Goal: Task Accomplishment & Management: Use online tool/utility

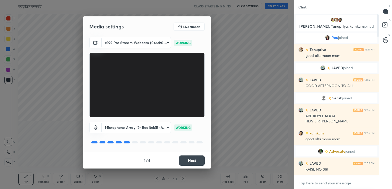
type textarea "x"
click at [306, 182] on textarea at bounding box center [337, 183] width 76 height 8
paste textarea "[URL][DOMAIN_NAME]"
type textarea "[URL][DOMAIN_NAME]"
type textarea "x"
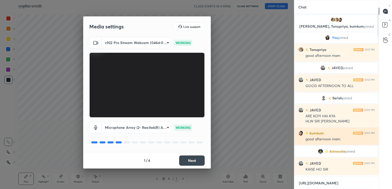
scroll to position [2, 2]
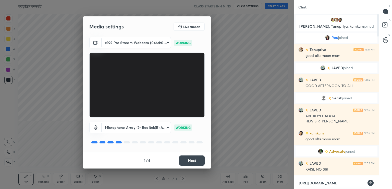
type textarea "[URL][DOMAIN_NAME]"
type textarea "x"
click at [372, 181] on icon at bounding box center [371, 182] width 4 height 4
drag, startPoint x: 379, startPoint y: 24, endPoint x: 380, endPoint y: 28, distance: 3.6
click at [379, 30] on div "D Doubts (D)" at bounding box center [385, 25] width 13 height 14
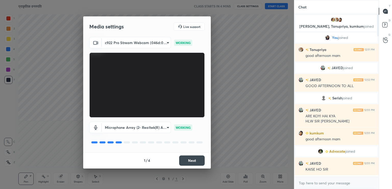
scroll to position [161, 83]
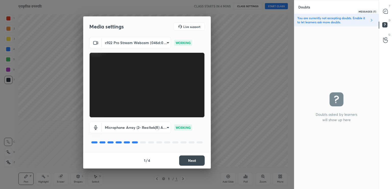
click at [387, 12] on icon at bounding box center [386, 11] width 5 height 5
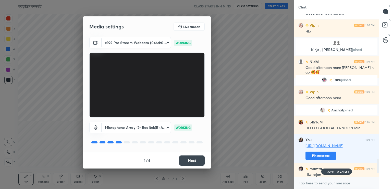
scroll to position [1682, 0]
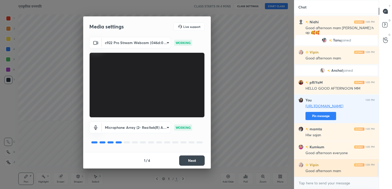
drag, startPoint x: 379, startPoint y: 164, endPoint x: 364, endPoint y: 170, distance: 15.8
click at [377, 179] on div "Vipin 1:05 PM [PERSON_NAME], [PERSON_NAME] joined Nidhi 1:05 PM Good afternoon …" at bounding box center [337, 101] width 85 height 175
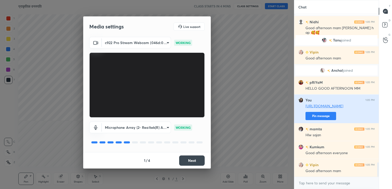
click at [317, 116] on button "Pin message" at bounding box center [321, 116] width 31 height 8
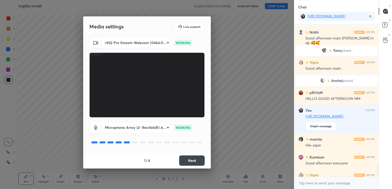
scroll to position [1705, 0]
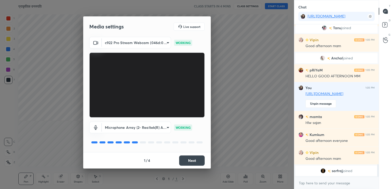
click at [193, 160] on button "Next" at bounding box center [192, 160] width 26 height 10
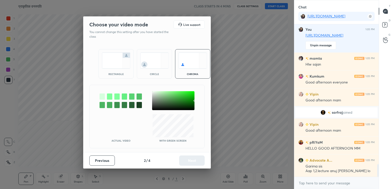
scroll to position [1706, 0]
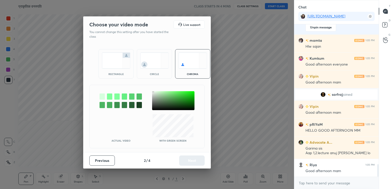
click at [153, 92] on div at bounding box center [173, 100] width 42 height 19
click at [194, 160] on button "Next" at bounding box center [192, 160] width 26 height 10
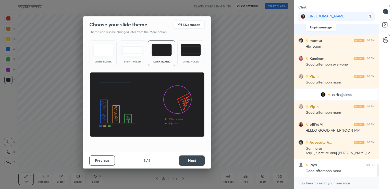
scroll to position [1724, 0]
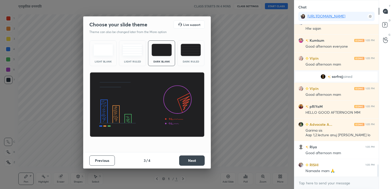
click at [102, 58] on div "Light Blank" at bounding box center [103, 53] width 27 height 26
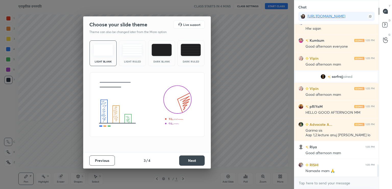
click at [193, 159] on button "Next" at bounding box center [192, 160] width 26 height 10
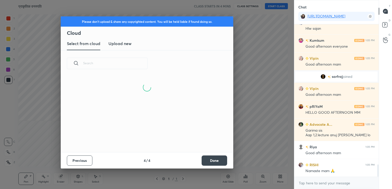
drag, startPoint x: 120, startPoint y: 46, endPoint x: 121, endPoint y: 49, distance: 2.9
click at [121, 48] on new "Upload new" at bounding box center [120, 43] width 23 height 13
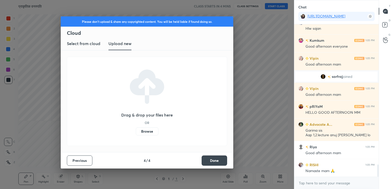
click at [151, 130] on label "Browse" at bounding box center [147, 131] width 23 height 8
click at [136, 130] on input "Browse" at bounding box center [136, 131] width 0 height 8
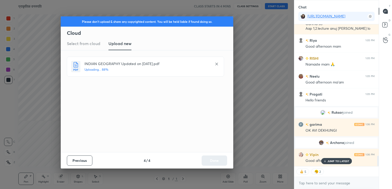
scroll to position [1790, 0]
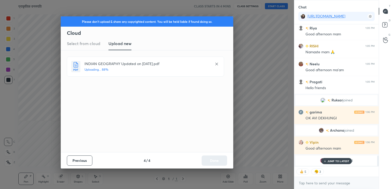
click at [335, 162] on p "JUMP TO LATEST" at bounding box center [339, 160] width 22 height 3
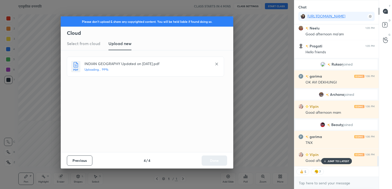
scroll to position [1838, 0]
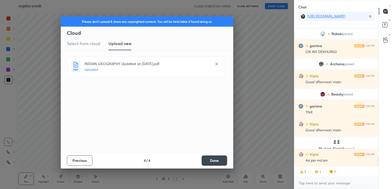
click at [211, 159] on button "Done" at bounding box center [215, 160] width 26 height 10
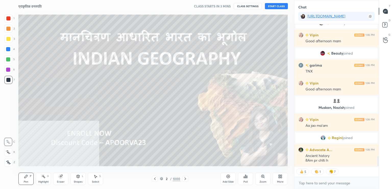
scroll to position [1856, 0]
click at [279, 178] on div "More" at bounding box center [280, 178] width 15 height 12
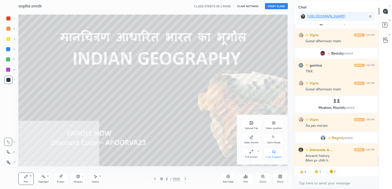
click at [277, 127] on div "Video position" at bounding box center [274, 128] width 17 height 3
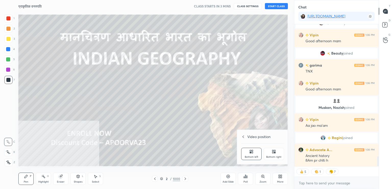
click at [278, 157] on div "Bottom right" at bounding box center [274, 156] width 15 height 3
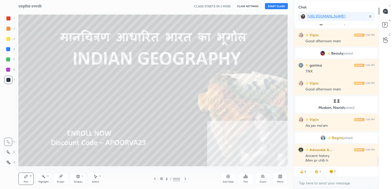
click at [279, 179] on div "More" at bounding box center [280, 178] width 15 height 12
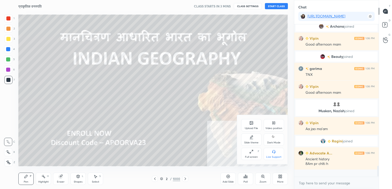
scroll to position [1851, 0]
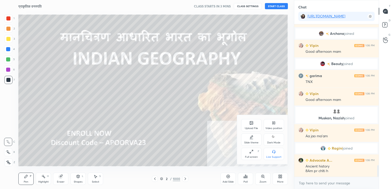
click at [254, 156] on div "Full screen" at bounding box center [251, 156] width 13 height 3
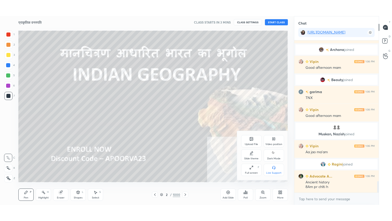
scroll to position [25365, 25279]
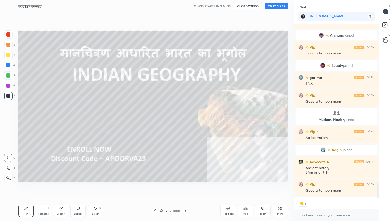
click at [8, 180] on div at bounding box center [8, 178] width 8 height 8
click at [8, 178] on icon at bounding box center [8, 178] width 4 height 3
click at [8, 63] on div at bounding box center [8, 65] width 4 height 4
click at [7, 64] on div at bounding box center [8, 65] width 4 height 4
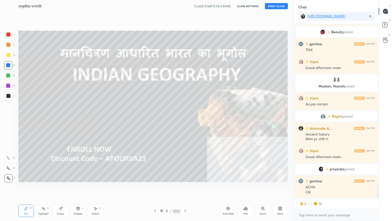
click at [275, 6] on button "START CLASS" at bounding box center [276, 6] width 23 height 6
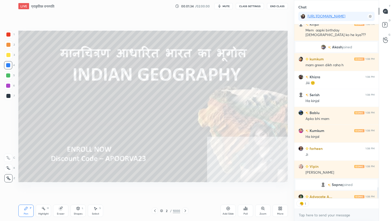
scroll to position [2, 2]
click at [245, 6] on button "CLASS SETTINGS" at bounding box center [250, 6] width 28 height 6
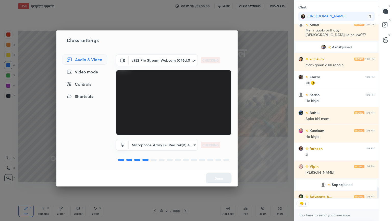
click at [88, 84] on div "Controls" at bounding box center [85, 84] width 44 height 10
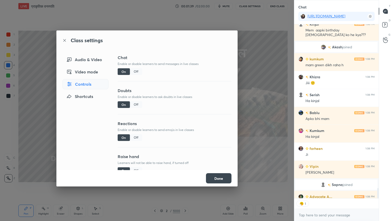
scroll to position [2769, 0]
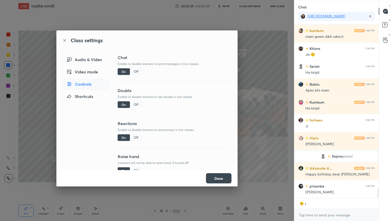
click at [134, 137] on div "Off" at bounding box center [136, 137] width 12 height 7
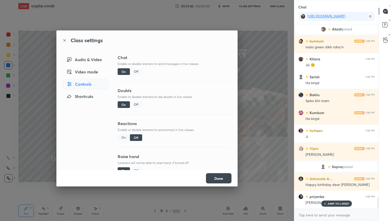
scroll to position [2771, 0]
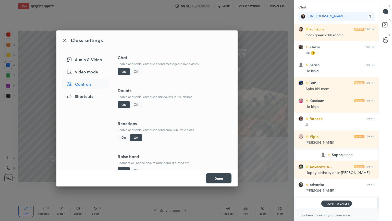
click at [218, 176] on button "Done" at bounding box center [219, 178] width 26 height 10
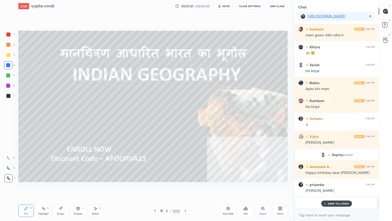
click at [341, 188] on p "JUMP TO LATEST" at bounding box center [339, 203] width 22 height 3
click at [342, 188] on textarea at bounding box center [337, 215] width 76 height 8
click at [10, 65] on div at bounding box center [8, 65] width 4 height 4
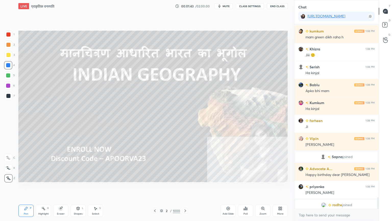
drag, startPoint x: 163, startPoint y: 211, endPoint x: 183, endPoint y: 200, distance: 22.2
click at [165, 188] on div "2 / 1000" at bounding box center [170, 210] width 20 height 5
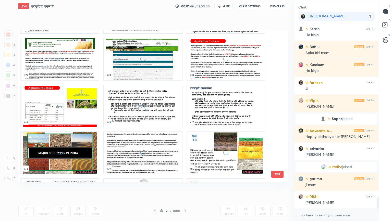
scroll to position [12064, 0]
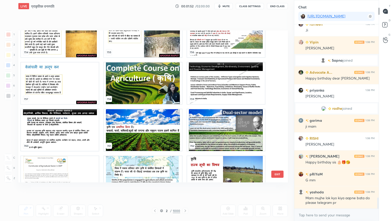
click at [151, 89] on img "grid" at bounding box center [143, 83] width 78 height 42
click at [150, 90] on img "grid" at bounding box center [143, 83] width 78 height 42
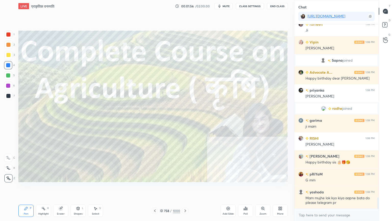
click at [185, 188] on icon at bounding box center [185, 211] width 4 height 4
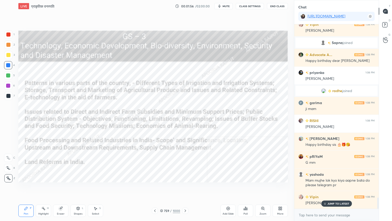
click at [187, 188] on icon at bounding box center [185, 211] width 4 height 4
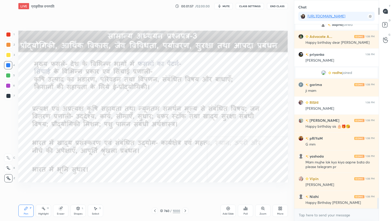
click at [186, 188] on icon at bounding box center [185, 211] width 4 height 4
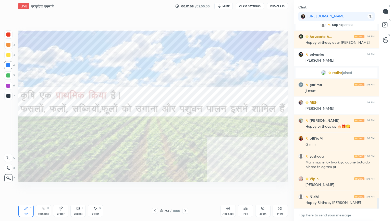
click at [331, 188] on textarea at bounding box center [337, 215] width 76 height 8
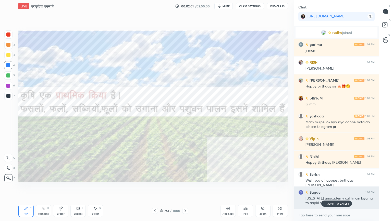
click at [335, 188] on p "JUMP TO LATEST" at bounding box center [339, 203] width 22 height 3
drag, startPoint x: 333, startPoint y: 217, endPoint x: 306, endPoint y: 196, distance: 34.2
click at [332, 188] on textarea at bounding box center [337, 215] width 76 height 8
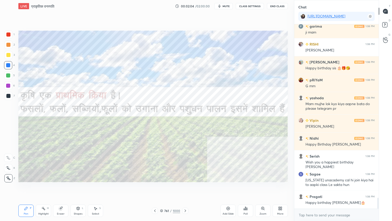
drag, startPoint x: 179, startPoint y: 196, endPoint x: 185, endPoint y: 193, distance: 5.9
click at [185, 188] on div "Setting up your live class Poll for secs No correct answer Start poll" at bounding box center [153, 106] width 274 height 188
click at [190, 188] on div "Pen P Highlight H Eraser Shapes L Select S 761 / 1000 Add Slide Poll Zoom More" at bounding box center [153, 210] width 270 height 20
drag, startPoint x: 191, startPoint y: 197, endPoint x: 193, endPoint y: 199, distance: 2.7
click at [193, 188] on div "Setting up your live class Poll for secs No correct answer Start poll" at bounding box center [153, 106] width 274 height 188
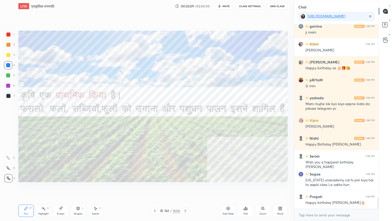
click at [9, 65] on div at bounding box center [8, 65] width 4 height 4
click at [280, 188] on icon at bounding box center [281, 208] width 4 height 4
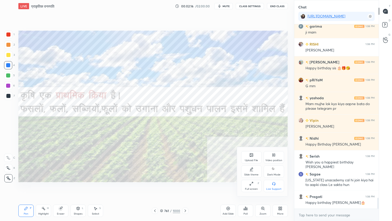
click at [253, 171] on div "Slide theme" at bounding box center [251, 171] width 20 height 12
click at [255, 188] on div "Dark Blank" at bounding box center [251, 189] width 13 height 3
click at [197, 188] on div at bounding box center [196, 110] width 392 height 221
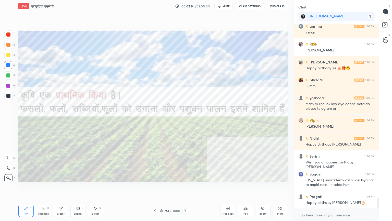
scroll to position [2957, 0]
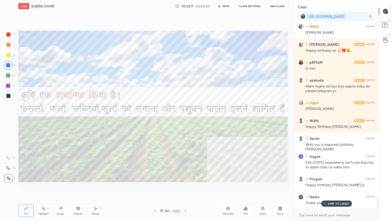
drag, startPoint x: 230, startPoint y: 212, endPoint x: 238, endPoint y: 205, distance: 10.5
click at [229, 188] on div "Add Slide" at bounding box center [228, 213] width 11 height 3
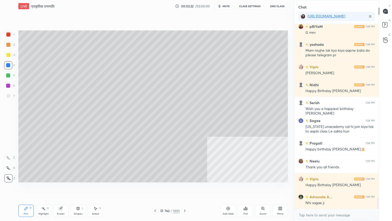
scroll to position [3011, 0]
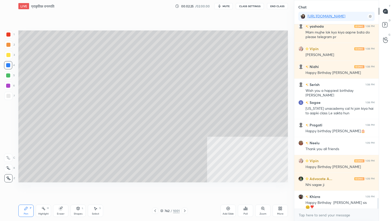
click at [8, 97] on div at bounding box center [8, 96] width 4 height 4
drag, startPoint x: 8, startPoint y: 97, endPoint x: 17, endPoint y: 92, distance: 10.4
click at [9, 96] on div at bounding box center [8, 96] width 4 height 4
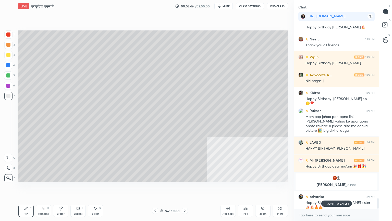
scroll to position [3024, 0]
click at [10, 97] on div at bounding box center [8, 96] width 8 height 8
click at [11, 65] on div at bounding box center [8, 65] width 8 height 8
click at [11, 66] on div at bounding box center [8, 65] width 8 height 8
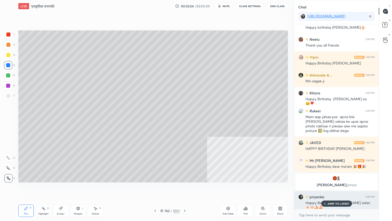
click at [329, 188] on p "JUMP TO LATEST" at bounding box center [339, 203] width 22 height 3
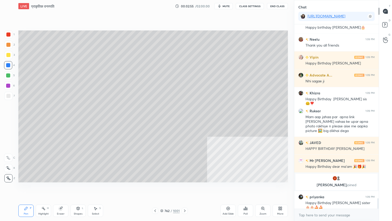
click at [329, 188] on div "x" at bounding box center [337, 215] width 85 height 12
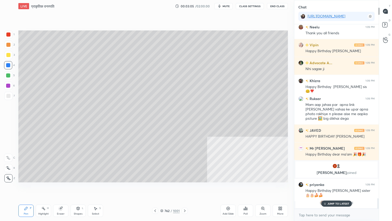
click at [9, 96] on div at bounding box center [8, 96] width 4 height 4
click at [10, 96] on div at bounding box center [8, 96] width 4 height 4
click at [332, 188] on p "JUMP TO LATEST" at bounding box center [339, 203] width 22 height 3
click at [331, 188] on textarea at bounding box center [337, 215] width 76 height 8
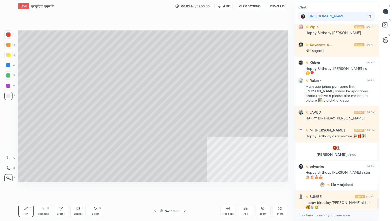
click at [8, 55] on div at bounding box center [8, 55] width 4 height 4
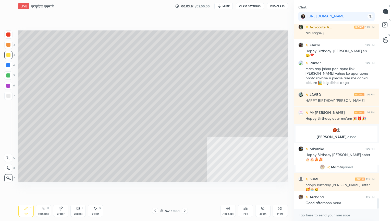
scroll to position [3081, 0]
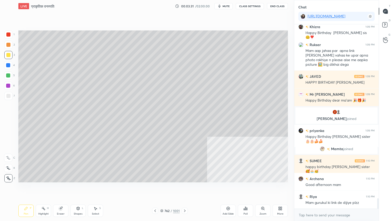
click at [9, 77] on div at bounding box center [8, 75] width 8 height 8
drag, startPoint x: 9, startPoint y: 77, endPoint x: 18, endPoint y: 76, distance: 9.3
click at [10, 77] on div at bounding box center [8, 75] width 8 height 8
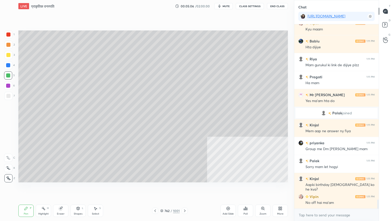
scroll to position [3478, 0]
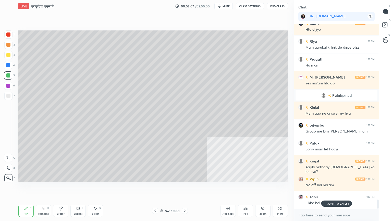
click at [6, 99] on div "7" at bounding box center [9, 97] width 10 height 10
click at [8, 98] on div at bounding box center [8, 96] width 8 height 8
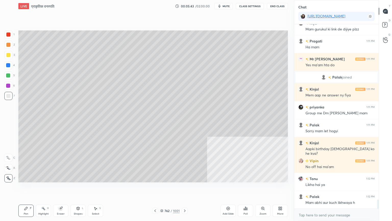
click at [6, 65] on div at bounding box center [8, 65] width 8 height 8
click at [6, 64] on div at bounding box center [8, 65] width 8 height 8
click at [7, 78] on div at bounding box center [8, 75] width 8 height 8
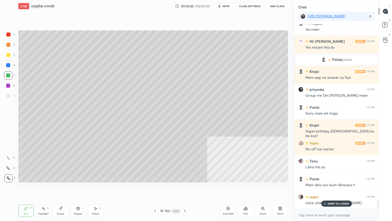
scroll to position [3526, 0]
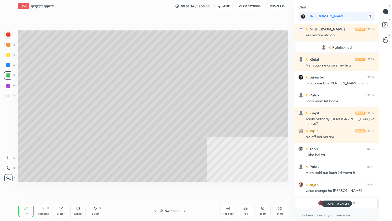
click at [332, 188] on p "JUMP TO LATEST" at bounding box center [339, 203] width 22 height 3
click at [248, 9] on div "LIVE प्राकृतिक वनस्पति 00:05:47 / 02:00:00 mute CLASS SETTINGS End Class" at bounding box center [153, 6] width 270 height 12
click at [249, 7] on button "CLASS SETTINGS" at bounding box center [250, 6] width 28 height 6
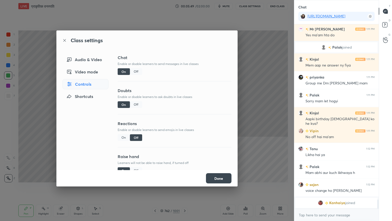
click at [83, 62] on div "Audio & Video" at bounding box center [86, 59] width 46 height 10
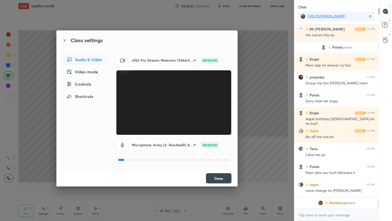
click at [219, 178] on button "Done" at bounding box center [219, 178] width 26 height 10
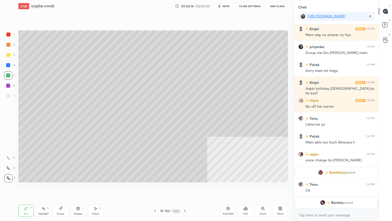
scroll to position [3430, 0]
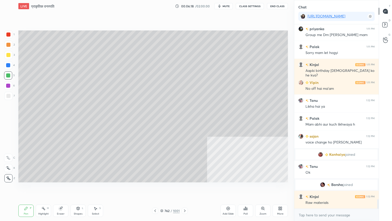
click at [9, 94] on div at bounding box center [8, 96] width 8 height 8
click at [8, 94] on div at bounding box center [8, 96] width 4 height 4
click at [6, 64] on div at bounding box center [8, 65] width 8 height 8
click at [5, 63] on div at bounding box center [8, 65] width 8 height 8
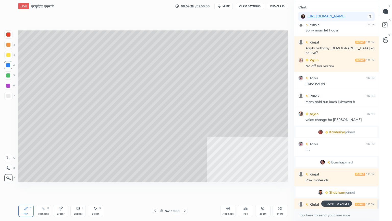
scroll to position [3450, 0]
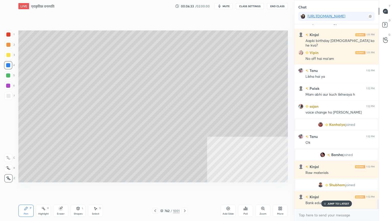
drag, startPoint x: 9, startPoint y: 91, endPoint x: 10, endPoint y: 87, distance: 3.7
click at [10, 90] on div "6" at bounding box center [9, 87] width 11 height 10
click at [10, 88] on div at bounding box center [8, 86] width 8 height 8
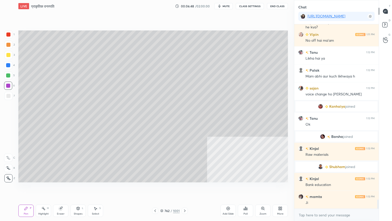
scroll to position [3473, 0]
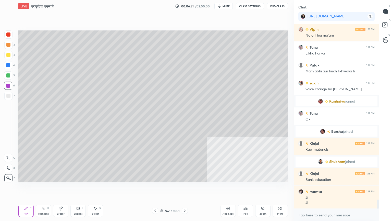
click at [9, 92] on div at bounding box center [8, 96] width 8 height 8
click at [11, 93] on div at bounding box center [8, 96] width 8 height 8
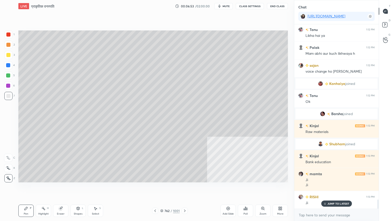
click at [330, 188] on p "JUMP TO LATEST" at bounding box center [339, 203] width 22 height 3
click at [157, 188] on icon at bounding box center [155, 211] width 4 height 4
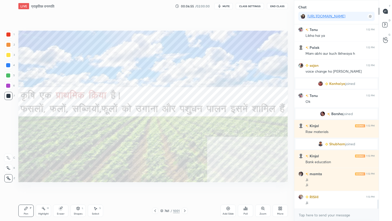
click at [10, 65] on div at bounding box center [8, 65] width 8 height 8
click at [8, 65] on div at bounding box center [8, 65] width 4 height 4
click at [63, 188] on div "Eraser" at bounding box center [60, 210] width 15 height 12
click at [9, 177] on span "Erase all" at bounding box center [8, 178] width 8 height 4
click at [11, 176] on div "1 2 3 4 5 6 7 C X Z C X Z E E Erase all H H" at bounding box center [8, 106] width 16 height 152
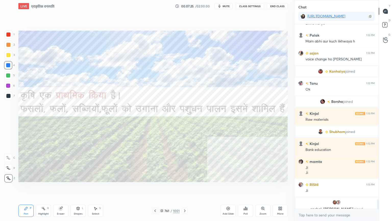
scroll to position [3500, 0]
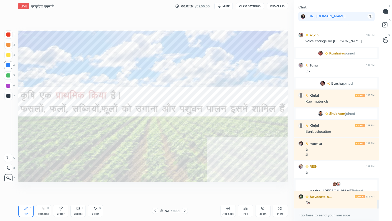
click at [65, 188] on div "Eraser" at bounding box center [60, 210] width 15 height 12
drag, startPoint x: 8, startPoint y: 175, endPoint x: 12, endPoint y: 174, distance: 4.0
click at [9, 175] on div "Erase all" at bounding box center [8, 178] width 8 height 8
click at [186, 188] on icon at bounding box center [185, 211] width 4 height 4
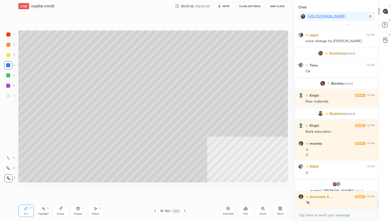
click at [184, 188] on icon at bounding box center [185, 211] width 4 height 4
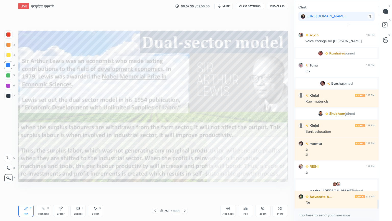
scroll to position [3518, 0]
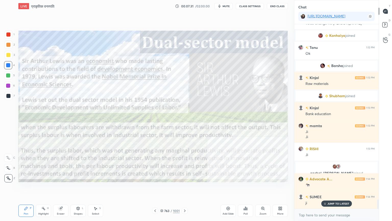
click at [5, 65] on div at bounding box center [8, 65] width 8 height 8
click at [188, 188] on div "763 / 1001" at bounding box center [170, 210] width 101 height 6
click at [185, 188] on icon at bounding box center [185, 210] width 2 height 3
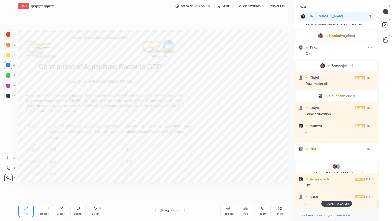
click at [184, 188] on icon at bounding box center [185, 210] width 2 height 3
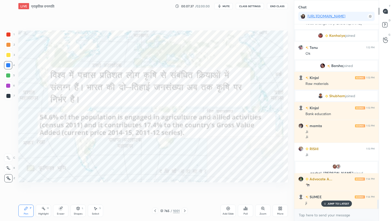
click at [62, 188] on icon at bounding box center [61, 208] width 4 height 4
click at [7, 181] on div "Erase all" at bounding box center [8, 178] width 8 height 8
click at [8, 178] on div "1 2 3 4 5 6 7 C X Z C X Z E E Erase all H H" at bounding box center [8, 106] width 16 height 152
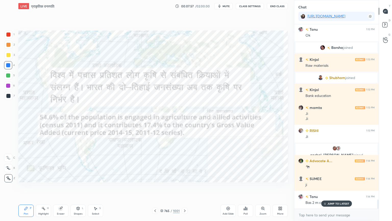
scroll to position [3554, 0]
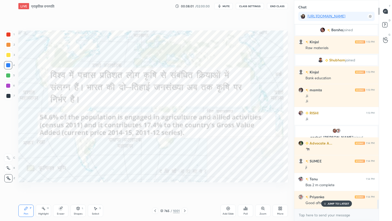
click at [158, 188] on div at bounding box center [155, 210] width 6 height 6
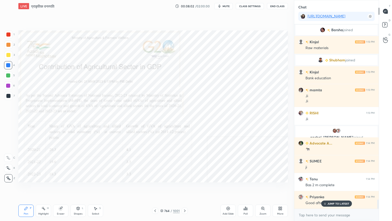
click at [151, 188] on div "764 / 1001" at bounding box center [170, 210] width 101 height 6
click at [155, 188] on icon at bounding box center [155, 211] width 4 height 4
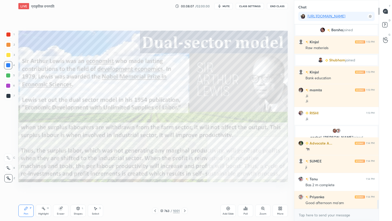
scroll to position [3572, 0]
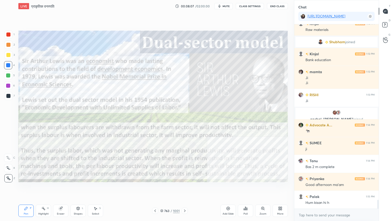
click at [186, 188] on icon at bounding box center [185, 211] width 4 height 4
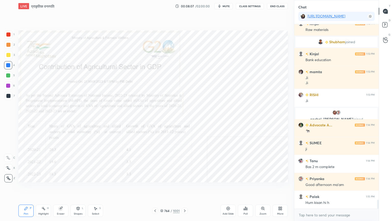
click at [184, 188] on icon at bounding box center [185, 211] width 4 height 4
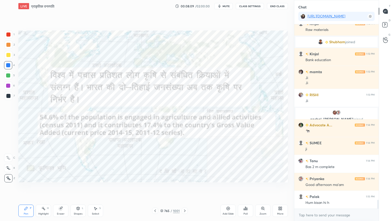
click at [156, 188] on icon at bounding box center [155, 211] width 4 height 4
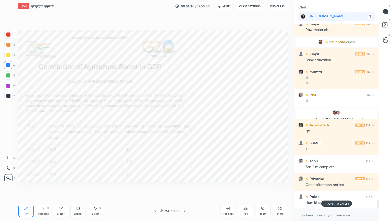
scroll to position [3590, 0]
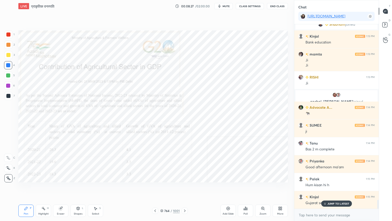
click at [333, 188] on p "JUMP TO LATEST" at bounding box center [339, 203] width 22 height 3
click at [331, 188] on textarea at bounding box center [337, 215] width 76 height 8
click at [9, 76] on div at bounding box center [8, 75] width 4 height 4
click at [9, 75] on div at bounding box center [8, 75] width 4 height 4
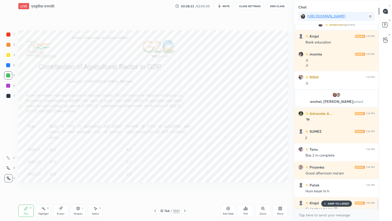
scroll to position [3608, 0]
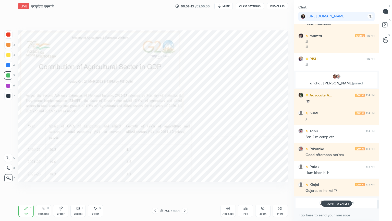
click at [9, 86] on div at bounding box center [8, 86] width 4 height 4
click at [10, 86] on div at bounding box center [8, 86] width 8 height 8
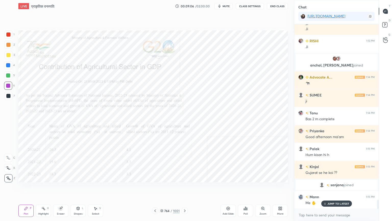
click at [281, 188] on icon at bounding box center [281, 209] width 1 height 1
click at [248, 153] on h4 "Slide theme" at bounding box center [257, 154] width 19 height 5
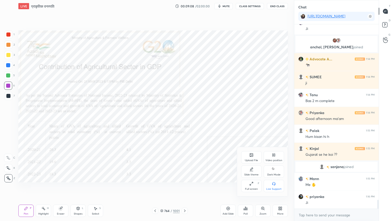
click at [273, 169] on icon at bounding box center [273, 168] width 2 height 2
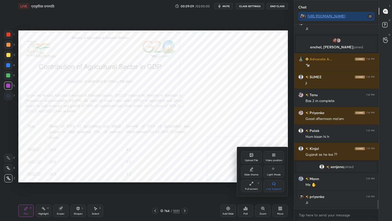
click at [175, 188] on div at bounding box center [196, 110] width 392 height 221
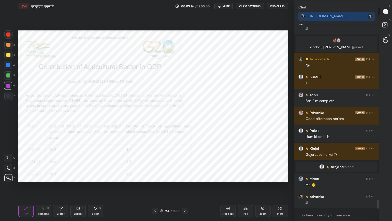
click at [59, 188] on div "Eraser" at bounding box center [60, 210] width 15 height 12
click at [10, 178] on span "Erase all" at bounding box center [8, 178] width 8 height 4
click at [11, 71] on div "4" at bounding box center [9, 66] width 11 height 10
drag, startPoint x: 9, startPoint y: 74, endPoint x: 9, endPoint y: 65, distance: 8.2
click at [9, 73] on div at bounding box center [8, 75] width 4 height 4
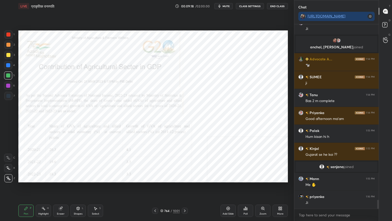
click at [9, 67] on div at bounding box center [8, 65] width 8 height 8
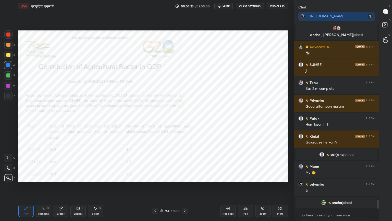
scroll to position [3628, 0]
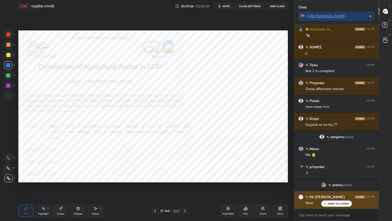
click at [332, 188] on p "JUMP TO LATEST" at bounding box center [339, 203] width 22 height 3
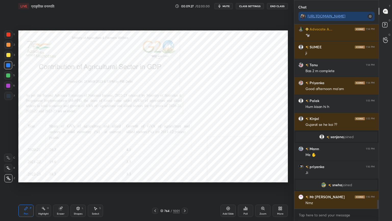
drag, startPoint x: 62, startPoint y: 209, endPoint x: 54, endPoint y: 202, distance: 11.2
click at [61, 188] on icon at bounding box center [61, 208] width 4 height 4
click at [7, 179] on span "Erase all" at bounding box center [8, 178] width 8 height 4
click at [4, 82] on div "6" at bounding box center [9, 86] width 11 height 8
click at [5, 84] on div at bounding box center [8, 86] width 8 height 8
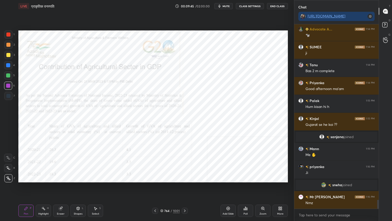
click at [7, 85] on div at bounding box center [8, 86] width 4 height 4
click at [9, 67] on div at bounding box center [8, 65] width 8 height 8
click at [11, 67] on div at bounding box center [8, 65] width 8 height 8
click at [10, 86] on div at bounding box center [8, 86] width 4 height 4
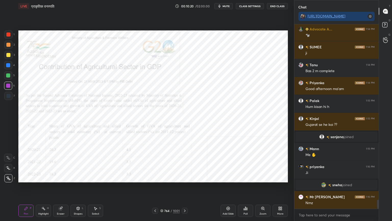
click at [9, 64] on div at bounding box center [8, 65] width 4 height 4
click at [10, 88] on div at bounding box center [8, 86] width 8 height 8
click at [10, 87] on div at bounding box center [8, 86] width 4 height 4
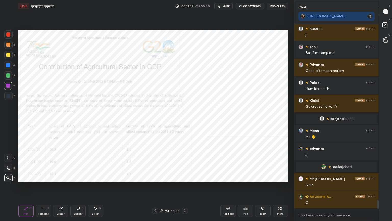
scroll to position [3659, 0]
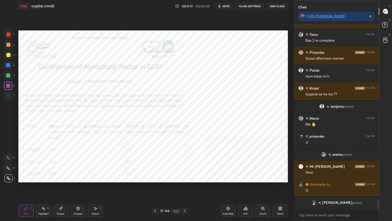
click at [279, 188] on div "More" at bounding box center [280, 210] width 15 height 12
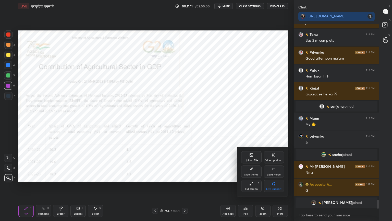
click at [272, 158] on div "Video position" at bounding box center [274, 157] width 20 height 12
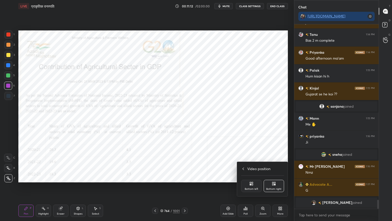
click at [251, 187] on div "Bottom left" at bounding box center [251, 186] width 20 height 12
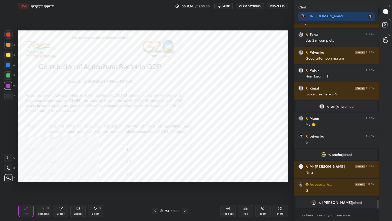
scroll to position [3661, 0]
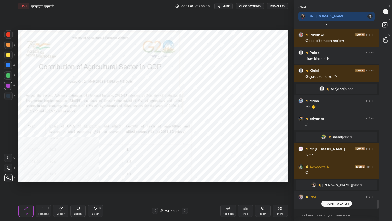
click at [7, 66] on div at bounding box center [8, 65] width 4 height 4
click at [9, 66] on div at bounding box center [8, 65] width 4 height 4
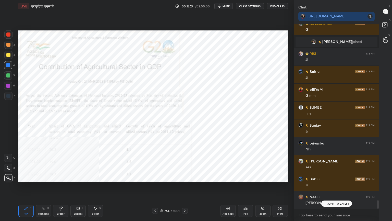
scroll to position [3822, 0]
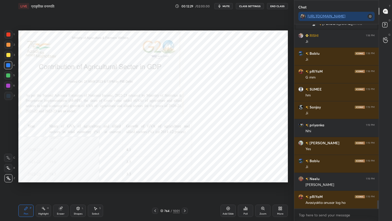
click at [11, 76] on div at bounding box center [8, 75] width 8 height 8
drag, startPoint x: 9, startPoint y: 74, endPoint x: 8, endPoint y: 68, distance: 6.2
click at [9, 74] on div at bounding box center [8, 75] width 4 height 4
click at [9, 66] on div at bounding box center [8, 65] width 4 height 4
drag, startPoint x: 8, startPoint y: 66, endPoint x: 15, endPoint y: 67, distance: 7.0
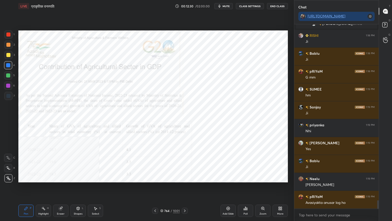
click at [9, 66] on div at bounding box center [8, 65] width 4 height 4
click at [61, 188] on icon at bounding box center [60, 208] width 3 height 3
click at [8, 179] on div "Erase all" at bounding box center [8, 178] width 8 height 8
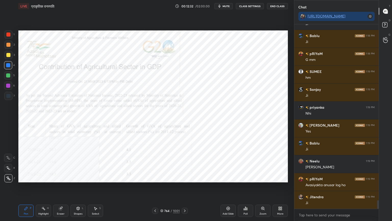
click at [9, 178] on div "1 2 3 4 5 6 7 C X Z C X Z E E Erase all H H" at bounding box center [8, 106] width 16 height 152
click at [64, 188] on div "Eraser" at bounding box center [61, 213] width 8 height 3
click at [63, 188] on div "Eraser" at bounding box center [61, 213] width 8 height 3
drag, startPoint x: 7, startPoint y: 176, endPoint x: 10, endPoint y: 174, distance: 4.0
click at [7, 176] on div "Erase all" at bounding box center [8, 178] width 8 height 8
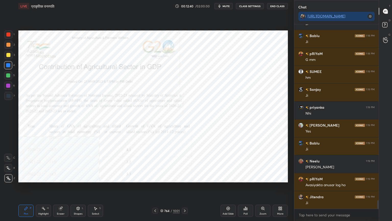
drag, startPoint x: 10, startPoint y: 174, endPoint x: 16, endPoint y: 164, distance: 11.1
click at [10, 173] on div "1 2 3 4 5 6 7 C X Z C X Z E E Erase all H H" at bounding box center [8, 106] width 16 height 152
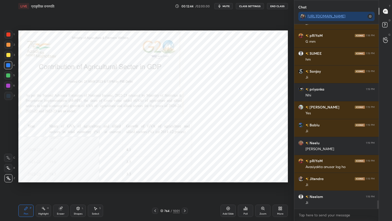
scroll to position [3870, 0]
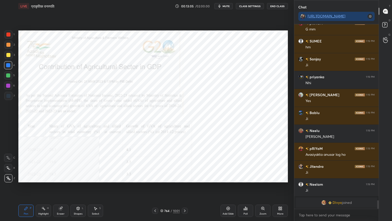
click at [60, 188] on icon at bounding box center [60, 208] width 3 height 3
click at [8, 175] on div "Erase all" at bounding box center [8, 178] width 8 height 8
drag, startPoint x: 9, startPoint y: 175, endPoint x: 17, endPoint y: 172, distance: 9.0
click at [11, 175] on div "1 2 3 4 5 6 7 C X Z C X Z E E Erase all H H" at bounding box center [8, 106] width 16 height 152
click at [185, 188] on icon at bounding box center [185, 211] width 4 height 4
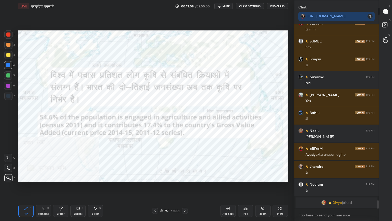
drag, startPoint x: 184, startPoint y: 211, endPoint x: 184, endPoint y: 203, distance: 7.9
click at [184, 188] on div "Pen P Highlight H Eraser Shapes L Select S 765 / 1001 Add Slide Poll Zoom More" at bounding box center [153, 210] width 270 height 20
click at [184, 188] on icon at bounding box center [185, 211] width 4 height 4
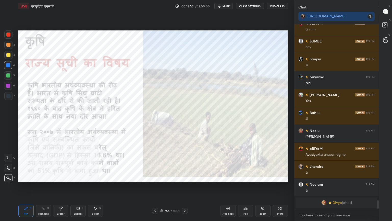
click at [286, 188] on div "More" at bounding box center [280, 210] width 15 height 12
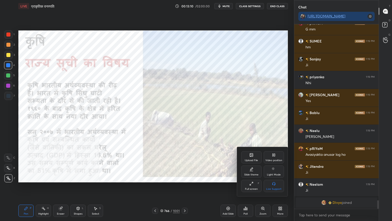
click at [277, 158] on div "Video position" at bounding box center [274, 157] width 20 height 12
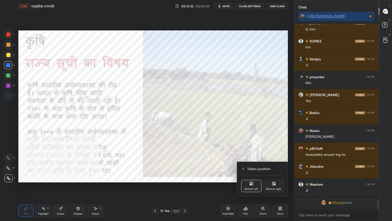
click at [278, 186] on div "Bottom right" at bounding box center [274, 186] width 20 height 12
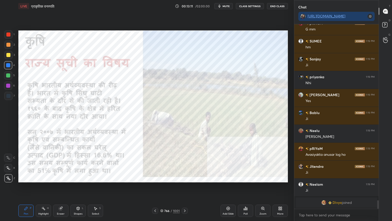
click at [9, 64] on div at bounding box center [8, 65] width 4 height 4
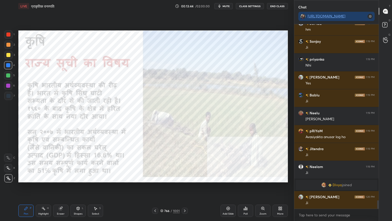
scroll to position [3851, 0]
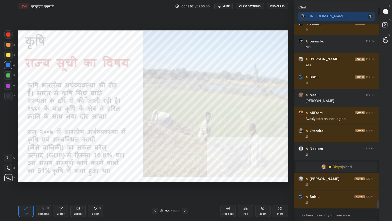
click at [184, 188] on icon at bounding box center [185, 211] width 4 height 4
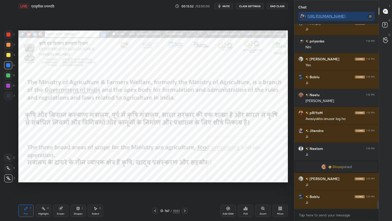
scroll to position [3856, 0]
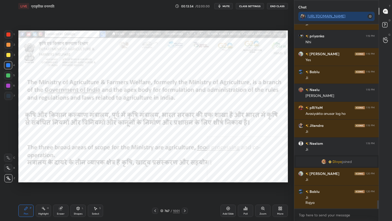
click at [7, 65] on div at bounding box center [8, 65] width 4 height 4
click at [284, 188] on div "More" at bounding box center [280, 210] width 15 height 12
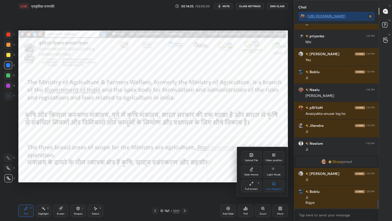
click at [253, 172] on div "Slide theme" at bounding box center [251, 171] width 20 height 12
click at [252, 188] on div "Dark Blank" at bounding box center [251, 189] width 13 height 3
drag, startPoint x: 198, startPoint y: 190, endPoint x: 201, endPoint y: 190, distance: 3.1
click at [198, 188] on div at bounding box center [196, 110] width 392 height 221
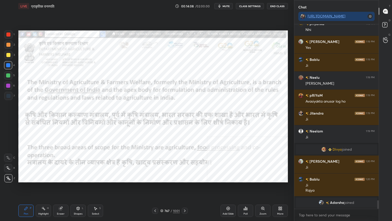
click at [186, 188] on icon at bounding box center [185, 211] width 4 height 4
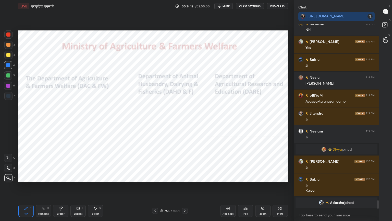
click at [64, 188] on div "Eraser" at bounding box center [60, 210] width 15 height 12
click at [9, 176] on div "Erase all" at bounding box center [8, 178] width 8 height 8
drag, startPoint x: 230, startPoint y: 210, endPoint x: 234, endPoint y: 208, distance: 4.5
click at [231, 188] on div "Add Slide" at bounding box center [228, 210] width 15 height 12
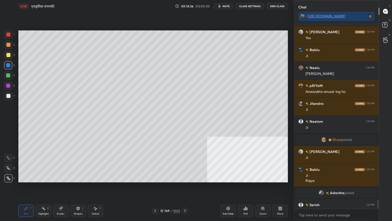
scroll to position [3877, 0]
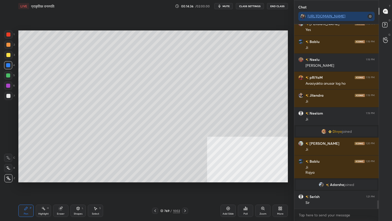
click at [98, 188] on div "Select S" at bounding box center [95, 210] width 15 height 12
drag, startPoint x: 98, startPoint y: 210, endPoint x: 99, endPoint y: 197, distance: 12.9
click at [97, 188] on div "Select S" at bounding box center [95, 210] width 15 height 12
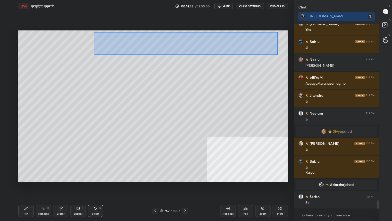
drag, startPoint x: 94, startPoint y: 32, endPoint x: 283, endPoint y: 52, distance: 189.9
click at [284, 53] on div "0 ° Undo Copy Duplicate Duplicate to new slide Delete" at bounding box center [153, 106] width 270 height 152
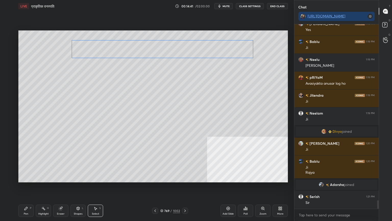
drag, startPoint x: 254, startPoint y: 45, endPoint x: 180, endPoint y: 88, distance: 85.9
click at [229, 52] on div "0 ° Undo Copy Duplicate Duplicate to new slide Delete" at bounding box center [153, 106] width 270 height 152
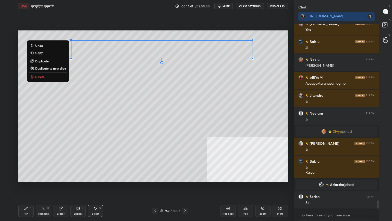
click at [26, 188] on div "Pen P" at bounding box center [25, 210] width 15 height 12
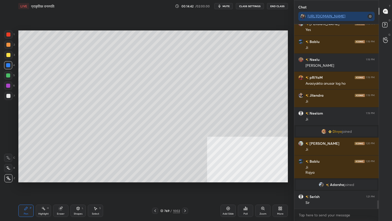
click at [26, 188] on div "Pen P" at bounding box center [25, 210] width 15 height 12
click at [8, 94] on div at bounding box center [8, 96] width 4 height 4
click at [8, 96] on div at bounding box center [8, 96] width 4 height 4
click at [155, 188] on icon at bounding box center [155, 211] width 4 height 4
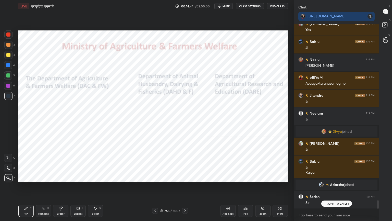
scroll to position [3894, 0]
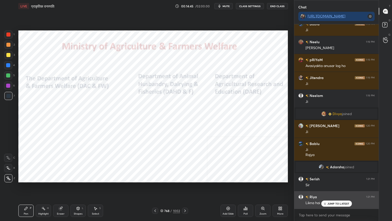
click at [331, 188] on p "JUMP TO LATEST" at bounding box center [339, 203] width 22 height 3
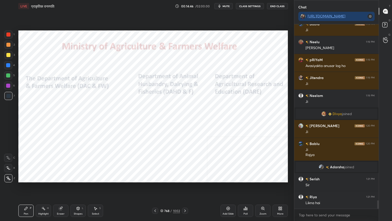
click at [153, 188] on icon at bounding box center [155, 211] width 4 height 4
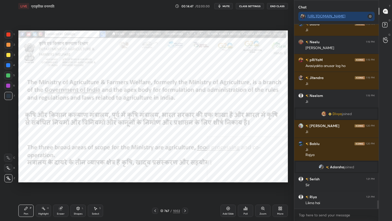
click at [7, 65] on div at bounding box center [8, 65] width 4 height 4
drag, startPoint x: 8, startPoint y: 64, endPoint x: 18, endPoint y: 66, distance: 10.1
click at [8, 64] on div at bounding box center [8, 65] width 4 height 4
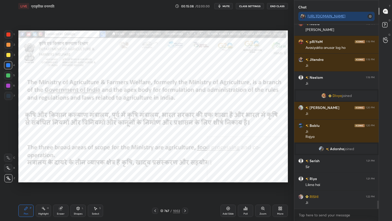
click at [62, 188] on div "Eraser" at bounding box center [61, 213] width 8 height 3
click at [8, 177] on span "Erase all" at bounding box center [8, 178] width 8 height 4
click at [9, 177] on div "1 2 3 4 5 6 7 C X Z C X Z E E Erase all H H" at bounding box center [8, 106] width 16 height 152
click at [8, 175] on div at bounding box center [8, 178] width 8 height 8
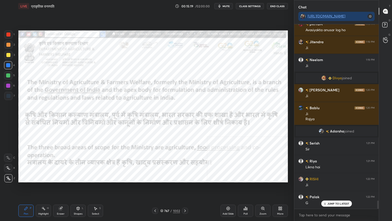
click at [184, 188] on icon at bounding box center [185, 211] width 4 height 4
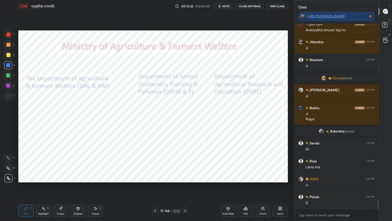
scroll to position [3948, 0]
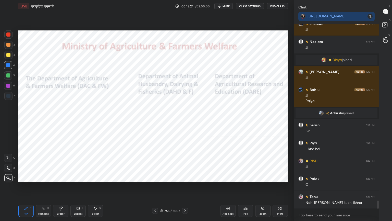
click at [187, 188] on div at bounding box center [185, 210] width 6 height 6
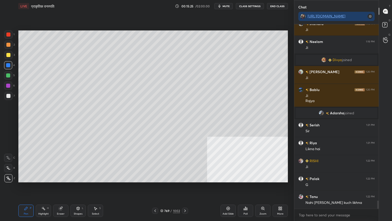
click at [10, 95] on div at bounding box center [8, 96] width 4 height 4
click at [8, 96] on div at bounding box center [8, 96] width 4 height 4
click at [156, 188] on icon at bounding box center [155, 211] width 4 height 4
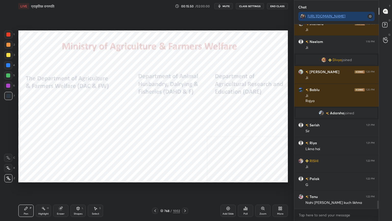
drag, startPoint x: 186, startPoint y: 210, endPoint x: 189, endPoint y: 209, distance: 3.2
click at [185, 188] on icon at bounding box center [185, 211] width 4 height 4
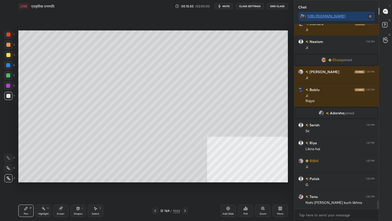
click at [185, 188] on icon at bounding box center [185, 211] width 4 height 4
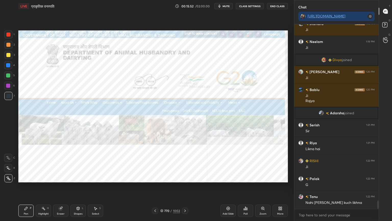
click at [8, 65] on div at bounding box center [8, 65] width 4 height 4
click at [8, 64] on div at bounding box center [8, 65] width 4 height 4
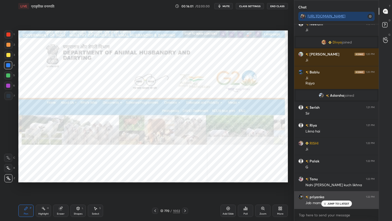
click at [333, 188] on p "JUMP TO LATEST" at bounding box center [339, 203] width 22 height 3
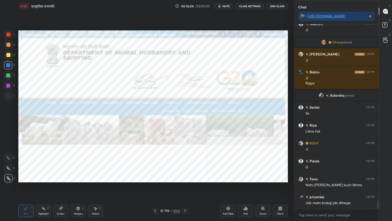
click at [163, 188] on icon at bounding box center [161, 210] width 3 height 3
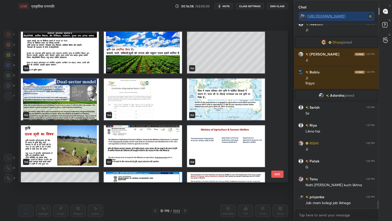
scroll to position [11857, 0]
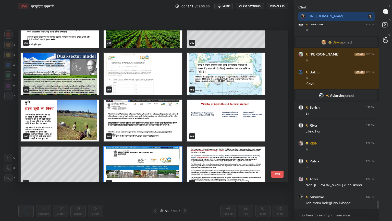
click at [164, 41] on img "grid" at bounding box center [143, 27] width 78 height 42
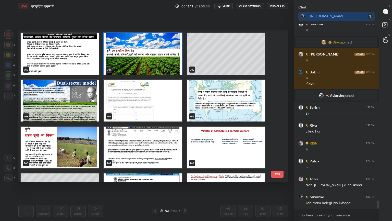
click at [165, 44] on img "grid" at bounding box center [143, 54] width 78 height 42
click at [166, 44] on img "grid" at bounding box center [143, 54] width 78 height 42
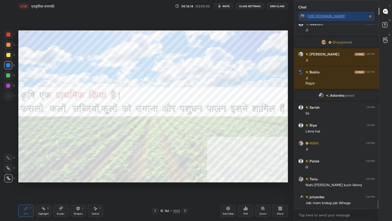
click at [166, 44] on img "grid" at bounding box center [143, 54] width 78 height 42
click at [184, 188] on icon at bounding box center [185, 211] width 4 height 4
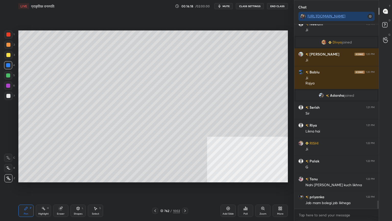
click at [157, 188] on icon at bounding box center [155, 211] width 4 height 4
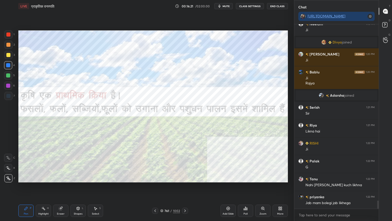
click at [62, 188] on div "Eraser" at bounding box center [60, 210] width 15 height 12
drag, startPoint x: 7, startPoint y: 179, endPoint x: 15, endPoint y: 175, distance: 8.7
click at [8, 179] on span "Erase all" at bounding box center [8, 178] width 8 height 4
click at [184, 188] on icon at bounding box center [185, 211] width 4 height 4
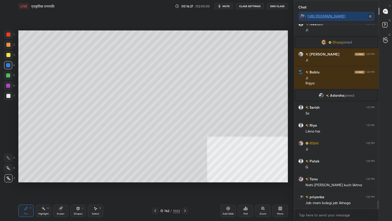
click at [184, 188] on icon at bounding box center [185, 211] width 4 height 4
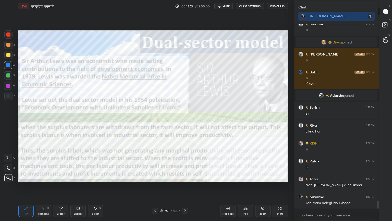
click at [185, 188] on icon at bounding box center [185, 210] width 2 height 3
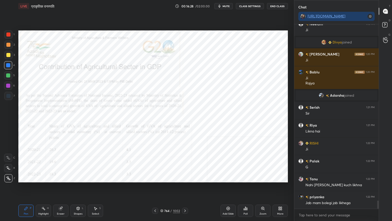
click at [185, 188] on icon at bounding box center [185, 211] width 4 height 4
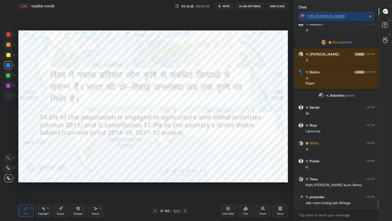
click at [184, 188] on icon at bounding box center [185, 211] width 4 height 4
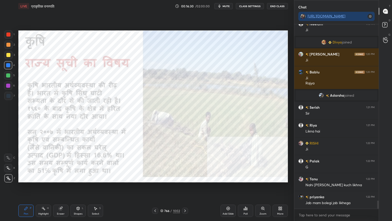
click at [185, 188] on icon at bounding box center [185, 210] width 2 height 3
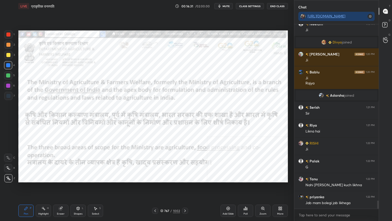
click at [185, 188] on icon at bounding box center [185, 211] width 4 height 4
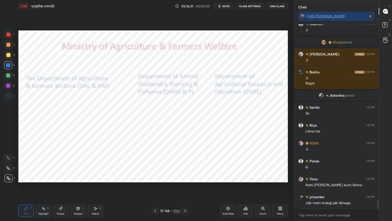
click at [185, 188] on icon at bounding box center [185, 211] width 4 height 4
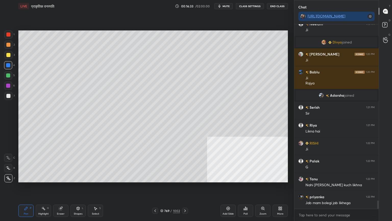
click at [155, 188] on icon at bounding box center [155, 211] width 4 height 4
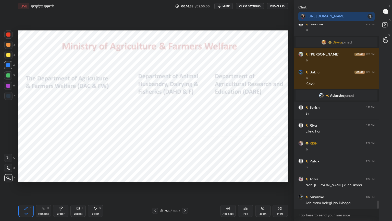
click at [186, 188] on icon at bounding box center [185, 211] width 4 height 4
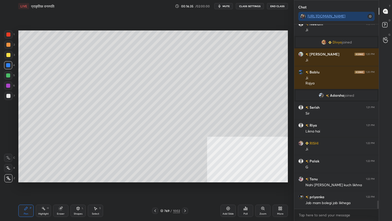
click at [185, 188] on icon at bounding box center [185, 210] width 2 height 3
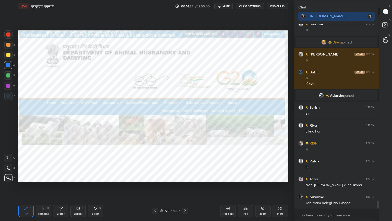
scroll to position [3984, 0]
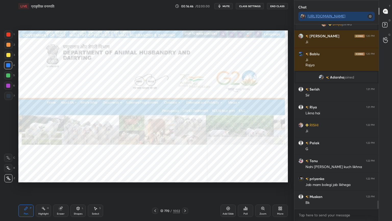
click at [156, 188] on icon at bounding box center [155, 211] width 4 height 4
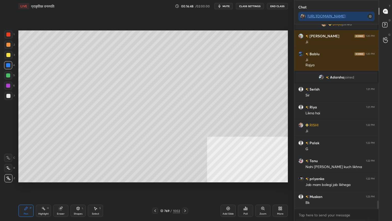
click at [8, 53] on div at bounding box center [8, 55] width 4 height 4
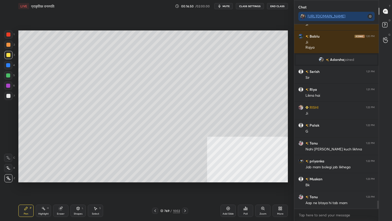
scroll to position [4020, 0]
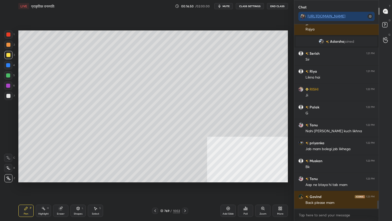
click at [335, 188] on div "Shalini 1:20 PM [PERSON_NAME] 1:20 PM [PERSON_NAME] joined Serish 1:21 PM [PERS…" at bounding box center [337, 116] width 85 height 184
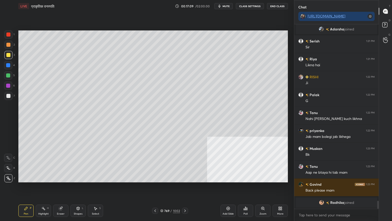
click at [186, 188] on icon at bounding box center [185, 211] width 4 height 4
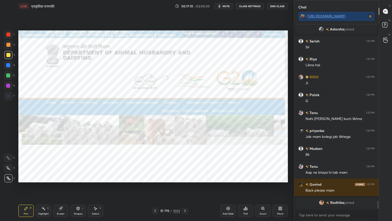
click at [186, 188] on icon at bounding box center [185, 211] width 4 height 4
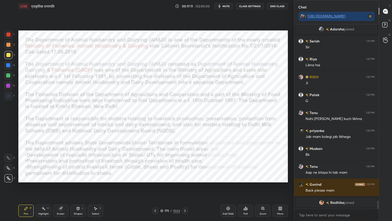
click at [8, 66] on div at bounding box center [8, 65] width 8 height 8
click at [184, 188] on icon at bounding box center [185, 211] width 4 height 4
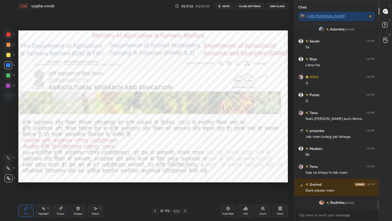
click at [157, 188] on div at bounding box center [155, 210] width 6 height 6
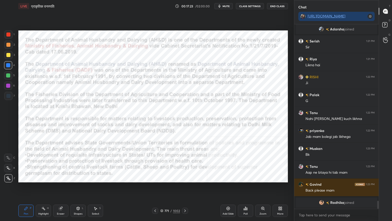
click at [156, 188] on icon at bounding box center [156, 210] width 2 height 3
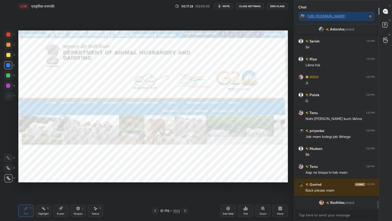
click at [155, 188] on icon at bounding box center [155, 211] width 4 height 4
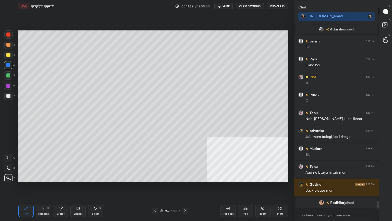
scroll to position [4015, 0]
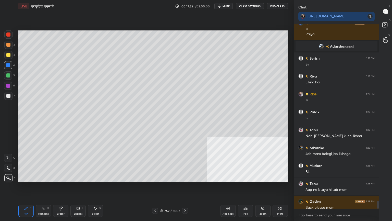
click at [6, 75] on div at bounding box center [8, 75] width 8 height 8
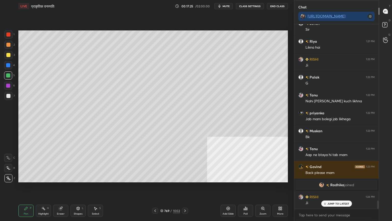
click at [8, 75] on div at bounding box center [8, 75] width 4 height 4
click at [7, 64] on div at bounding box center [8, 65] width 4 height 4
click at [9, 63] on div at bounding box center [8, 65] width 4 height 4
click at [9, 64] on div at bounding box center [8, 65] width 4 height 4
click at [7, 65] on div at bounding box center [8, 65] width 4 height 4
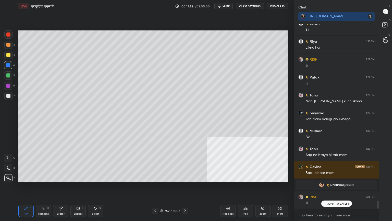
click at [341, 188] on p "JUMP TO LATEST" at bounding box center [339, 203] width 22 height 3
click at [6, 64] on div at bounding box center [8, 65] width 4 height 4
click at [7, 64] on div at bounding box center [8, 65] width 4 height 4
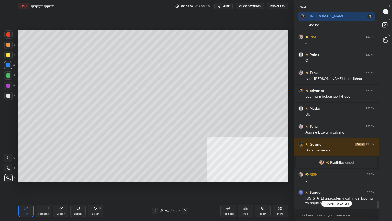
click at [339, 188] on p "JUMP TO LATEST" at bounding box center [339, 203] width 22 height 3
click at [338, 188] on textarea at bounding box center [337, 215] width 76 height 8
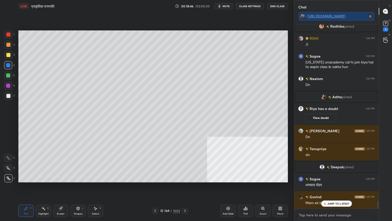
scroll to position [4176, 0]
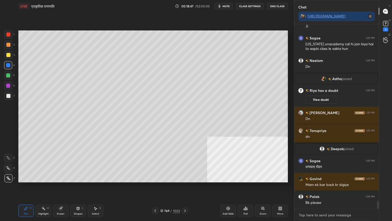
click at [330, 188] on textarea at bounding box center [337, 215] width 76 height 8
click at [163, 188] on icon at bounding box center [161, 210] width 3 height 3
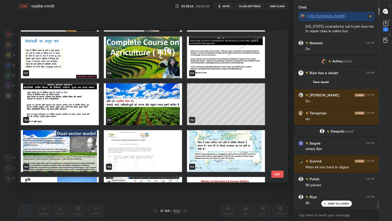
scroll to position [11755, 0]
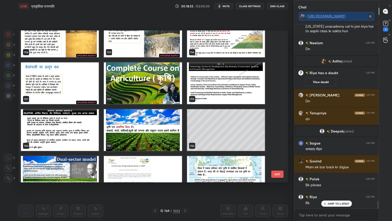
click at [145, 125] on img "grid" at bounding box center [143, 130] width 78 height 42
click at [145, 126] on img "grid" at bounding box center [143, 130] width 78 height 42
click at [144, 126] on img "grid" at bounding box center [143, 130] width 78 height 42
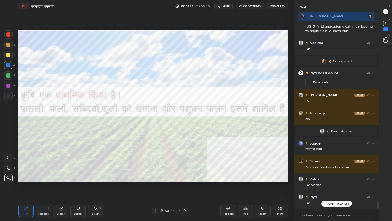
click at [5, 67] on div at bounding box center [8, 65] width 8 height 8
click at [8, 65] on div at bounding box center [8, 65] width 4 height 4
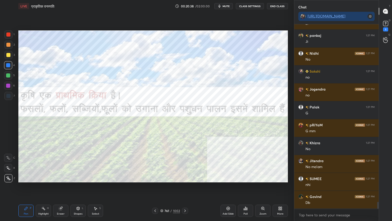
scroll to position [4726, 0]
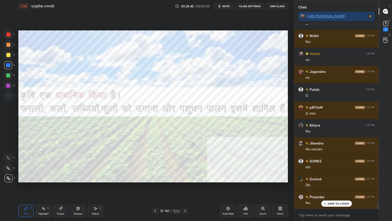
click at [185, 188] on icon at bounding box center [185, 211] width 4 height 4
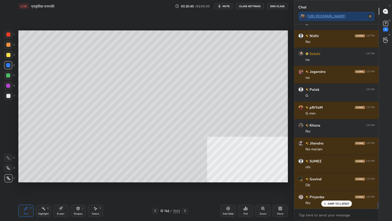
click at [185, 188] on icon at bounding box center [185, 211] width 4 height 4
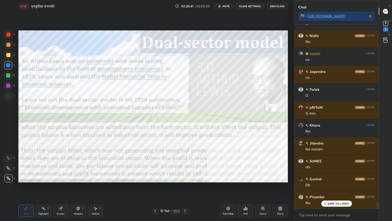
click at [186, 188] on div at bounding box center [185, 210] width 6 height 6
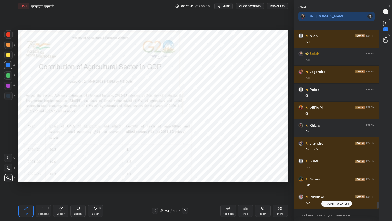
click at [186, 188] on div at bounding box center [185, 210] width 6 height 6
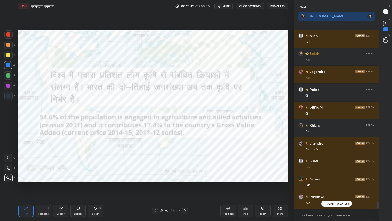
click at [187, 188] on div at bounding box center [185, 210] width 6 height 6
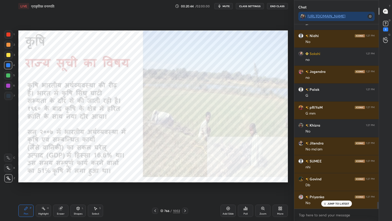
drag, startPoint x: 327, startPoint y: 203, endPoint x: 327, endPoint y: 209, distance: 5.9
click at [327, 188] on div "JUMP TO LATEST" at bounding box center [336, 203] width 31 height 6
click at [328, 188] on textarea at bounding box center [337, 215] width 76 height 8
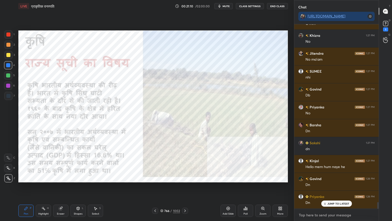
scroll to position [4834, 0]
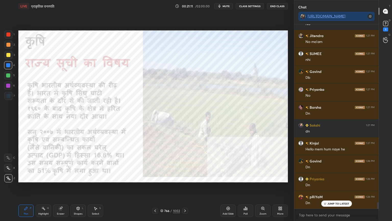
click at [184, 188] on div "Setting up your live class Poll for secs No correct answer Start poll" at bounding box center [153, 106] width 274 height 188
click at [183, 188] on div "Setting up your live class Poll for secs No correct answer Start poll" at bounding box center [153, 106] width 274 height 188
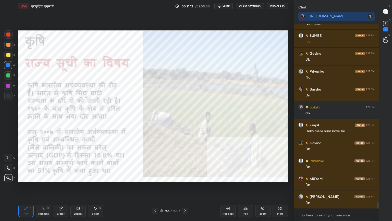
click at [185, 188] on icon at bounding box center [185, 211] width 4 height 4
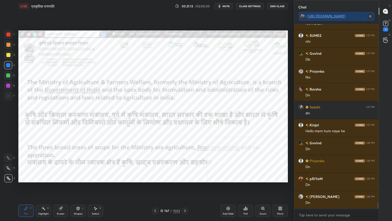
scroll to position [4869, 0]
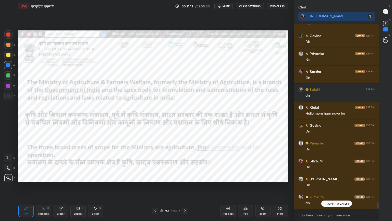
click at [186, 188] on icon at bounding box center [185, 211] width 4 height 4
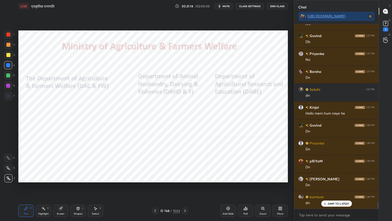
click at [184, 188] on icon at bounding box center [185, 210] width 2 height 3
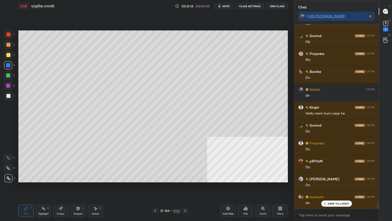
scroll to position [4887, 0]
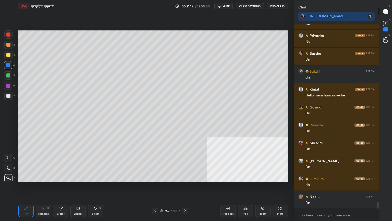
click at [7, 65] on div at bounding box center [8, 65] width 4 height 4
click at [9, 64] on div at bounding box center [8, 65] width 4 height 4
click at [7, 64] on div at bounding box center [8, 65] width 4 height 4
click at [8, 64] on div at bounding box center [8, 65] width 4 height 4
click at [11, 95] on div at bounding box center [8, 96] width 8 height 8
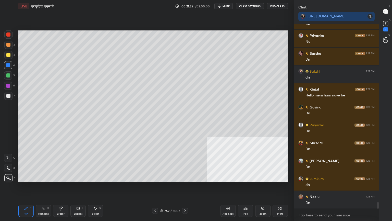
scroll to position [4905, 0]
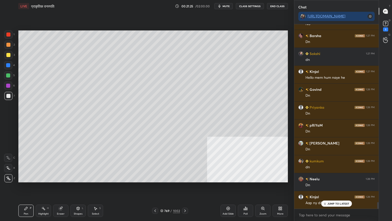
click at [11, 95] on div at bounding box center [8, 96] width 8 height 8
click at [343, 188] on div "JUMP TO LATEST" at bounding box center [336, 203] width 31 height 6
click at [8, 34] on div at bounding box center [8, 34] width 4 height 4
click at [8, 33] on div at bounding box center [8, 34] width 4 height 4
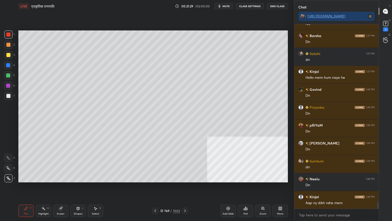
scroll to position [4923, 0]
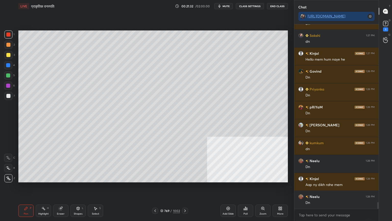
click at [8, 65] on div at bounding box center [8, 65] width 4 height 4
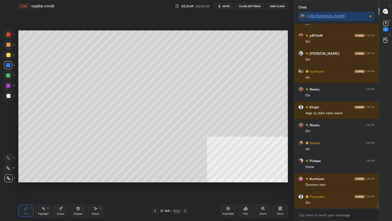
scroll to position [5012, 0]
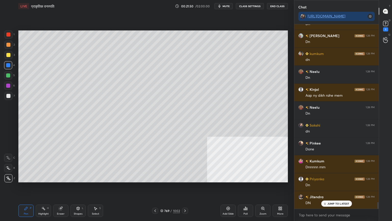
click at [10, 65] on div at bounding box center [8, 65] width 4 height 4
click at [9, 65] on div at bounding box center [8, 65] width 4 height 4
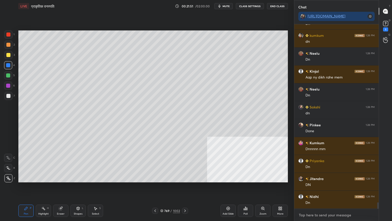
click at [313, 188] on textarea at bounding box center [337, 215] width 76 height 8
click at [318, 188] on textarea at bounding box center [337, 215] width 76 height 8
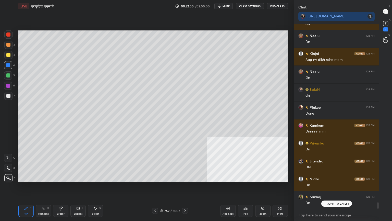
scroll to position [5066, 0]
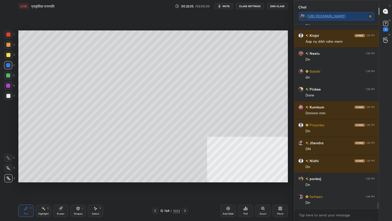
click at [8, 66] on div at bounding box center [8, 65] width 4 height 4
click at [8, 65] on div at bounding box center [8, 65] width 4 height 4
click at [8, 64] on div at bounding box center [8, 65] width 4 height 4
click at [7, 64] on div at bounding box center [8, 65] width 4 height 4
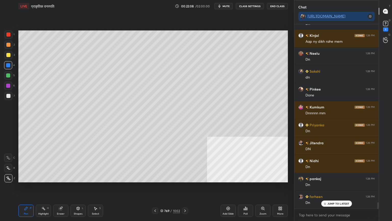
scroll to position [5084, 0]
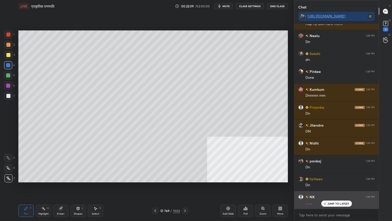
click at [330, 188] on p "JUMP TO LATEST" at bounding box center [339, 203] width 22 height 3
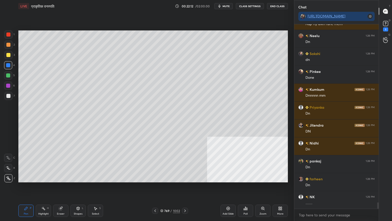
scroll to position [5102, 0]
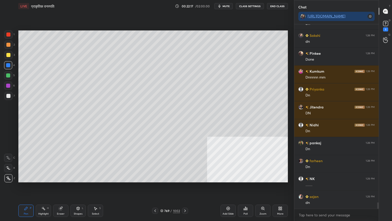
click at [190, 188] on div "Setting up your live class Poll for secs No correct answer Start poll" at bounding box center [153, 106] width 274 height 188
click at [164, 188] on div "769 / 1002" at bounding box center [170, 210] width 20 height 5
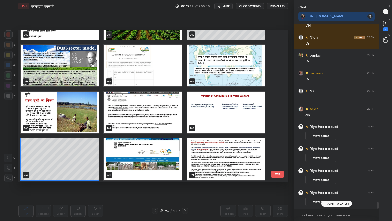
scroll to position [11909, 0]
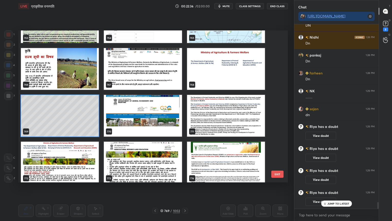
click at [124, 124] on img "grid" at bounding box center [143, 116] width 78 height 42
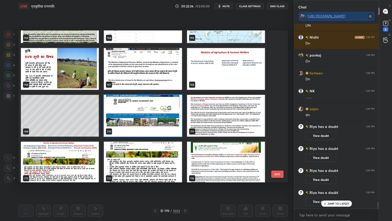
click at [124, 124] on img "grid" at bounding box center [143, 116] width 78 height 42
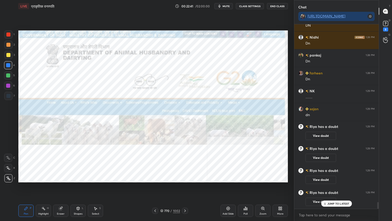
click at [186, 188] on icon at bounding box center [185, 211] width 4 height 4
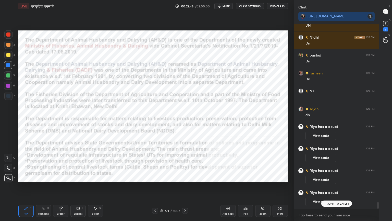
click at [187, 188] on div at bounding box center [185, 210] width 6 height 6
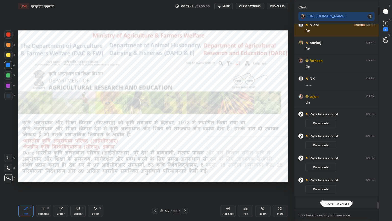
scroll to position [4865, 0]
click at [333, 188] on p "JUMP TO LATEST" at bounding box center [339, 203] width 22 height 3
drag, startPoint x: 63, startPoint y: 205, endPoint x: 59, endPoint y: 204, distance: 4.6
click at [62, 188] on div "Eraser" at bounding box center [60, 210] width 15 height 12
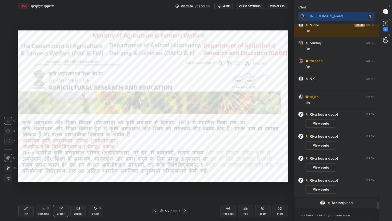
click at [7, 174] on div "Erase all" at bounding box center [8, 178] width 8 height 8
click at [8, 176] on div "1 2 3 4 5 6 7 C X Z C X Z E E Erase all H H" at bounding box center [8, 106] width 16 height 152
click at [186, 188] on div at bounding box center [185, 210] width 6 height 6
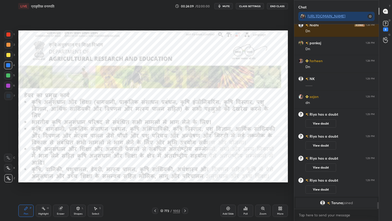
click at [184, 188] on icon at bounding box center [185, 211] width 4 height 4
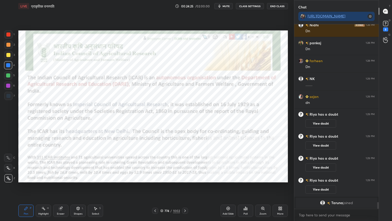
click at [65, 188] on div "Eraser" at bounding box center [60, 210] width 15 height 12
click at [61, 188] on icon at bounding box center [60, 208] width 3 height 3
click at [7, 178] on span "Erase all" at bounding box center [8, 178] width 8 height 4
click at [7, 177] on div "1 2 3 4 5 6 7 C X Z C X Z E E Erase all H H" at bounding box center [8, 106] width 16 height 152
click at [7, 177] on icon at bounding box center [8, 178] width 5 height 4
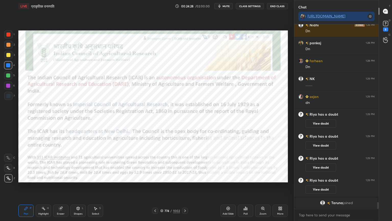
drag, startPoint x: 164, startPoint y: 210, endPoint x: 169, endPoint y: 209, distance: 4.7
click at [165, 188] on div "774" at bounding box center [167, 210] width 5 height 3
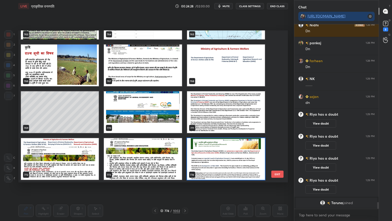
scroll to position [150, 267]
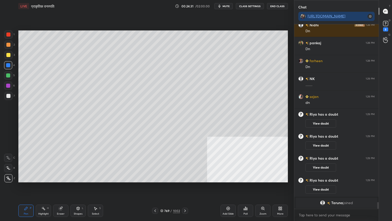
click at [4, 95] on div "1 2 3 4 5 6 7 C X Z C X Z E E Erase all H H" at bounding box center [8, 106] width 16 height 152
click at [6, 96] on div at bounding box center [8, 96] width 4 height 4
drag, startPoint x: 8, startPoint y: 95, endPoint x: 18, endPoint y: 95, distance: 9.7
click at [9, 94] on div at bounding box center [8, 96] width 4 height 4
click at [6, 65] on div at bounding box center [8, 65] width 8 height 8
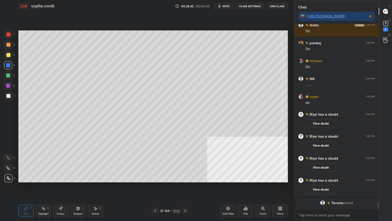
click at [8, 65] on div at bounding box center [8, 65] width 4 height 4
click at [161, 188] on icon at bounding box center [161, 210] width 3 height 3
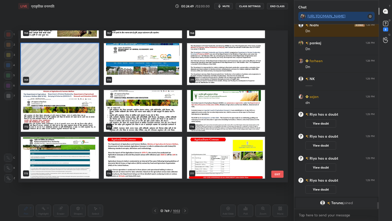
scroll to position [11987, 0]
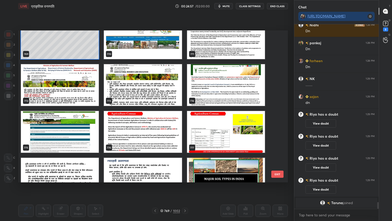
click at [55, 84] on img "grid" at bounding box center [60, 85] width 78 height 42
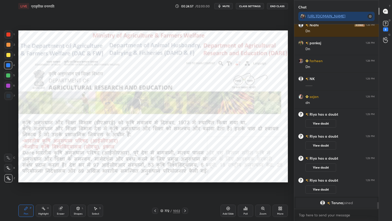
click at [55, 83] on img "grid" at bounding box center [60, 85] width 78 height 42
click at [57, 188] on div "Eraser" at bounding box center [60, 210] width 15 height 12
click at [10, 179] on span "Erase all" at bounding box center [8, 178] width 8 height 4
click at [8, 64] on div at bounding box center [8, 65] width 4 height 4
click at [9, 64] on div at bounding box center [8, 65] width 4 height 4
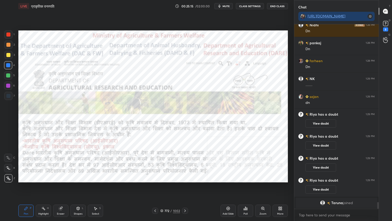
click at [164, 188] on div "772 / 1002" at bounding box center [170, 210] width 20 height 5
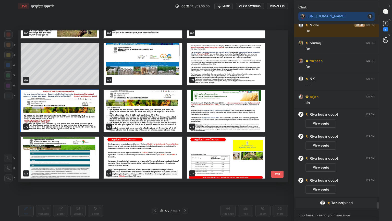
scroll to position [11909, 0]
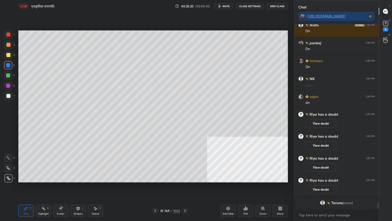
click at [280, 188] on icon at bounding box center [281, 208] width 4 height 4
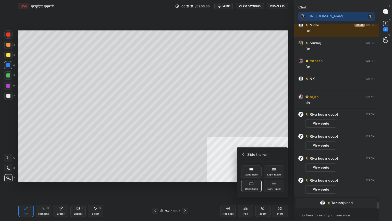
click at [270, 157] on div "Slide theme" at bounding box center [262, 154] width 43 height 5
click at [272, 155] on icon at bounding box center [274, 155] width 4 height 4
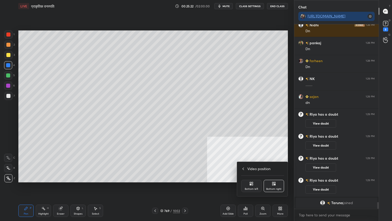
click at [253, 188] on div "Bottom left" at bounding box center [252, 189] width 14 height 3
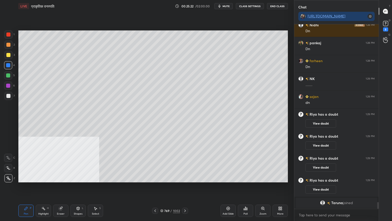
click at [10, 98] on div at bounding box center [8, 96] width 4 height 4
click at [8, 97] on div at bounding box center [8, 96] width 4 height 4
click at [10, 67] on div at bounding box center [8, 65] width 8 height 8
click at [8, 67] on div at bounding box center [8, 65] width 8 height 8
click at [5, 63] on div at bounding box center [8, 65] width 8 height 8
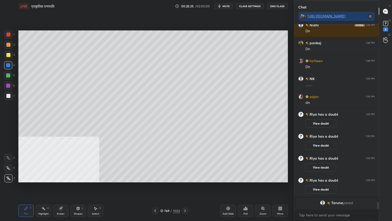
scroll to position [4883, 0]
drag, startPoint x: 7, startPoint y: 61, endPoint x: 7, endPoint y: 54, distance: 6.9
click at [7, 61] on div at bounding box center [8, 65] width 8 height 8
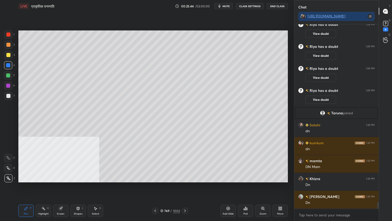
scroll to position [4973, 0]
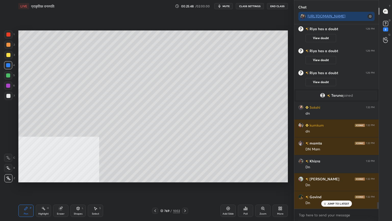
drag, startPoint x: 162, startPoint y: 209, endPoint x: 172, endPoint y: 208, distance: 10.1
click at [162, 188] on icon at bounding box center [161, 210] width 3 height 3
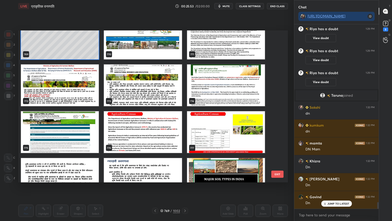
scroll to position [4991, 0]
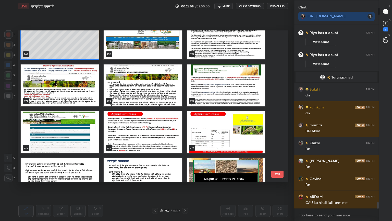
click at [83, 84] on img "grid" at bounding box center [60, 85] width 78 height 42
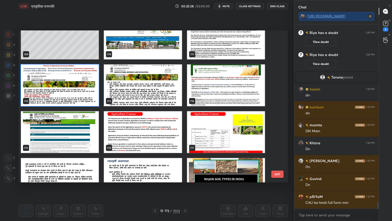
click at [84, 83] on img "grid" at bounding box center [60, 85] width 78 height 42
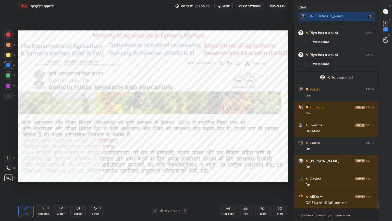
click at [163, 188] on icon at bounding box center [162, 209] width 3 height 1
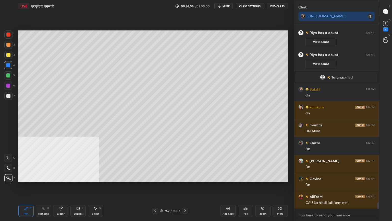
scroll to position [5003, 0]
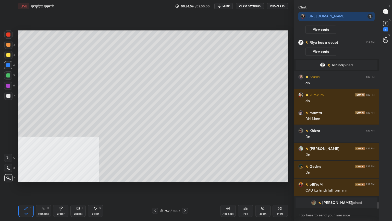
click at [328, 188] on div "x" at bounding box center [337, 215] width 85 height 12
click at [330, 188] on textarea at bounding box center [337, 215] width 76 height 8
click at [331, 188] on textarea at bounding box center [337, 215] width 76 height 8
click at [170, 188] on div "Setting up your live class Poll for secs No correct answer Start poll" at bounding box center [153, 106] width 274 height 188
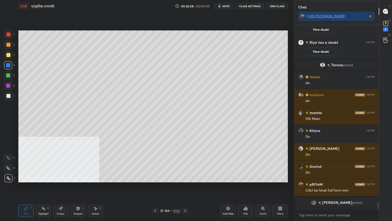
click at [164, 188] on div "769 / 1002" at bounding box center [170, 210] width 20 height 5
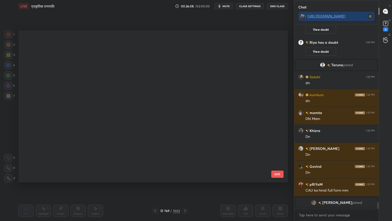
scroll to position [150, 267]
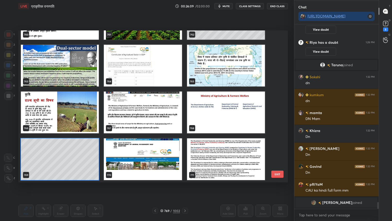
click at [276, 136] on div "757 758 759 760 761 762 763 764 765 766 767 768 769 770 771" at bounding box center [148, 106] width 261 height 152
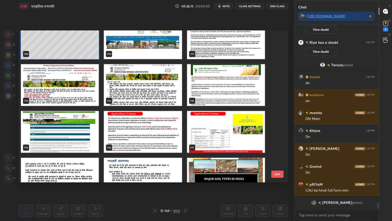
scroll to position [12012, 0]
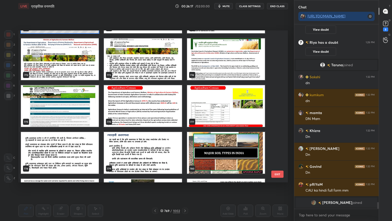
click at [169, 108] on img "grid" at bounding box center [143, 106] width 78 height 42
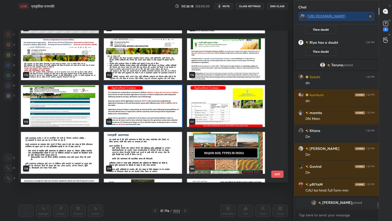
click at [168, 108] on img "grid" at bounding box center [143, 106] width 78 height 42
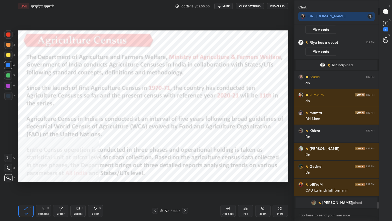
click at [169, 108] on img "grid" at bounding box center [143, 106] width 78 height 42
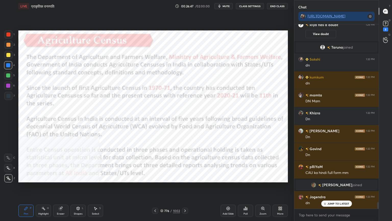
scroll to position [5012, 0]
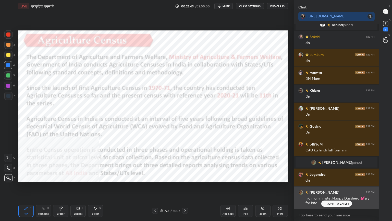
click at [335, 188] on p "JUMP TO LATEST" at bounding box center [339, 203] width 22 height 3
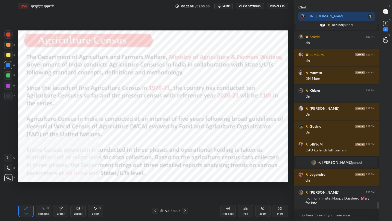
click at [185, 188] on icon at bounding box center [185, 211] width 4 height 4
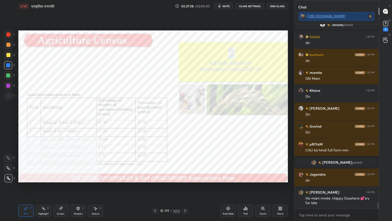
drag, startPoint x: 158, startPoint y: 210, endPoint x: 162, endPoint y: 205, distance: 6.7
click at [158, 188] on div at bounding box center [155, 210] width 6 height 6
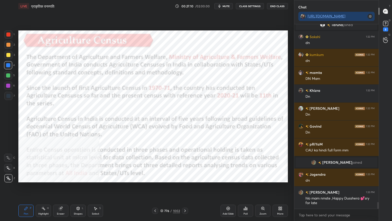
scroll to position [5031, 0]
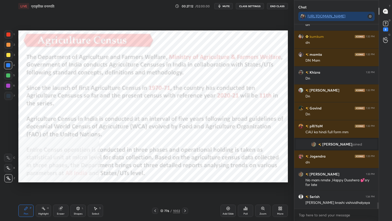
click at [281, 188] on div "More" at bounding box center [281, 213] width 6 height 3
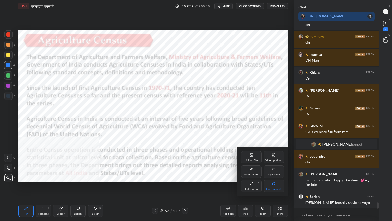
click at [277, 154] on div "Video position" at bounding box center [274, 157] width 20 height 12
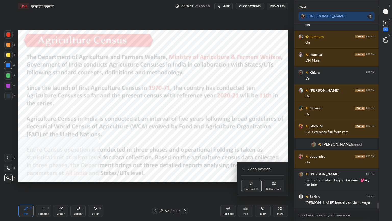
click at [274, 184] on icon at bounding box center [273, 184] width 1 height 1
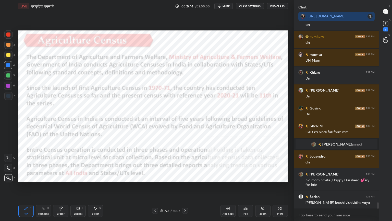
click at [184, 188] on icon at bounding box center [185, 211] width 4 height 4
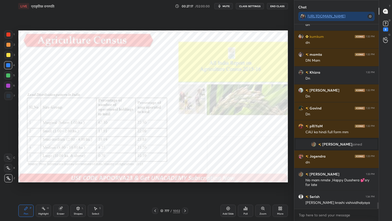
click at [184, 188] on icon at bounding box center [185, 211] width 4 height 4
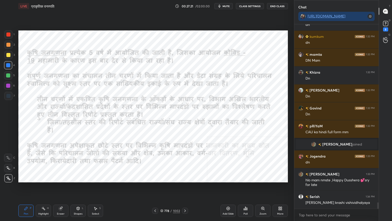
click at [60, 188] on div "Eraser" at bounding box center [60, 210] width 15 height 12
click at [7, 177] on span "Erase all" at bounding box center [8, 178] width 8 height 4
click at [189, 188] on div "778 / 1002" at bounding box center [170, 210] width 101 height 6
click at [186, 188] on icon at bounding box center [185, 211] width 4 height 4
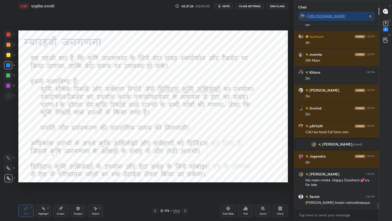
click at [184, 188] on icon at bounding box center [185, 211] width 4 height 4
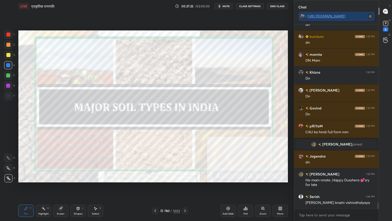
click at [153, 188] on div at bounding box center [155, 210] width 6 height 6
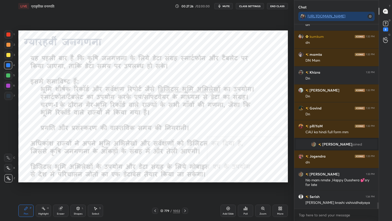
click at [154, 188] on icon at bounding box center [155, 211] width 4 height 4
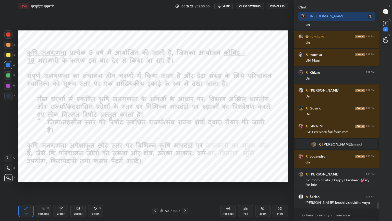
click at [155, 188] on div at bounding box center [155, 210] width 6 height 6
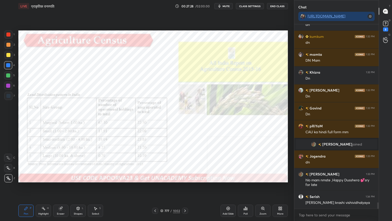
click at [156, 188] on icon at bounding box center [155, 211] width 4 height 4
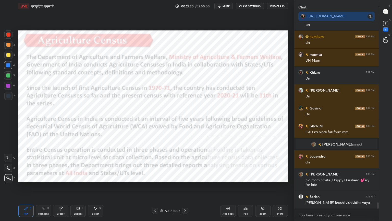
click at [164, 188] on div "776 / 1002" at bounding box center [170, 210] width 20 height 5
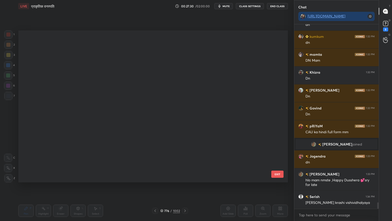
scroll to position [150, 267]
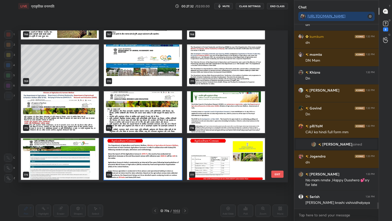
click at [168, 158] on img "grid" at bounding box center [143, 159] width 78 height 42
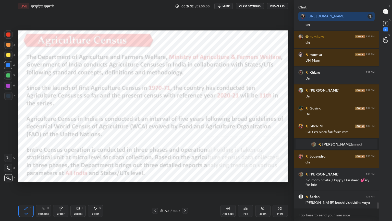
click at [168, 158] on img "grid" at bounding box center [143, 159] width 78 height 42
click at [168, 157] on img "grid" at bounding box center [143, 159] width 78 height 42
click at [189, 188] on div "776 / 1002" at bounding box center [170, 210] width 101 height 6
click at [185, 188] on icon at bounding box center [185, 211] width 4 height 4
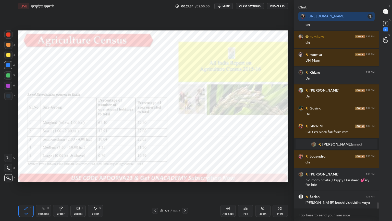
click at [186, 188] on icon at bounding box center [185, 211] width 4 height 4
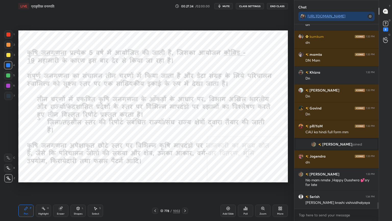
drag, startPoint x: 186, startPoint y: 209, endPoint x: 188, endPoint y: 209, distance: 2.6
click at [186, 188] on icon at bounding box center [185, 211] width 4 height 4
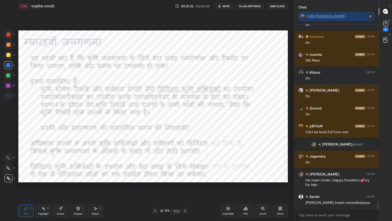
click at [228, 188] on icon at bounding box center [228, 208] width 3 height 3
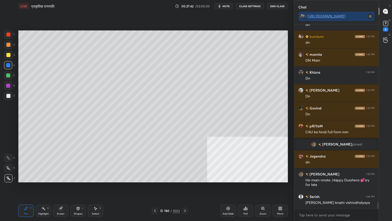
click at [10, 95] on div at bounding box center [8, 96] width 4 height 4
click at [7, 97] on div at bounding box center [8, 96] width 4 height 4
click at [9, 64] on div at bounding box center [8, 65] width 4 height 4
click at [8, 65] on div at bounding box center [8, 65] width 4 height 4
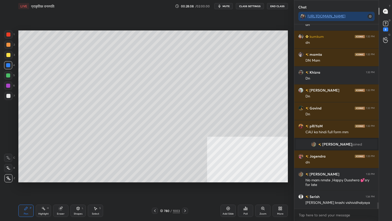
click at [8, 65] on div at bounding box center [8, 65] width 4 height 4
click at [7, 65] on div at bounding box center [8, 65] width 4 height 4
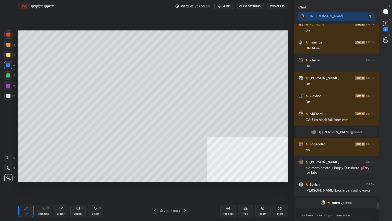
click at [65, 188] on div "Eraser" at bounding box center [60, 210] width 15 height 12
click at [26, 188] on icon at bounding box center [26, 208] width 4 height 4
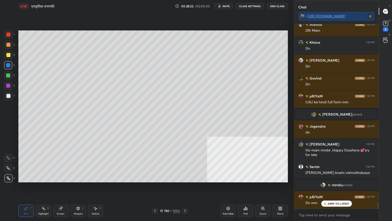
click at [8, 65] on div at bounding box center [8, 65] width 4 height 4
click at [8, 64] on div at bounding box center [8, 65] width 4 height 4
drag, startPoint x: 161, startPoint y: 211, endPoint x: 178, endPoint y: 203, distance: 18.6
click at [168, 188] on div "Pen P Highlight H Eraser Shapes L Select S 780 / 1003 Add Slide Poll Zoom More" at bounding box center [153, 210] width 270 height 20
click at [185, 188] on icon at bounding box center [185, 210] width 2 height 3
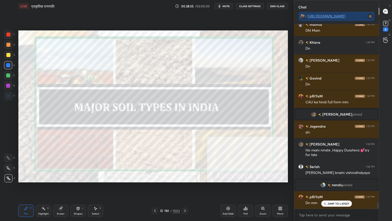
click at [157, 188] on div at bounding box center [155, 210] width 6 height 6
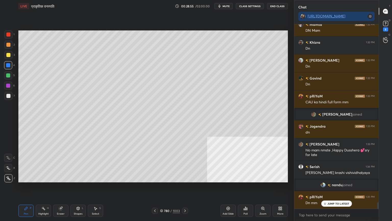
click at [155, 188] on icon at bounding box center [155, 211] width 4 height 4
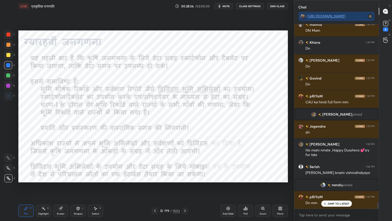
click at [155, 188] on icon at bounding box center [155, 211] width 4 height 4
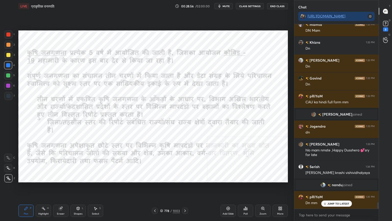
scroll to position [5068, 0]
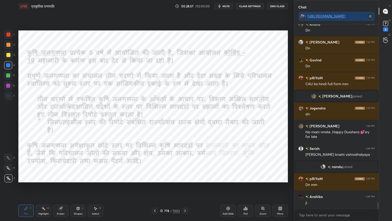
click at [156, 188] on icon at bounding box center [155, 211] width 4 height 4
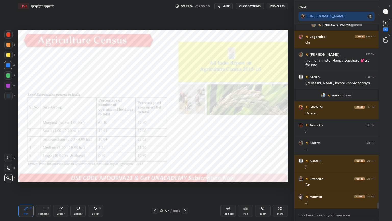
scroll to position [5158, 0]
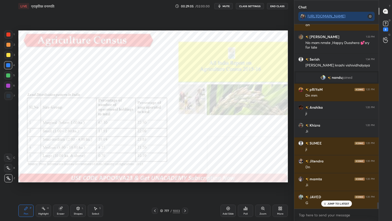
click at [184, 188] on div at bounding box center [185, 210] width 6 height 6
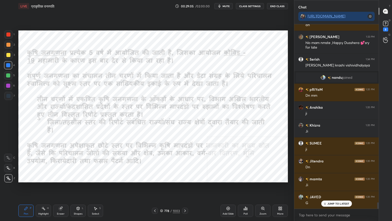
click at [185, 188] on icon at bounding box center [185, 211] width 4 height 4
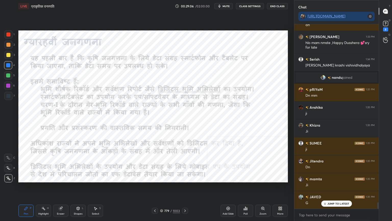
click at [185, 188] on icon at bounding box center [185, 211] width 4 height 4
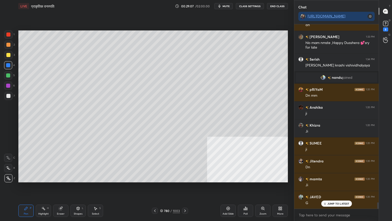
drag, startPoint x: 9, startPoint y: 75, endPoint x: 18, endPoint y: 83, distance: 11.8
click at [7, 75] on div at bounding box center [8, 75] width 4 height 4
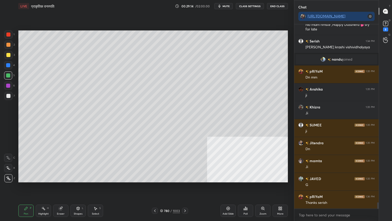
click at [152, 188] on div "780 / 1003" at bounding box center [170, 210] width 101 height 6
click at [153, 188] on icon at bounding box center [155, 211] width 4 height 4
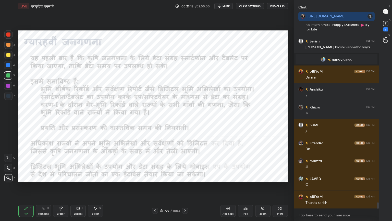
click at [154, 188] on icon at bounding box center [155, 211] width 4 height 4
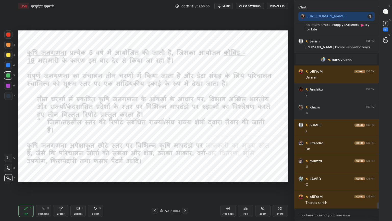
click at [156, 188] on icon at bounding box center [155, 211] width 4 height 4
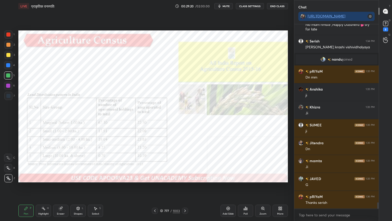
click at [185, 188] on icon at bounding box center [185, 210] width 2 height 3
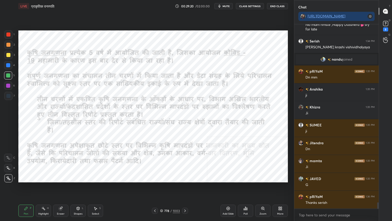
click at [186, 188] on icon at bounding box center [185, 211] width 4 height 4
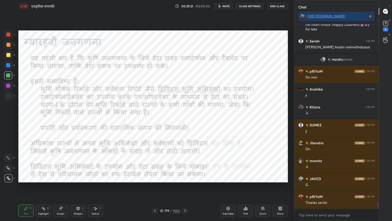
click at [185, 188] on icon at bounding box center [185, 211] width 4 height 4
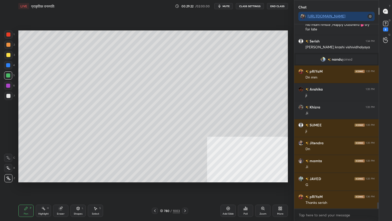
drag, startPoint x: 9, startPoint y: 67, endPoint x: 16, endPoint y: 74, distance: 9.4
click at [9, 67] on div at bounding box center [8, 65] width 4 height 4
click at [157, 188] on div at bounding box center [155, 210] width 6 height 6
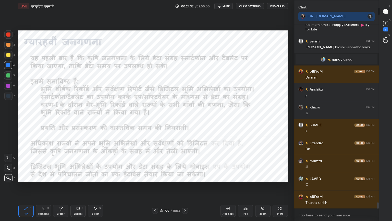
click at [156, 188] on icon at bounding box center [155, 211] width 4 height 4
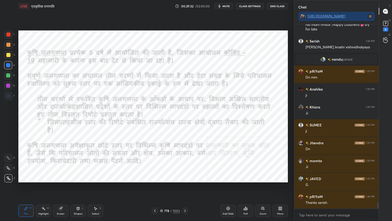
click at [157, 188] on icon at bounding box center [155, 211] width 4 height 4
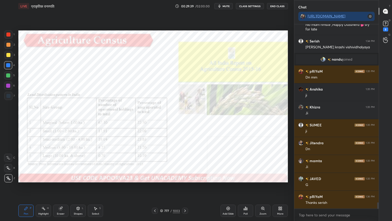
scroll to position [5193, 0]
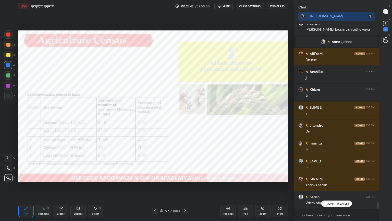
click at [185, 188] on div "Pen P Highlight H Eraser Shapes L Select S 777 / 1003 Add Slide Poll Zoom More" at bounding box center [153, 210] width 270 height 20
click at [186, 188] on icon at bounding box center [185, 211] width 4 height 4
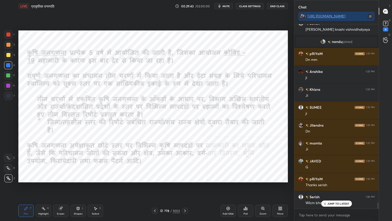
click at [185, 188] on icon at bounding box center [185, 211] width 4 height 4
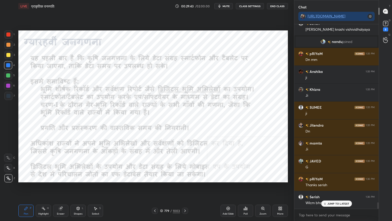
click at [185, 188] on icon at bounding box center [185, 211] width 4 height 4
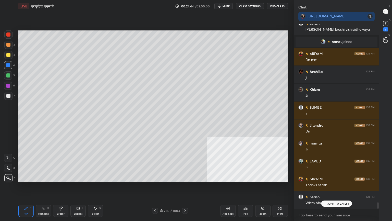
click at [12, 96] on div at bounding box center [8, 96] width 8 height 8
click at [13, 96] on div "7" at bounding box center [9, 96] width 10 height 8
click at [96, 188] on div "Select S" at bounding box center [95, 210] width 15 height 12
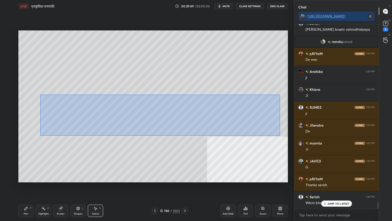
drag, startPoint x: 54, startPoint y: 98, endPoint x: 252, endPoint y: 122, distance: 199.4
click at [277, 133] on div "0 ° Undo Copy Duplicate Duplicate to new slide Delete" at bounding box center [153, 106] width 270 height 152
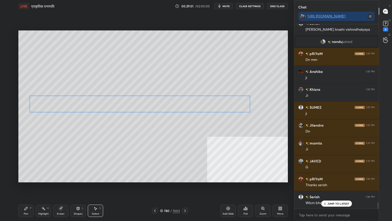
drag, startPoint x: 250, startPoint y: 117, endPoint x: 227, endPoint y: 106, distance: 25.3
click at [228, 105] on div "0 ° Undo Copy Duplicate Duplicate to new slide Delete" at bounding box center [153, 106] width 270 height 152
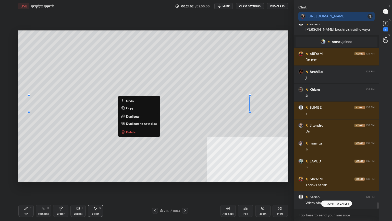
drag, startPoint x: 34, startPoint y: 210, endPoint x: 25, endPoint y: 211, distance: 8.5
click at [31, 188] on div "Pen P Highlight H Eraser Shapes L Select S" at bounding box center [68, 210] width 101 height 12
click at [25, 188] on div "Pen P" at bounding box center [25, 210] width 15 height 12
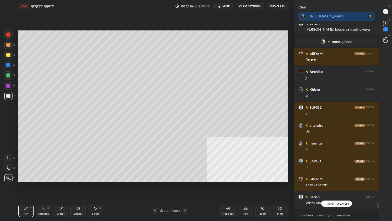
click at [157, 188] on icon at bounding box center [155, 211] width 4 height 4
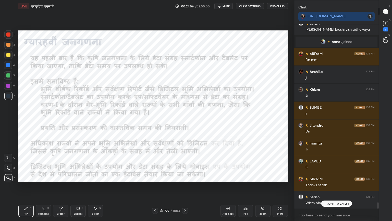
click at [156, 188] on icon at bounding box center [155, 211] width 4 height 4
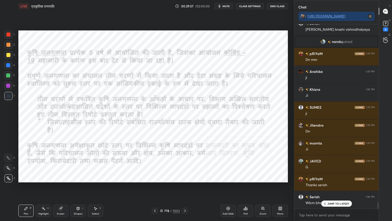
click at [155, 188] on icon at bounding box center [155, 211] width 4 height 4
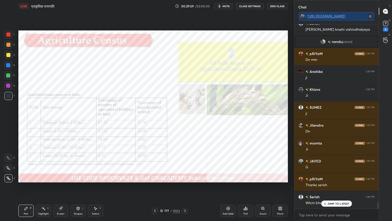
click at [10, 64] on div at bounding box center [8, 65] width 8 height 8
click at [8, 65] on div at bounding box center [8, 65] width 4 height 4
click at [185, 188] on icon at bounding box center [185, 211] width 4 height 4
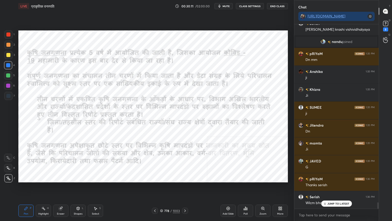
click at [184, 188] on icon at bounding box center [185, 211] width 4 height 4
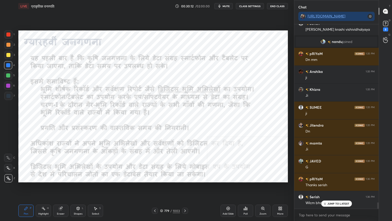
click at [184, 188] on icon at bounding box center [185, 211] width 4 height 4
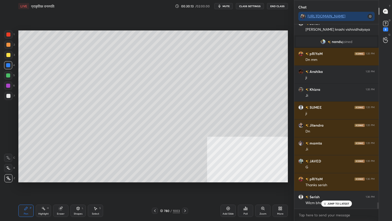
drag, startPoint x: 161, startPoint y: 208, endPoint x: 165, endPoint y: 207, distance: 3.9
click at [162, 188] on div "780 / 1003" at bounding box center [170, 210] width 20 height 5
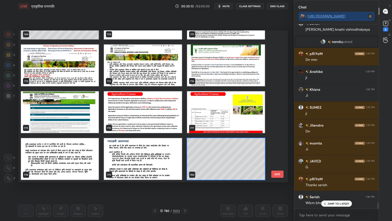
scroll to position [150, 267]
click at [206, 122] on img "grid" at bounding box center [226, 112] width 78 height 42
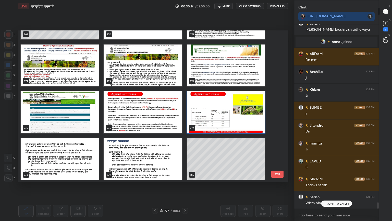
click at [207, 122] on img "grid" at bounding box center [226, 112] width 78 height 42
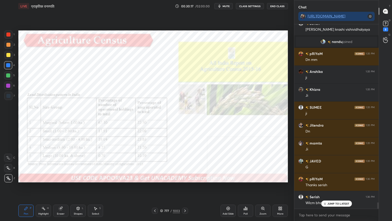
click at [208, 122] on img "grid" at bounding box center [226, 112] width 78 height 42
click at [160, 188] on icon at bounding box center [161, 210] width 3 height 3
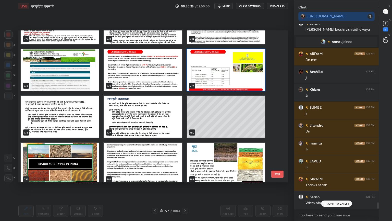
scroll to position [12049, 0]
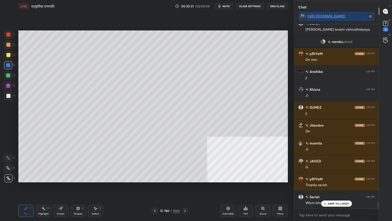
click at [8, 77] on div at bounding box center [8, 75] width 4 height 4
click at [8, 95] on div at bounding box center [8, 96] width 4 height 4
click at [163, 188] on icon at bounding box center [161, 210] width 3 height 3
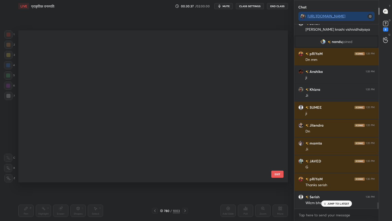
scroll to position [150, 267]
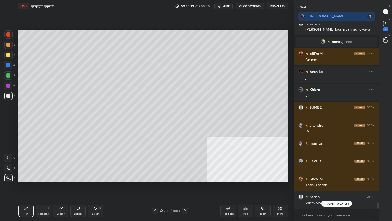
click at [10, 66] on div at bounding box center [8, 65] width 4 height 4
click at [9, 66] on div at bounding box center [8, 65] width 4 height 4
click at [8, 73] on div at bounding box center [8, 75] width 4 height 4
click at [8, 74] on div at bounding box center [8, 75] width 4 height 4
click at [11, 92] on div "1 2 3 4 5 6 7" at bounding box center [9, 66] width 11 height 72
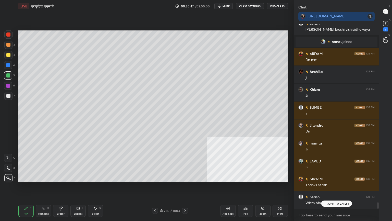
click at [8, 95] on div at bounding box center [8, 96] width 4 height 4
click at [9, 65] on div at bounding box center [8, 65] width 4 height 4
drag, startPoint x: 7, startPoint y: 66, endPoint x: 9, endPoint y: 66, distance: 2.6
click at [8, 66] on div at bounding box center [8, 65] width 4 height 4
click at [8, 97] on div at bounding box center [8, 96] width 8 height 8
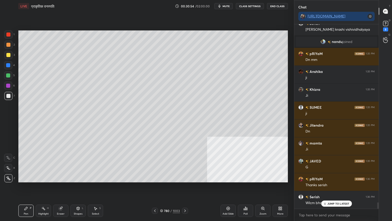
click at [10, 96] on div at bounding box center [8, 96] width 4 height 4
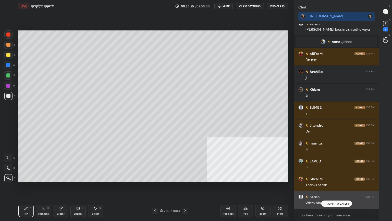
click at [332, 188] on p "JUMP TO LATEST" at bounding box center [339, 203] width 22 height 3
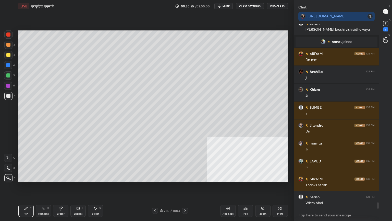
click at [328, 188] on textarea at bounding box center [337, 215] width 76 height 8
click at [318, 188] on textarea at bounding box center [337, 215] width 76 height 8
click at [164, 188] on div "780 / 1003" at bounding box center [170, 210] width 20 height 5
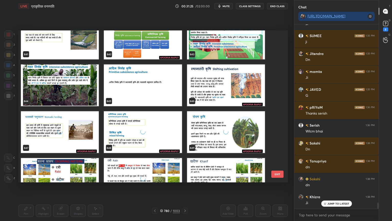
scroll to position [5283, 0]
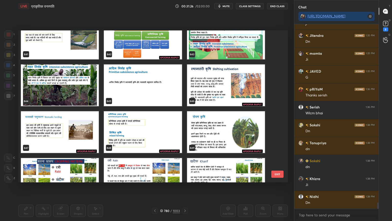
click at [278, 173] on button "EXIT" at bounding box center [278, 173] width 12 height 7
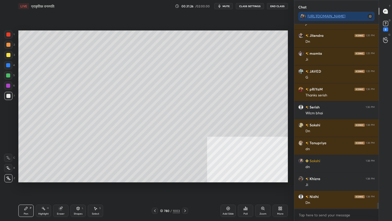
scroll to position [5301, 0]
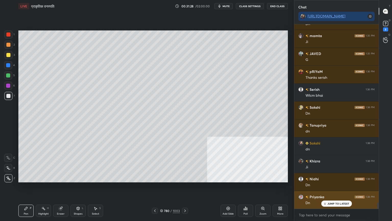
click at [328, 188] on div "JUMP TO LATEST" at bounding box center [336, 203] width 31 height 6
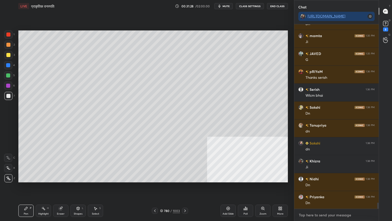
click at [322, 188] on textarea at bounding box center [337, 215] width 76 height 8
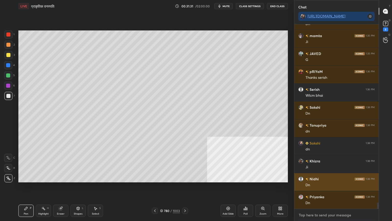
scroll to position [5323, 0]
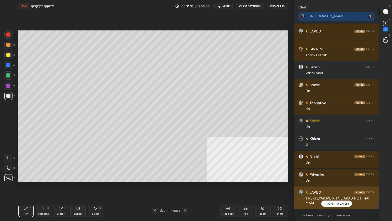
drag, startPoint x: 337, startPoint y: 203, endPoint x: 328, endPoint y: 205, distance: 9.7
click at [337, 188] on p "JUMP TO LATEST" at bounding box center [339, 203] width 22 height 3
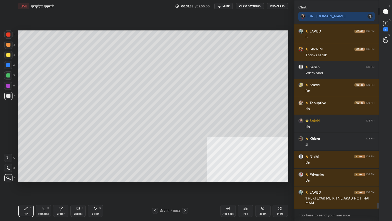
scroll to position [5341, 0]
click at [325, 188] on div "x" at bounding box center [337, 215] width 85 height 12
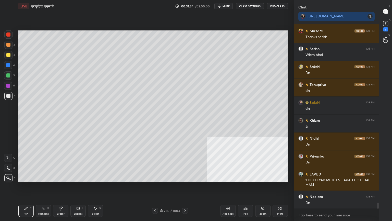
type textarea "x"
click at [191, 188] on div "Setting up your live class Poll for secs No correct answer Start poll" at bounding box center [153, 106] width 274 height 188
click at [187, 188] on icon at bounding box center [185, 211] width 4 height 4
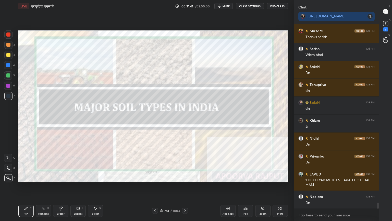
scroll to position [5359, 0]
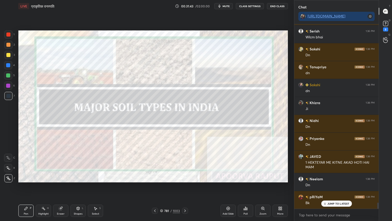
click at [155, 188] on div at bounding box center [155, 210] width 6 height 6
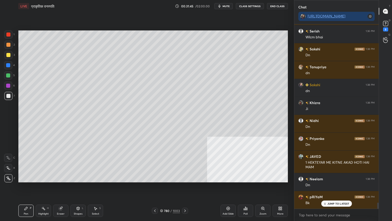
click at [9, 66] on div at bounding box center [8, 65] width 4 height 4
click at [8, 66] on div at bounding box center [8, 65] width 4 height 4
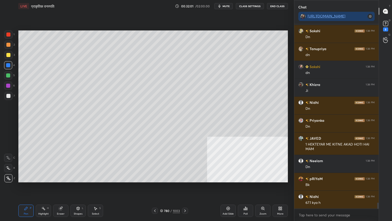
scroll to position [5395, 0]
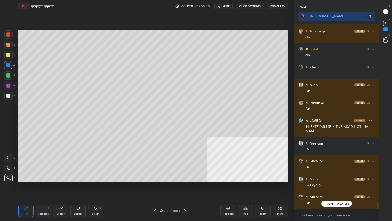
click at [183, 188] on div "Setting up your live class Poll for secs No correct answer Start poll" at bounding box center [153, 106] width 274 height 188
drag, startPoint x: 182, startPoint y: 199, endPoint x: 186, endPoint y: 200, distance: 3.8
click at [186, 188] on div "Setting up your live class Poll for secs No correct answer Start poll" at bounding box center [153, 106] width 274 height 188
click at [188, 188] on div "Pen P Highlight H Eraser Shapes L Select S 780 / 1003 Add Slide Poll Zoom More" at bounding box center [153, 210] width 270 height 20
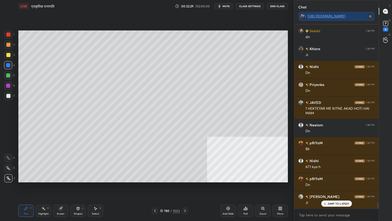
scroll to position [5466, 0]
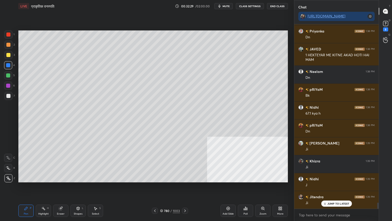
drag, startPoint x: 186, startPoint y: 196, endPoint x: 188, endPoint y: 194, distance: 2.7
click at [189, 188] on div "Setting up your live class Poll for secs No correct answer Start poll" at bounding box center [153, 106] width 274 height 188
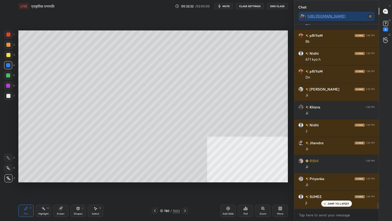
scroll to position [5538, 0]
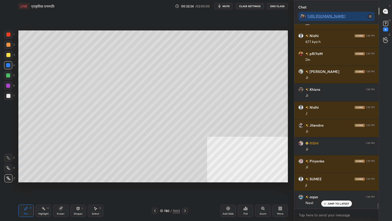
drag, startPoint x: 188, startPoint y: 195, endPoint x: 192, endPoint y: 195, distance: 3.8
click at [193, 188] on div "Setting up your live class Poll for secs No correct answer Start poll" at bounding box center [153, 106] width 274 height 188
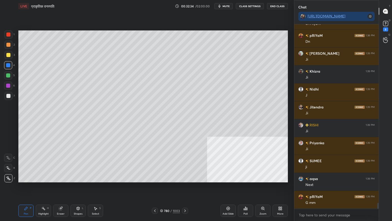
click at [195, 188] on div "Setting up your live class Poll for secs No correct answer Start poll" at bounding box center [153, 106] width 274 height 188
click at [194, 188] on div "Setting up your live class Poll for secs No correct answer Start poll" at bounding box center [153, 106] width 274 height 188
click at [188, 188] on div "LIVE प्राकृतिक वनस्पति 00:32:35 / 02:00:00 mute CLASS SETTINGS End Class Settin…" at bounding box center [153, 110] width 274 height 221
click at [184, 188] on icon at bounding box center [185, 211] width 4 height 4
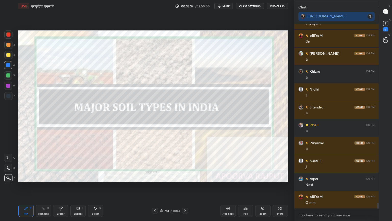
click at [195, 188] on div "Setting up your live class Poll for secs No correct answer Start poll" at bounding box center [153, 106] width 274 height 188
click at [192, 188] on div "Pen P Highlight H Eraser Shapes L Select S 781 / 1003 Add Slide Poll Zoom More" at bounding box center [153, 210] width 270 height 20
drag, startPoint x: 192, startPoint y: 201, endPoint x: 198, endPoint y: 200, distance: 6.3
click at [197, 188] on div "LIVE प्राकृतिक वनस्पति 00:32:39 / 02:00:00 mute CLASS SETTINGS End Class Settin…" at bounding box center [153, 110] width 274 height 221
drag, startPoint x: 192, startPoint y: 201, endPoint x: 190, endPoint y: 202, distance: 2.7
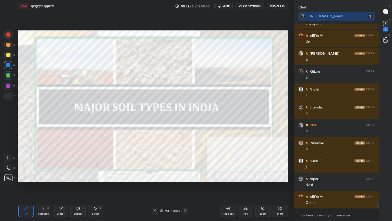
click at [193, 188] on div "Pen P Highlight H Eraser Shapes L Select S 781 / 1003 Add Slide Poll Zoom More" at bounding box center [153, 210] width 270 height 20
click at [194, 188] on div "Pen P Highlight H Eraser Shapes L Select S 781 / 1003 Add Slide Poll Zoom More" at bounding box center [153, 210] width 270 height 20
click at [197, 188] on div "Pen P Highlight H Eraser Shapes L Select S 781 / 1003 Add Slide Poll Zoom More" at bounding box center [153, 210] width 270 height 20
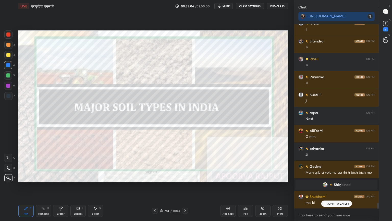
scroll to position [5449, 0]
drag, startPoint x: 189, startPoint y: 194, endPoint x: 192, endPoint y: 194, distance: 3.4
click at [192, 188] on div "Setting up your live class Poll for secs No correct answer Start poll" at bounding box center [153, 106] width 274 height 188
click at [194, 188] on div "Setting up your live class Poll for secs No correct answer Start poll" at bounding box center [153, 106] width 274 height 188
click at [246, 6] on button "CLASS SETTINGS" at bounding box center [250, 6] width 28 height 6
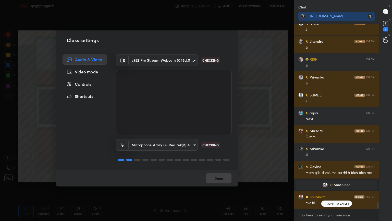
click at [81, 86] on div "Controls" at bounding box center [85, 84] width 44 height 10
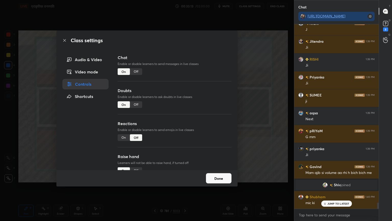
scroll to position [5467, 0]
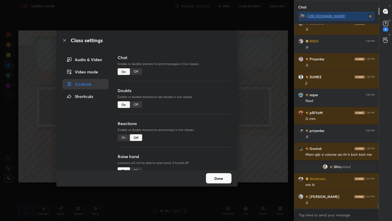
click at [91, 59] on div "Audio & Video" at bounding box center [86, 59] width 46 height 10
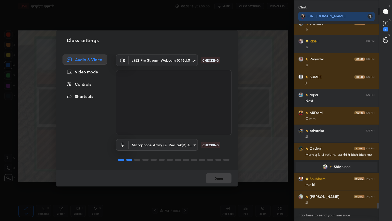
scroll to position [5485, 0]
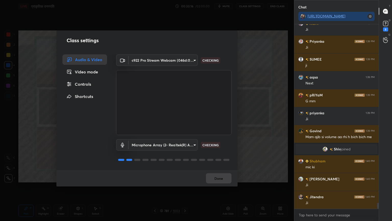
click at [167, 146] on body "1 2 3 4 5 6 7 C X Z C X Z E E Erase all H H LIVE प्राकृतिक वनस्पति 00:33:16 / 0…" at bounding box center [196, 110] width 392 height 221
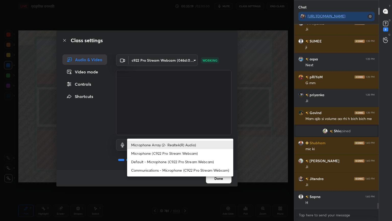
scroll to position [5520, 0]
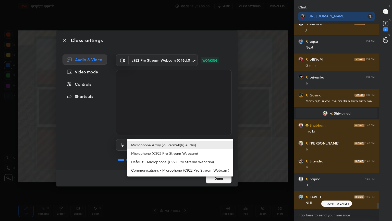
click at [159, 151] on li "Microphone (C922 Pro Stream Webcam)" at bounding box center [180, 153] width 106 height 8
type input "69394b42d77165cfa2fa411a9644df8e100843a0b5d1e9a910f93dd42682683a"
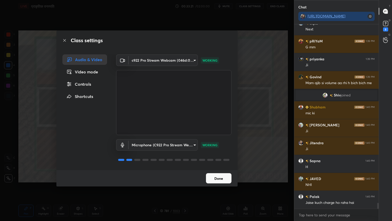
click at [220, 178] on button "Done" at bounding box center [219, 178] width 26 height 10
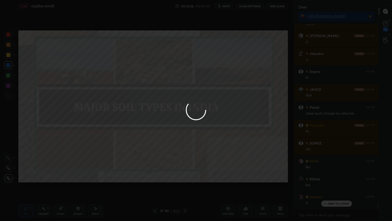
scroll to position [5699, 0]
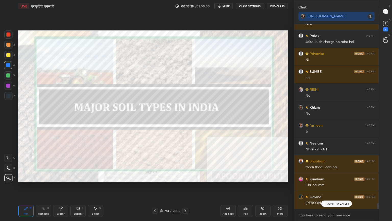
drag, startPoint x: 177, startPoint y: 193, endPoint x: 182, endPoint y: 192, distance: 5.3
click at [182, 188] on div "Setting up your live class Poll for secs No correct answer Start poll" at bounding box center [153, 106] width 274 height 188
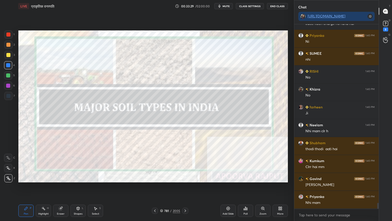
scroll to position [5735, 0]
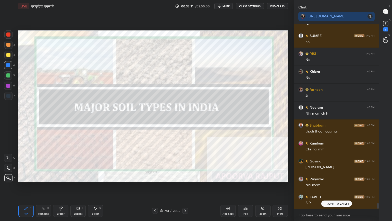
click at [185, 188] on icon at bounding box center [185, 211] width 4 height 4
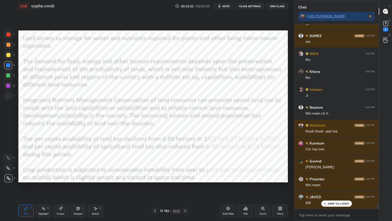
click at [185, 188] on icon at bounding box center [185, 211] width 4 height 4
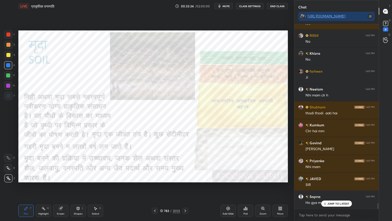
scroll to position [5771, 0]
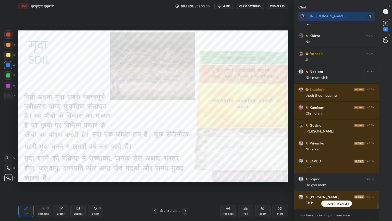
click at [9, 65] on div at bounding box center [8, 65] width 4 height 4
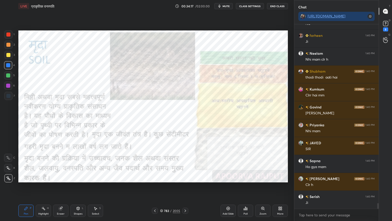
scroll to position [5807, 0]
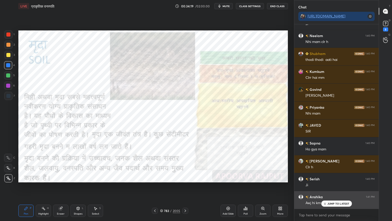
click at [327, 188] on icon at bounding box center [324, 203] width 3 height 3
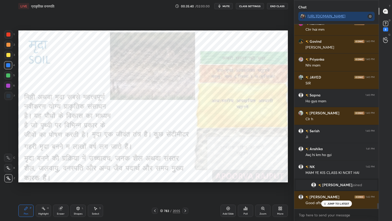
scroll to position [5751, 0]
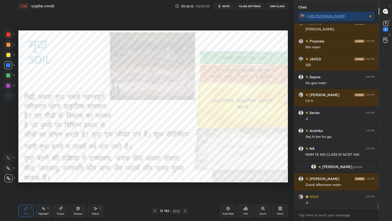
click at [59, 188] on icon at bounding box center [61, 208] width 4 height 4
click at [20, 188] on div "Pen P" at bounding box center [25, 210] width 15 height 12
click at [26, 188] on icon at bounding box center [26, 208] width 3 height 3
click at [187, 188] on icon at bounding box center [185, 211] width 4 height 4
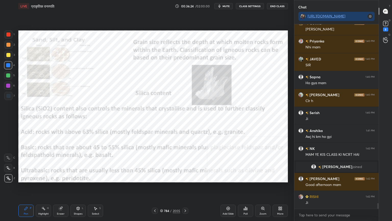
click at [187, 188] on div at bounding box center [185, 210] width 6 height 6
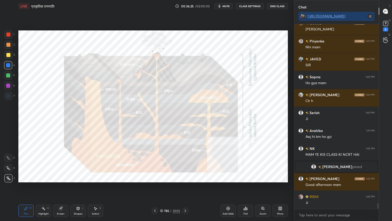
click at [184, 188] on icon at bounding box center [185, 211] width 4 height 4
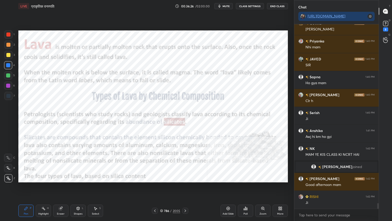
click at [185, 188] on icon at bounding box center [185, 211] width 4 height 4
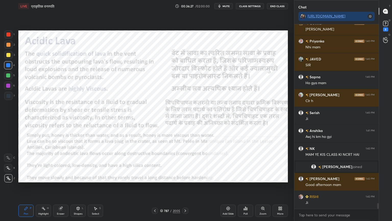
click at [184, 188] on icon at bounding box center [185, 211] width 4 height 4
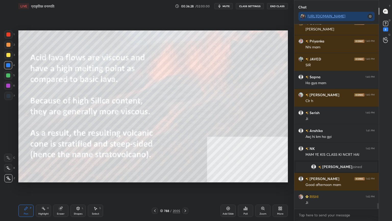
click at [184, 188] on icon at bounding box center [185, 211] width 4 height 4
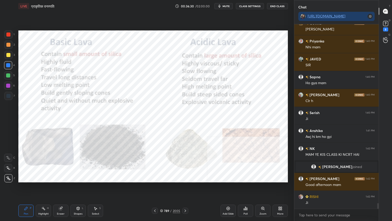
click at [185, 188] on icon at bounding box center [185, 211] width 4 height 4
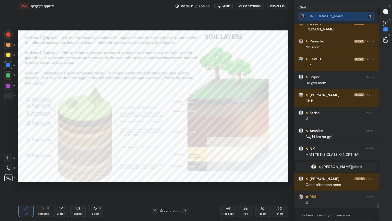
click at [154, 188] on icon at bounding box center [155, 211] width 4 height 4
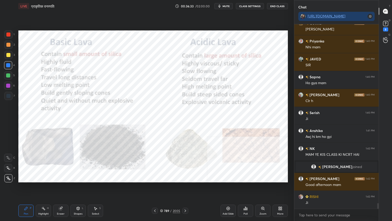
click at [230, 188] on div "Setting up your live class Poll for secs No correct answer Start poll" at bounding box center [153, 106] width 274 height 188
click at [155, 188] on icon at bounding box center [155, 211] width 4 height 4
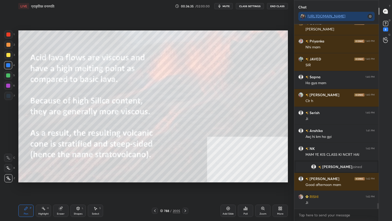
click at [185, 188] on icon at bounding box center [185, 211] width 4 height 4
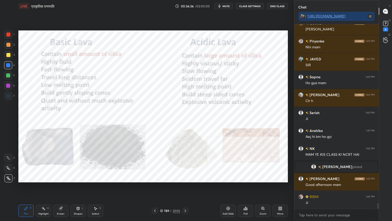
click at [184, 188] on icon at bounding box center [185, 211] width 4 height 4
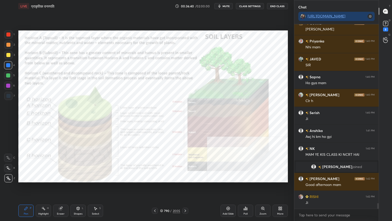
drag, startPoint x: 165, startPoint y: 210, endPoint x: 168, endPoint y: 209, distance: 3.5
click at [165, 188] on div "790" at bounding box center [166, 210] width 5 height 3
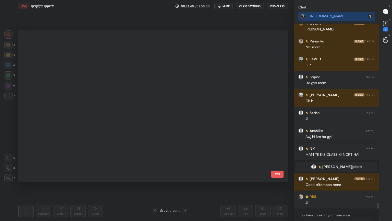
scroll to position [150, 267]
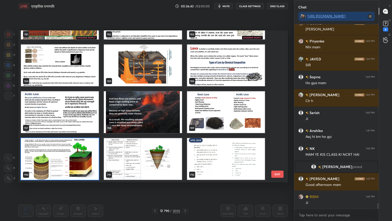
click at [176, 38] on img "grid" at bounding box center [143, 19] width 78 height 42
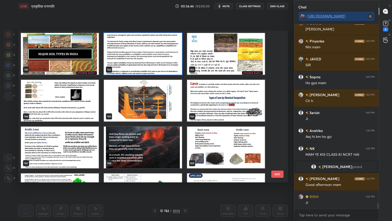
click at [211, 45] on img "grid" at bounding box center [226, 54] width 78 height 42
click at [211, 46] on img "grid" at bounding box center [226, 54] width 78 height 42
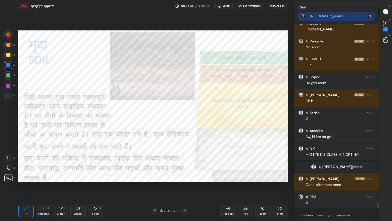
click at [212, 45] on img "grid" at bounding box center [226, 54] width 78 height 42
click at [10, 67] on div at bounding box center [8, 65] width 8 height 8
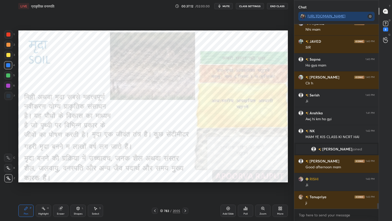
scroll to position [5787, 0]
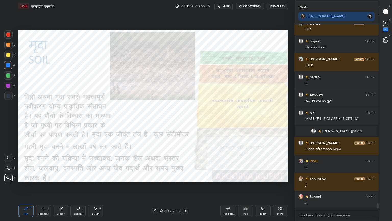
click at [187, 188] on icon at bounding box center [185, 211] width 4 height 4
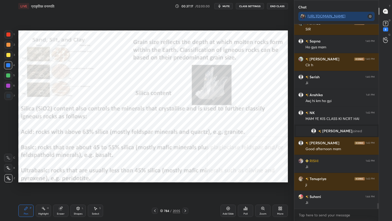
click at [184, 188] on icon at bounding box center [185, 211] width 4 height 4
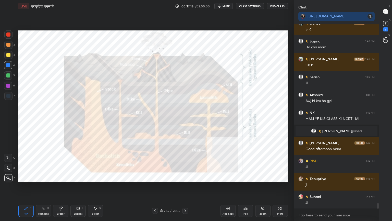
click at [185, 188] on icon at bounding box center [186, 210] width 2 height 3
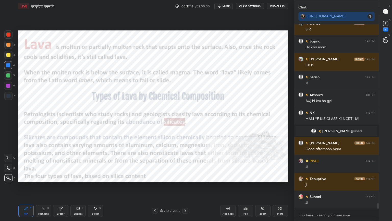
click at [185, 188] on icon at bounding box center [185, 211] width 4 height 4
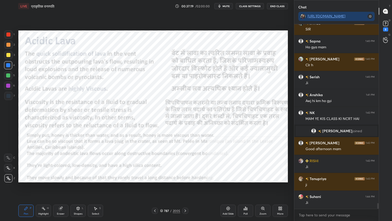
click at [185, 188] on icon at bounding box center [186, 210] width 2 height 3
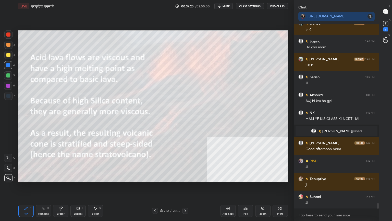
click at [186, 188] on icon at bounding box center [185, 211] width 4 height 4
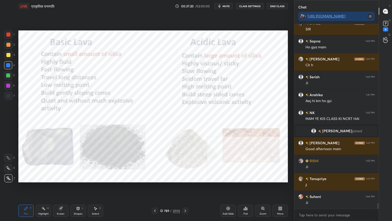
click at [186, 188] on icon at bounding box center [186, 210] width 2 height 3
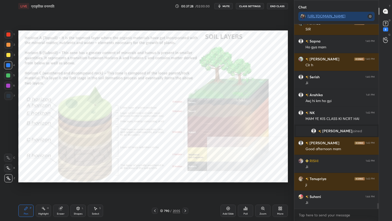
click at [164, 188] on div "790 / 2005" at bounding box center [170, 210] width 20 height 5
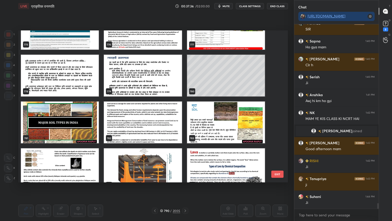
scroll to position [12141, 0]
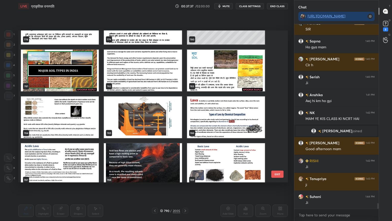
click at [210, 77] on img "grid" at bounding box center [226, 71] width 78 height 42
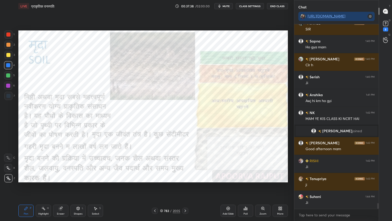
click at [210, 77] on img "grid" at bounding box center [226, 71] width 78 height 42
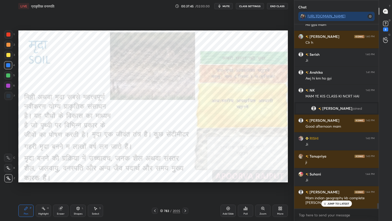
scroll to position [5827, 0]
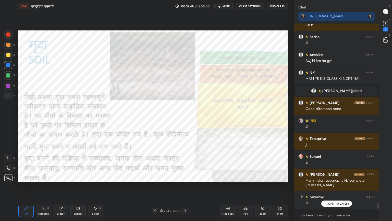
drag, startPoint x: 162, startPoint y: 210, endPoint x: 178, endPoint y: 200, distance: 19.2
click at [163, 188] on icon at bounding box center [161, 209] width 3 height 1
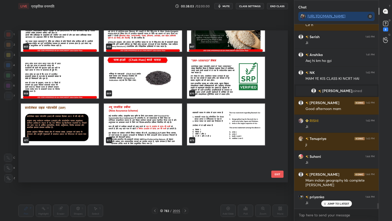
scroll to position [13387, 0]
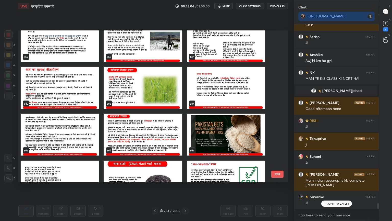
click at [279, 174] on button "EXIT" at bounding box center [278, 173] width 12 height 7
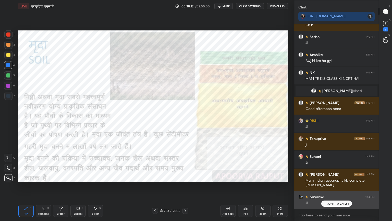
click at [334, 188] on p "JUMP TO LATEST" at bounding box center [339, 203] width 22 height 3
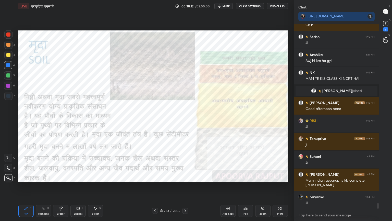
click at [336, 188] on textarea at bounding box center [337, 215] width 76 height 8
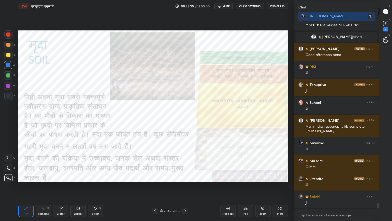
scroll to position [5899, 0]
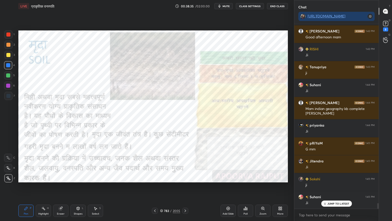
click at [333, 188] on p "JUMP TO LATEST" at bounding box center [339, 203] width 22 height 3
click at [332, 188] on textarea at bounding box center [337, 215] width 76 height 8
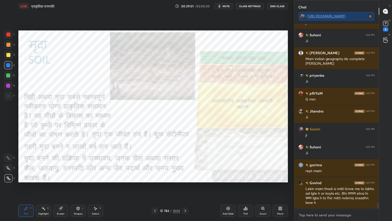
scroll to position [5966, 0]
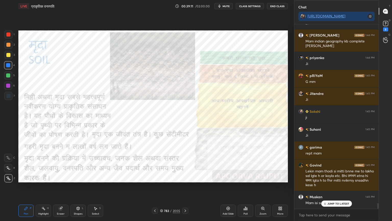
click at [339, 188] on div "JUMP TO LATEST" at bounding box center [336, 203] width 31 height 6
click at [343, 188] on textarea at bounding box center [337, 215] width 76 height 8
click at [163, 188] on icon at bounding box center [161, 210] width 3 height 3
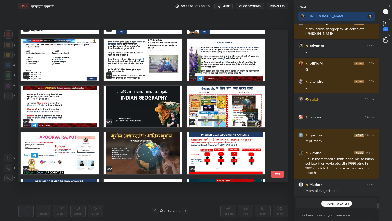
scroll to position [15669, 0]
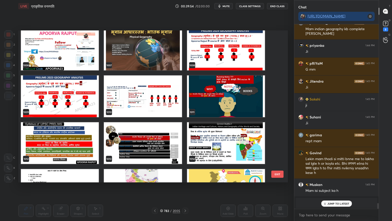
drag, startPoint x: 277, startPoint y: 171, endPoint x: 284, endPoint y: 172, distance: 6.9
click at [277, 171] on button "EXIT" at bounding box center [278, 173] width 12 height 7
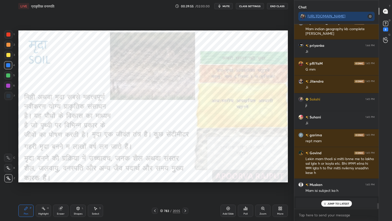
click at [335, 188] on p "JUMP TO LATEST" at bounding box center [339, 203] width 22 height 3
click at [61, 188] on div "Eraser" at bounding box center [60, 210] width 15 height 12
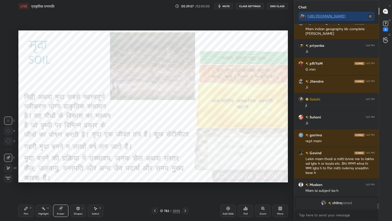
click at [8, 178] on span "Erase all" at bounding box center [8, 178] width 8 height 4
click at [186, 188] on icon at bounding box center [185, 211] width 4 height 4
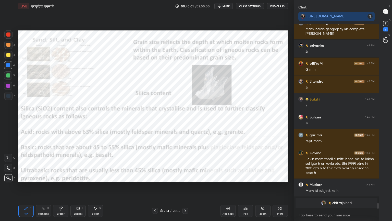
drag, startPoint x: 154, startPoint y: 209, endPoint x: 177, endPoint y: 201, distance: 23.6
click at [176, 188] on div "Pen P Highlight H Eraser Shapes L Select S 784 / 2005 Add Slide Poll Zoom More" at bounding box center [153, 210] width 270 height 20
click at [186, 188] on icon at bounding box center [185, 211] width 4 height 4
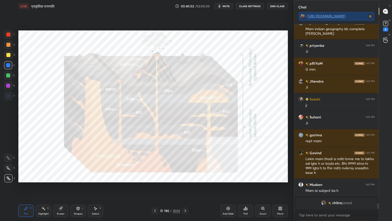
click at [184, 188] on icon at bounding box center [185, 211] width 4 height 4
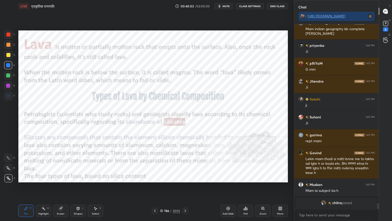
click at [184, 188] on icon at bounding box center [185, 211] width 4 height 4
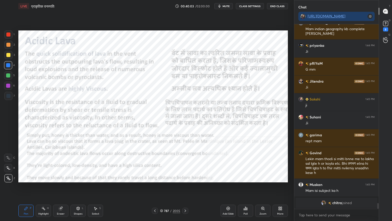
click at [184, 188] on icon at bounding box center [185, 211] width 4 height 4
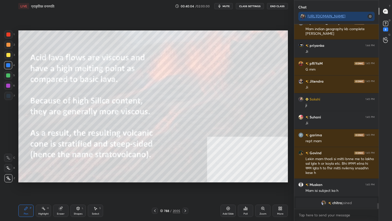
click at [184, 188] on icon at bounding box center [185, 211] width 4 height 4
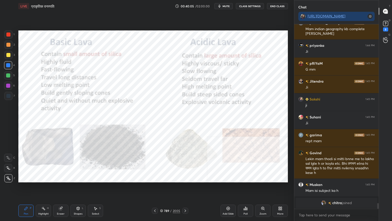
click at [184, 188] on icon at bounding box center [185, 211] width 4 height 4
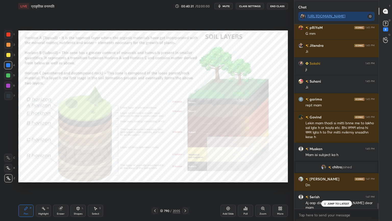
scroll to position [5945, 0]
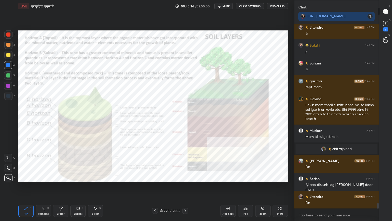
click at [10, 64] on div at bounding box center [8, 65] width 8 height 8
drag, startPoint x: 185, startPoint y: 210, endPoint x: 191, endPoint y: 208, distance: 6.4
click at [185, 188] on icon at bounding box center [185, 211] width 4 height 4
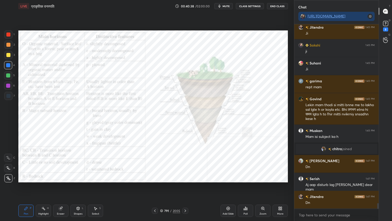
click at [184, 188] on icon at bounding box center [185, 211] width 4 height 4
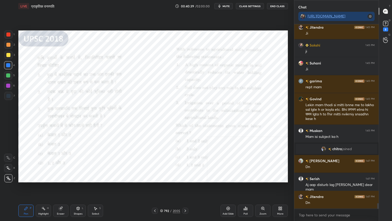
click at [185, 188] on div at bounding box center [185, 210] width 6 height 6
click at [153, 188] on icon at bounding box center [155, 211] width 4 height 4
click at [154, 188] on icon at bounding box center [155, 211] width 4 height 4
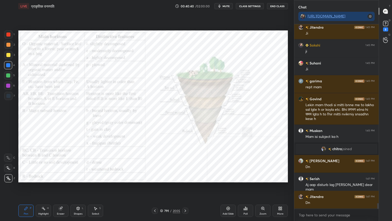
click at [154, 188] on icon at bounding box center [155, 211] width 4 height 4
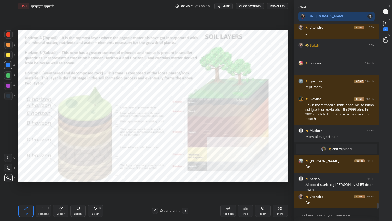
drag, startPoint x: 164, startPoint y: 211, endPoint x: 168, endPoint y: 207, distance: 5.1
click at [164, 188] on div "790" at bounding box center [166, 210] width 5 height 3
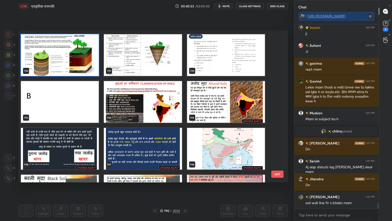
scroll to position [12400, 0]
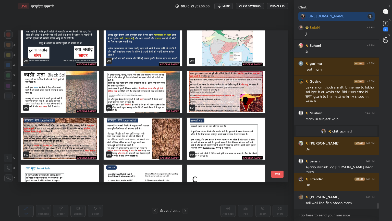
click at [276, 172] on button "EXIT" at bounding box center [278, 173] width 12 height 7
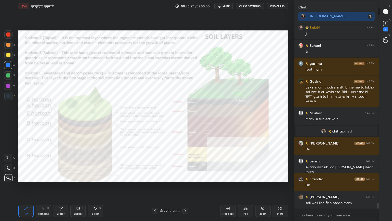
drag, startPoint x: 157, startPoint y: 202, endPoint x: 161, endPoint y: 209, distance: 8.2
click at [157, 188] on div "Pen P Highlight H Eraser Shapes L Select S 790 / 2005 Add Slide Poll Zoom More" at bounding box center [153, 210] width 270 height 20
click at [164, 188] on div "790 / 2005" at bounding box center [170, 210] width 20 height 5
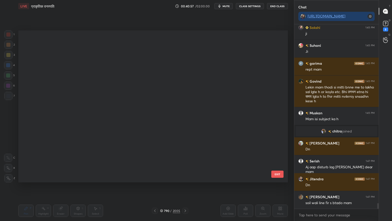
scroll to position [150, 267]
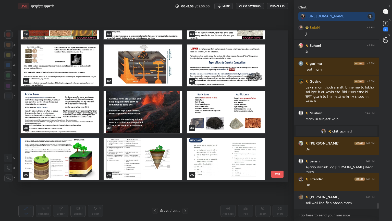
click at [66, 158] on img "grid" at bounding box center [60, 159] width 78 height 42
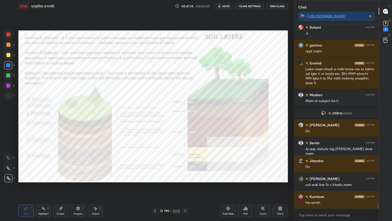
scroll to position [5993, 0]
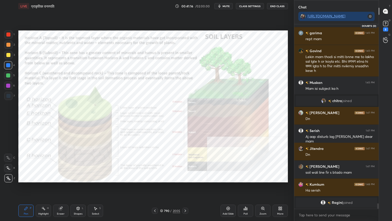
click at [389, 23] on icon at bounding box center [386, 24] width 8 height 8
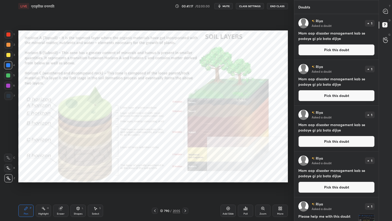
click at [342, 50] on button "Pick this doubt" at bounding box center [337, 49] width 76 height 11
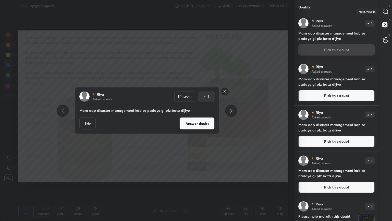
click at [389, 10] on div at bounding box center [386, 11] width 10 height 9
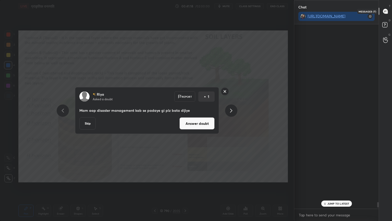
scroll to position [183, 83]
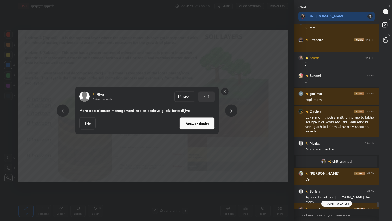
click at [231, 111] on icon at bounding box center [231, 110] width 6 height 6
click at [231, 110] on icon at bounding box center [231, 110] width 6 height 6
click at [229, 110] on icon at bounding box center [231, 110] width 6 height 6
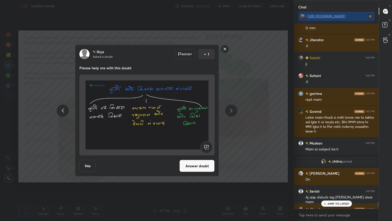
scroll to position [38, 0]
click at [231, 111] on icon at bounding box center [231, 110] width 6 height 6
click at [230, 110] on icon at bounding box center [231, 110] width 6 height 6
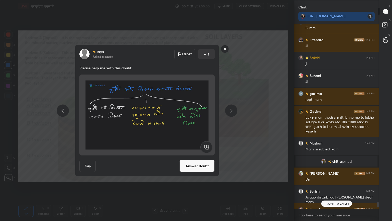
click at [230, 110] on icon at bounding box center [231, 110] width 6 height 6
click at [229, 109] on icon at bounding box center [231, 110] width 6 height 6
click at [228, 109] on div at bounding box center [231, 110] width 12 height 12
click at [225, 47] on rect at bounding box center [225, 49] width 8 height 8
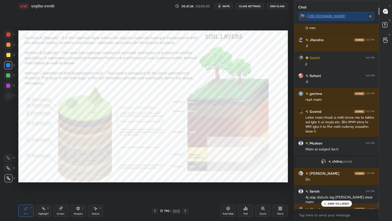
click at [335, 188] on p "JUMP TO LATEST" at bounding box center [339, 203] width 22 height 3
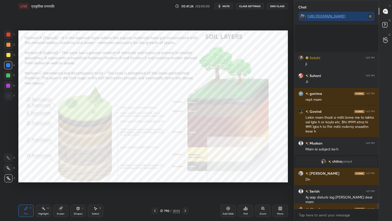
scroll to position [6101, 0]
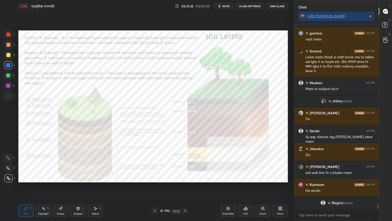
click at [330, 188] on div "x" at bounding box center [337, 215] width 85 height 12
click at [328, 188] on div "x" at bounding box center [337, 215] width 85 height 12
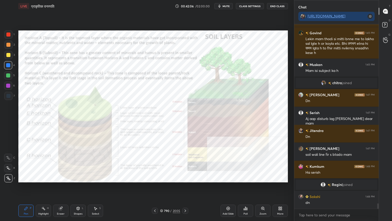
scroll to position [6137, 0]
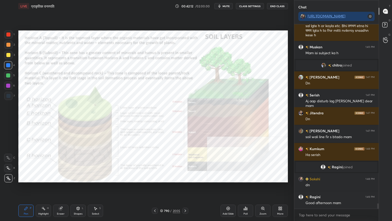
click at [162, 188] on icon at bounding box center [161, 210] width 3 height 3
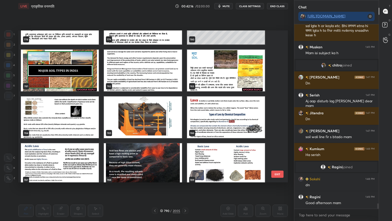
scroll to position [12090, 0]
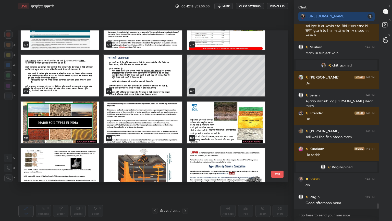
click at [255, 111] on img "grid" at bounding box center [226, 122] width 78 height 42
click at [256, 110] on img "grid" at bounding box center [226, 122] width 78 height 42
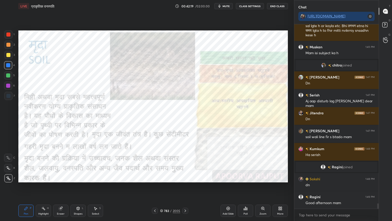
scroll to position [6164, 0]
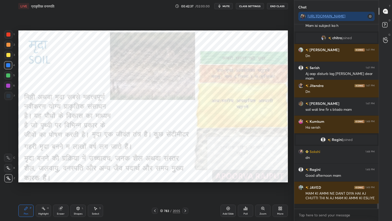
drag, startPoint x: 63, startPoint y: 213, endPoint x: 50, endPoint y: 204, distance: 15.2
click at [62, 188] on div "Eraser" at bounding box center [60, 210] width 15 height 12
click at [9, 174] on div "Erase all" at bounding box center [8, 177] width 9 height 10
click at [165, 188] on div "783" at bounding box center [166, 210] width 5 height 3
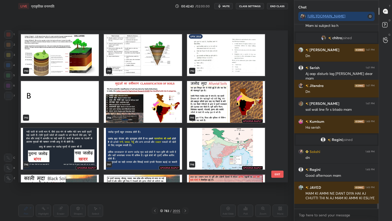
scroll to position [12245, 0]
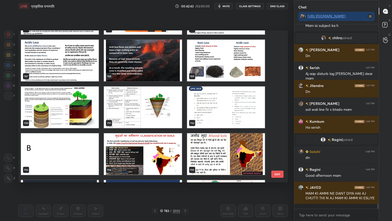
click at [77, 123] on img "grid" at bounding box center [60, 107] width 78 height 42
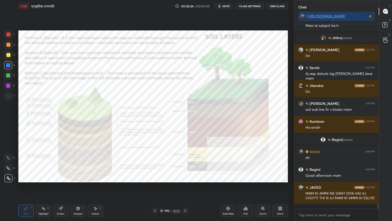
click at [76, 123] on img "grid" at bounding box center [60, 107] width 78 height 42
click at [77, 122] on img "grid" at bounding box center [60, 107] width 78 height 42
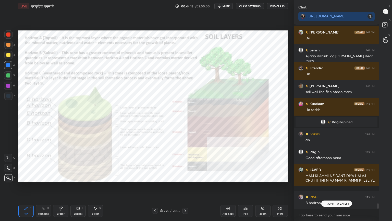
click at [193, 188] on div "Setting up your live class Poll for secs No correct answer Start poll" at bounding box center [153, 106] width 274 height 188
click at [227, 188] on icon at bounding box center [228, 208] width 4 height 4
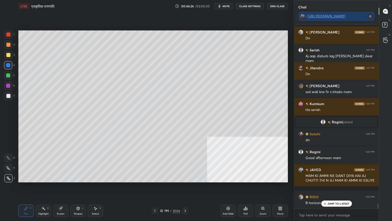
click at [156, 188] on icon at bounding box center [155, 211] width 4 height 4
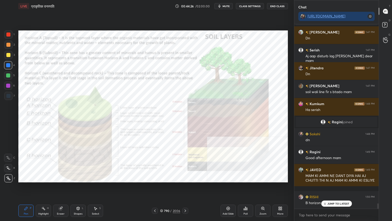
click at [184, 188] on icon at bounding box center [185, 211] width 4 height 4
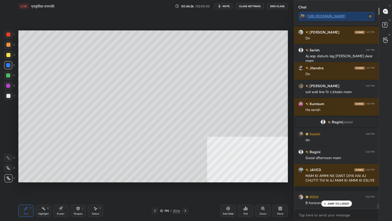
click at [81, 188] on div "Shapes L" at bounding box center [78, 210] width 15 height 12
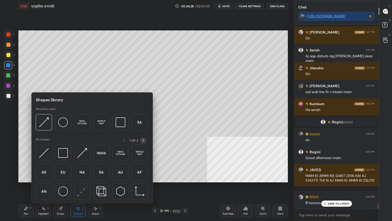
click at [144, 138] on icon at bounding box center [143, 140] width 4 height 4
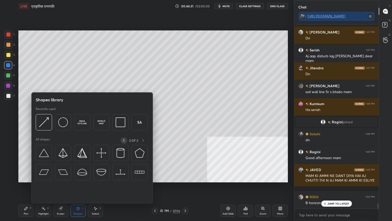
click at [125, 140] on icon at bounding box center [124, 140] width 4 height 4
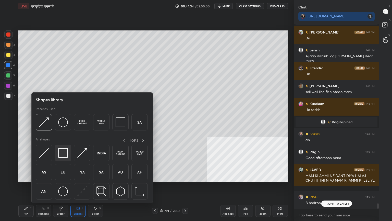
click at [65, 154] on img at bounding box center [63, 153] width 10 height 10
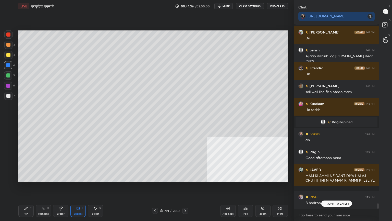
click at [9, 97] on div at bounding box center [8, 96] width 4 height 4
click at [10, 40] on div "1" at bounding box center [9, 35] width 10 height 10
click at [9, 38] on div at bounding box center [8, 34] width 8 height 8
click at [96, 188] on icon at bounding box center [96, 208] width 4 height 4
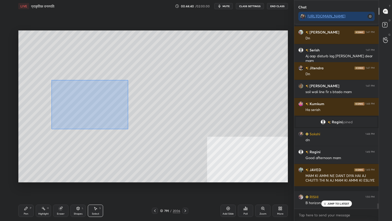
drag, startPoint x: 62, startPoint y: 84, endPoint x: 165, endPoint y: 155, distance: 125.1
click at [173, 171] on div "0 ° Undo Copy Duplicate Duplicate to new slide Delete" at bounding box center [153, 106] width 270 height 152
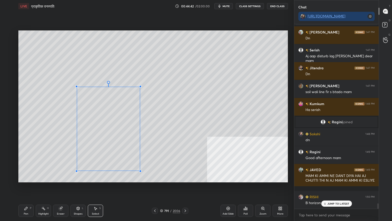
drag, startPoint x: 136, startPoint y: 90, endPoint x: 137, endPoint y: 88, distance: 3.1
click at [140, 87] on div at bounding box center [141, 86] width 2 height 2
drag, startPoint x: 126, startPoint y: 104, endPoint x: 133, endPoint y: 111, distance: 9.6
click at [138, 107] on div "0 ° Undo Copy Duplicate Duplicate to new slide Delete" at bounding box center [153, 106] width 270 height 152
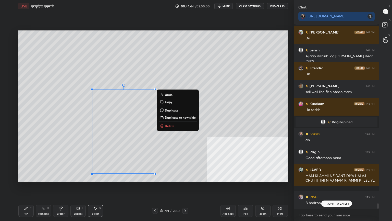
click at [78, 188] on div "Shapes" at bounding box center [78, 213] width 9 height 3
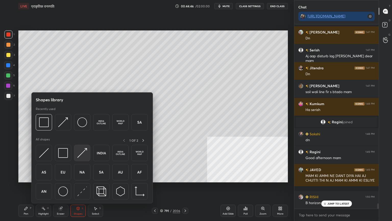
click at [85, 150] on img at bounding box center [82, 153] width 10 height 10
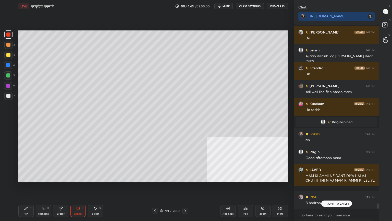
drag, startPoint x: 25, startPoint y: 213, endPoint x: 25, endPoint y: 210, distance: 3.4
click at [25, 188] on div "Pen P" at bounding box center [25, 210] width 15 height 12
click at [27, 188] on icon at bounding box center [26, 208] width 4 height 4
click at [9, 97] on div at bounding box center [8, 96] width 4 height 4
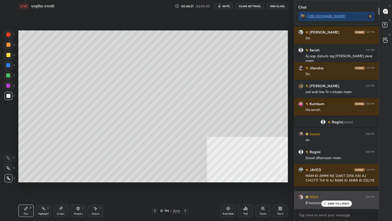
click at [337, 188] on p "JUMP TO LATEST" at bounding box center [339, 203] width 22 height 3
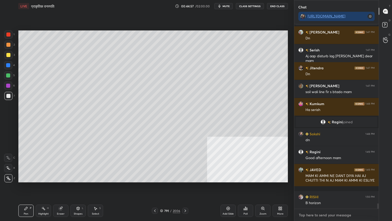
click at [331, 188] on textarea at bounding box center [337, 215] width 76 height 8
drag, startPoint x: 75, startPoint y: 214, endPoint x: 78, endPoint y: 203, distance: 11.1
click at [76, 188] on div "Shapes" at bounding box center [78, 213] width 9 height 3
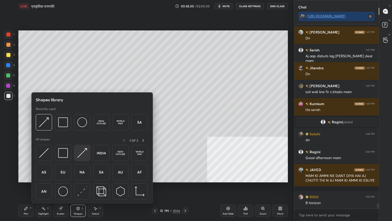
click at [83, 152] on img at bounding box center [82, 153] width 10 height 10
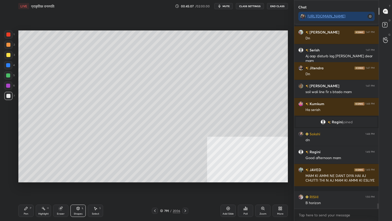
click at [8, 64] on div at bounding box center [8, 65] width 4 height 4
click at [31, 188] on div "Pen P" at bounding box center [25, 210] width 15 height 12
drag, startPoint x: 31, startPoint y: 211, endPoint x: 54, endPoint y: 192, distance: 29.8
click at [32, 188] on div "Pen P" at bounding box center [25, 210] width 15 height 12
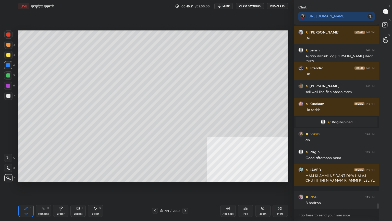
click at [8, 65] on div at bounding box center [8, 65] width 4 height 4
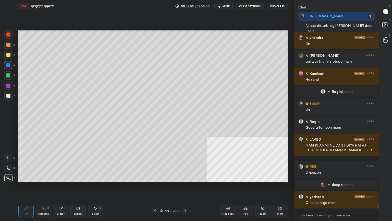
scroll to position [6076, 0]
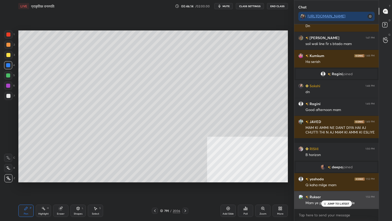
click at [326, 188] on div "JUMP TO LATEST" at bounding box center [336, 203] width 31 height 6
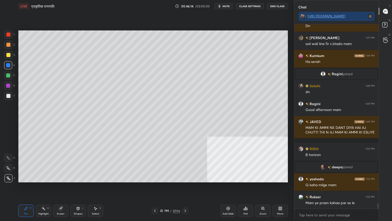
click at [325, 188] on div "x" at bounding box center [337, 215] width 85 height 12
click at [160, 188] on div "Setting up your live class Poll for secs No correct answer Start poll" at bounding box center [153, 106] width 274 height 188
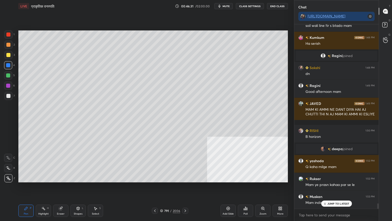
scroll to position [6112, 0]
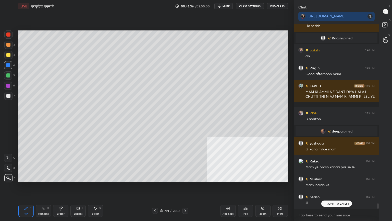
click at [169, 188] on div "Setting up your live class Poll for secs No correct answer Start poll" at bounding box center [153, 106] width 274 height 188
click at [170, 188] on div "Setting up your live class Poll for secs No correct answer Start poll" at bounding box center [153, 106] width 274 height 188
click at [7, 66] on div at bounding box center [8, 65] width 4 height 4
click at [7, 65] on div at bounding box center [8, 65] width 4 height 4
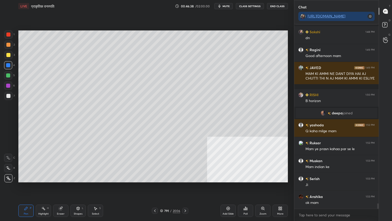
click at [161, 188] on div "Setting up your live class Poll for secs No correct answer Start poll" at bounding box center [153, 106] width 274 height 188
click at [165, 188] on div "Setting up your live class Poll for secs No correct answer Start poll" at bounding box center [153, 106] width 274 height 188
drag, startPoint x: 161, startPoint y: 200, endPoint x: 164, endPoint y: 200, distance: 2.9
click at [167, 188] on div "Setting up your live class Poll for secs No correct answer Start poll" at bounding box center [153, 106] width 274 height 188
drag, startPoint x: 164, startPoint y: 200, endPoint x: 167, endPoint y: 198, distance: 3.3
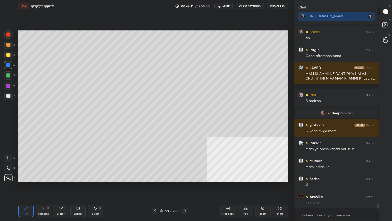
click at [168, 188] on div "LIVE प्राकृतिक वनस्पति 00:46:41 / 02:00:00 mute CLASS SETTINGS End Class Settin…" at bounding box center [153, 110] width 274 height 221
click at [164, 188] on div "Setting up your live class Poll for secs No correct answer Start poll" at bounding box center [153, 106] width 274 height 188
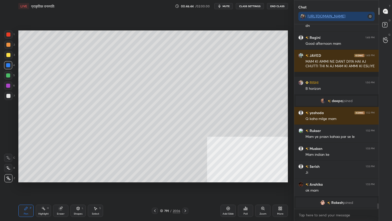
drag, startPoint x: 154, startPoint y: 209, endPoint x: 161, endPoint y: 207, distance: 6.6
click at [154, 188] on icon at bounding box center [155, 211] width 4 height 4
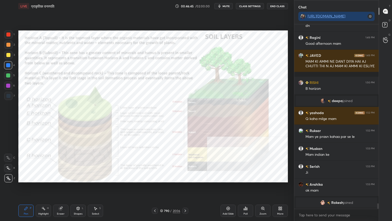
scroll to position [6141, 0]
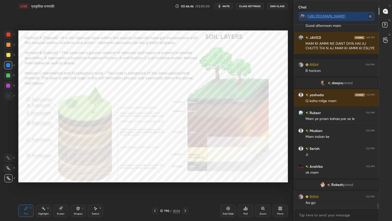
click at [186, 188] on icon at bounding box center [185, 211] width 4 height 4
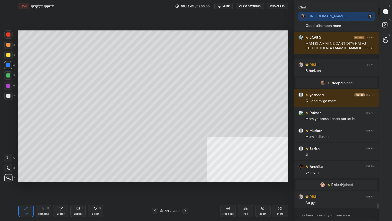
click at [10, 95] on div at bounding box center [8, 96] width 8 height 8
click at [8, 95] on div at bounding box center [8, 96] width 4 height 4
drag, startPoint x: 154, startPoint y: 211, endPoint x: 169, endPoint y: 205, distance: 15.4
click at [154, 188] on icon at bounding box center [155, 211] width 4 height 4
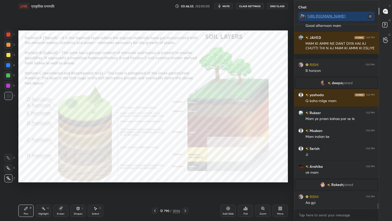
click at [184, 188] on icon at bounding box center [185, 211] width 4 height 4
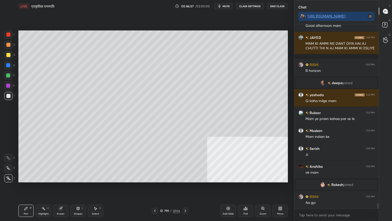
click at [11, 63] on div at bounding box center [8, 65] width 8 height 8
click at [11, 65] on div at bounding box center [8, 65] width 8 height 8
click at [72, 188] on div "Shapes L" at bounding box center [78, 210] width 15 height 12
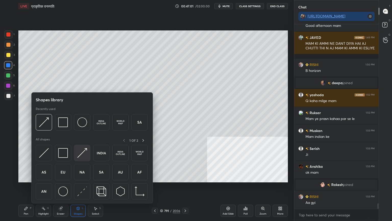
click at [80, 152] on img at bounding box center [82, 153] width 10 height 10
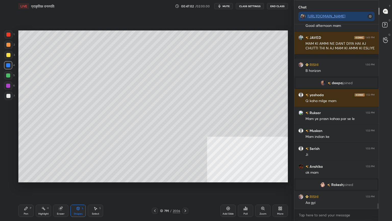
click at [8, 76] on div at bounding box center [8, 75] width 4 height 4
click at [9, 55] on div at bounding box center [8, 55] width 4 height 4
click at [154, 188] on icon at bounding box center [155, 210] width 2 height 3
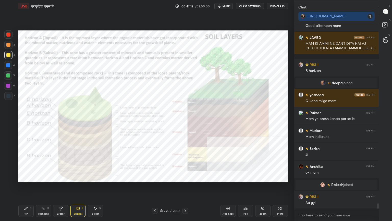
click at [185, 188] on icon at bounding box center [186, 210] width 2 height 3
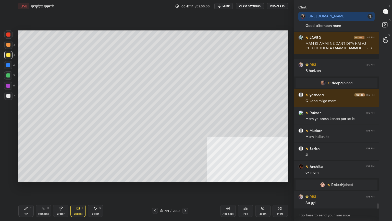
click at [9, 58] on div at bounding box center [8, 55] width 8 height 8
click at [27, 188] on icon at bounding box center [26, 208] width 4 height 4
click at [155, 188] on icon at bounding box center [155, 211] width 4 height 4
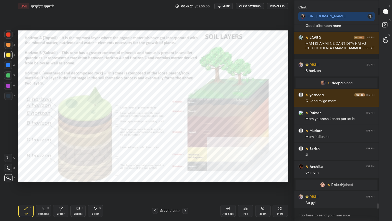
click at [8, 65] on div at bounding box center [8, 65] width 4 height 4
click at [9, 63] on div at bounding box center [8, 65] width 4 height 4
click at [8, 55] on div at bounding box center [8, 55] width 4 height 4
click at [8, 37] on div "1" at bounding box center [9, 35] width 10 height 10
click at [9, 37] on div at bounding box center [8, 34] width 8 height 8
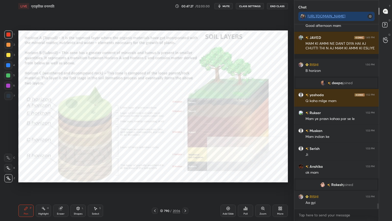
click at [185, 188] on icon at bounding box center [185, 211] width 4 height 4
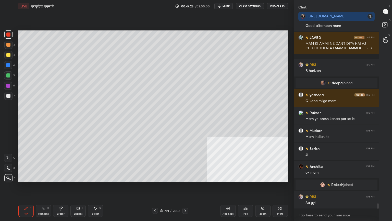
click at [7, 71] on div "4" at bounding box center [9, 66] width 11 height 10
click at [8, 74] on div at bounding box center [8, 75] width 4 height 4
click at [8, 75] on div at bounding box center [8, 75] width 4 height 4
drag, startPoint x: 81, startPoint y: 211, endPoint x: 84, endPoint y: 205, distance: 7.0
click at [80, 188] on div "Shapes L" at bounding box center [78, 210] width 15 height 12
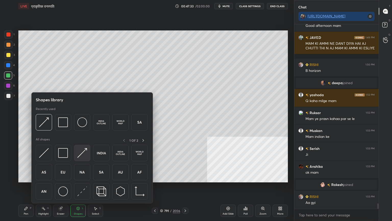
click at [83, 151] on img at bounding box center [82, 153] width 10 height 10
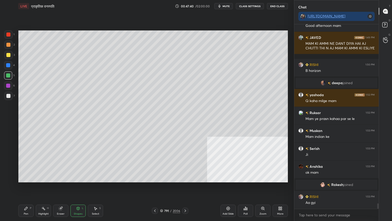
click at [22, 188] on div "Pen P" at bounding box center [25, 210] width 15 height 12
drag, startPoint x: 25, startPoint y: 211, endPoint x: 37, endPoint y: 193, distance: 21.6
click at [25, 188] on div "Pen P" at bounding box center [25, 210] width 15 height 12
click at [63, 188] on div "Eraser" at bounding box center [60, 210] width 15 height 12
click at [156, 188] on icon at bounding box center [155, 211] width 4 height 4
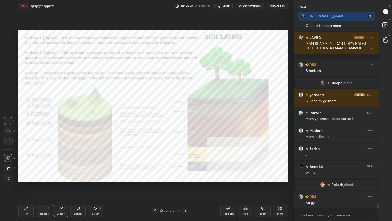
click at [30, 188] on div "Pen P" at bounding box center [25, 210] width 15 height 12
drag, startPoint x: 8, startPoint y: 77, endPoint x: 8, endPoint y: 73, distance: 4.1
click at [9, 77] on div at bounding box center [8, 75] width 4 height 4
click at [9, 62] on div at bounding box center [8, 65] width 8 height 8
click at [186, 188] on icon at bounding box center [185, 211] width 4 height 4
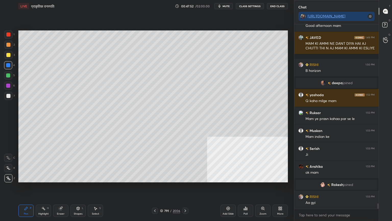
click at [185, 188] on icon at bounding box center [186, 210] width 2 height 3
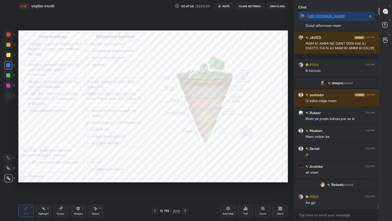
drag, startPoint x: 9, startPoint y: 66, endPoint x: 14, endPoint y: 63, distance: 6.0
click at [9, 66] on div at bounding box center [8, 65] width 4 height 4
drag, startPoint x: 163, startPoint y: 210, endPoint x: 166, endPoint y: 209, distance: 3.3
click at [162, 188] on icon at bounding box center [161, 210] width 3 height 3
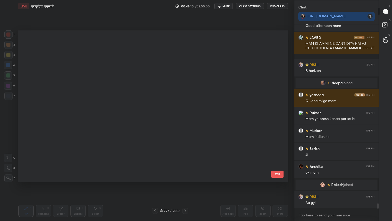
scroll to position [150, 267]
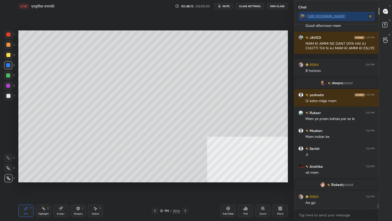
click at [81, 188] on div "Shapes L" at bounding box center [78, 210] width 15 height 12
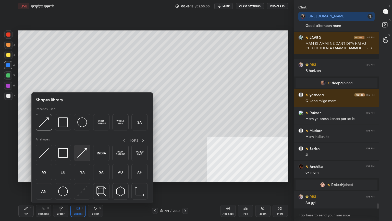
click at [83, 154] on img at bounding box center [82, 153] width 10 height 10
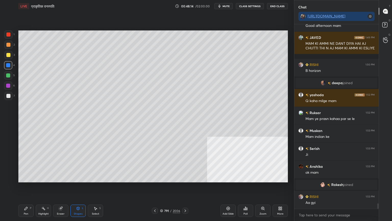
click at [10, 95] on div at bounding box center [8, 96] width 8 height 8
click at [155, 188] on icon at bounding box center [155, 211] width 4 height 4
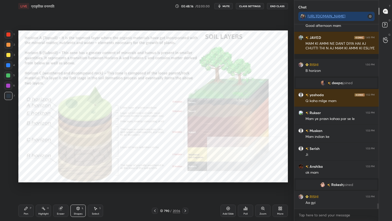
click at [186, 188] on icon at bounding box center [185, 211] width 4 height 4
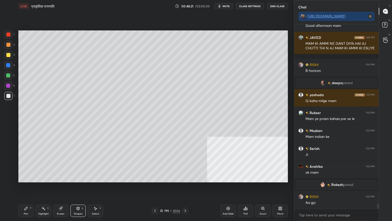
click at [27, 188] on div "Pen P" at bounding box center [25, 210] width 15 height 12
click at [183, 188] on icon at bounding box center [185, 211] width 4 height 4
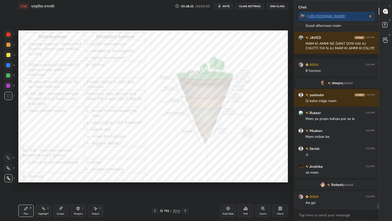
click at [155, 188] on icon at bounding box center [155, 211] width 4 height 4
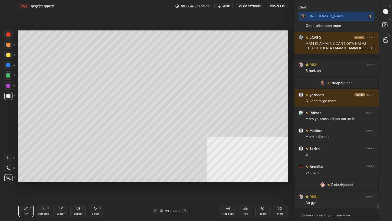
click at [156, 188] on icon at bounding box center [155, 211] width 4 height 4
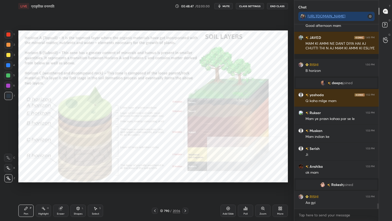
click at [8, 64] on div at bounding box center [8, 65] width 4 height 4
click at [187, 188] on icon at bounding box center [185, 211] width 4 height 4
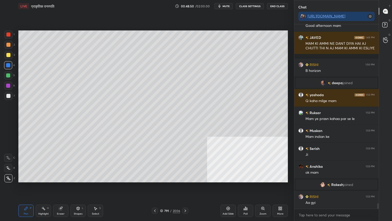
click at [97, 188] on div "Select S" at bounding box center [95, 210] width 15 height 12
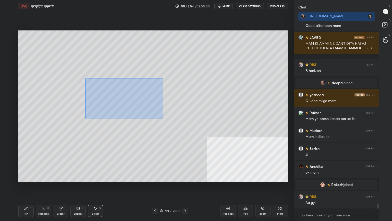
drag, startPoint x: 85, startPoint y: 78, endPoint x: 123, endPoint y: 105, distance: 46.6
click at [163, 118] on div "0 ° Undo Copy Duplicate Duplicate to new slide Delete" at bounding box center [153, 106] width 270 height 152
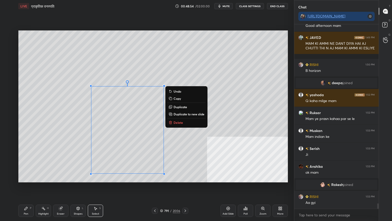
drag, startPoint x: 78, startPoint y: 89, endPoint x: 81, endPoint y: 91, distance: 3.2
click at [77, 90] on div "0 ° Undo Copy Duplicate Duplicate to new slide Delete" at bounding box center [153, 106] width 270 height 152
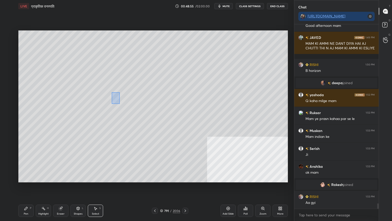
drag, startPoint x: 112, startPoint y: 93, endPoint x: 124, endPoint y: 105, distance: 16.6
click at [125, 108] on div "0 ° Undo Copy Duplicate Duplicate to new slide Delete" at bounding box center [153, 106] width 270 height 152
drag, startPoint x: 122, startPoint y: 104, endPoint x: 123, endPoint y: 114, distance: 10.5
click at [123, 117] on div "0 ° Undo Copy Duplicate Duplicate to new slide Delete" at bounding box center [153, 106] width 270 height 152
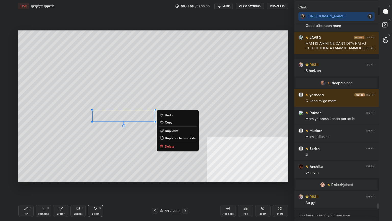
click at [75, 101] on div "0 ° Undo Copy Duplicate Duplicate to new slide Delete" at bounding box center [153, 106] width 270 height 152
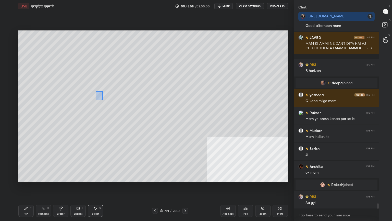
drag, startPoint x: 97, startPoint y: 93, endPoint x: 104, endPoint y: 99, distance: 9.4
click at [104, 101] on div "0 ° Undo Copy Duplicate Duplicate to new slide Delete" at bounding box center [153, 106] width 270 height 152
drag, startPoint x: 102, startPoint y: 105, endPoint x: 99, endPoint y: 112, distance: 7.7
click at [99, 112] on div "0 ° Undo Copy Duplicate Duplicate to new slide Delete" at bounding box center [153, 106] width 270 height 152
click at [81, 101] on div "0 ° Undo Copy Duplicate Duplicate to new slide Delete" at bounding box center [153, 106] width 270 height 152
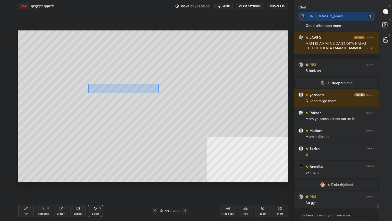
drag, startPoint x: 94, startPoint y: 84, endPoint x: 157, endPoint y: 93, distance: 63.7
click at [160, 93] on div "0 ° Undo Copy Duplicate Duplicate to new slide Delete" at bounding box center [153, 106] width 270 height 152
click at [92, 99] on div at bounding box center [91, 99] width 2 height 2
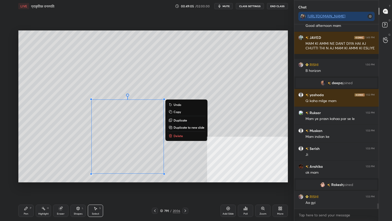
click at [86, 82] on div "0 ° Undo Copy Duplicate Duplicate to new slide Delete" at bounding box center [153, 106] width 270 height 152
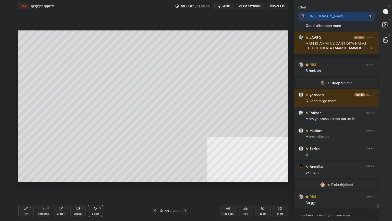
click at [73, 100] on div "0 ° Undo Copy Duplicate Duplicate to new slide Delete" at bounding box center [153, 106] width 270 height 152
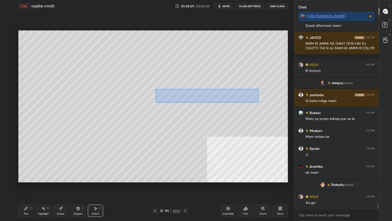
drag, startPoint x: 156, startPoint y: 89, endPoint x: 258, endPoint y: 104, distance: 103.1
click at [258, 105] on div "0 ° Undo Copy Duplicate Duplicate to new slide Delete" at bounding box center [153, 106] width 270 height 152
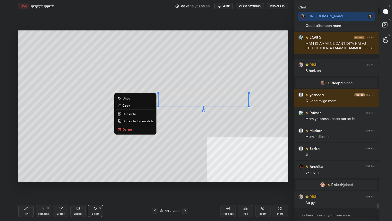
drag, startPoint x: 208, startPoint y: 66, endPoint x: 201, endPoint y: 70, distance: 7.7
click at [208, 66] on div "0 ° Undo Copy Duplicate Duplicate to new slide Delete" at bounding box center [153, 106] width 270 height 152
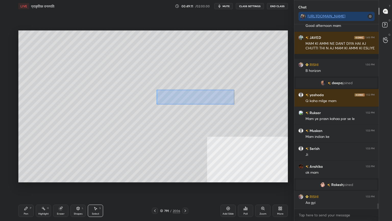
drag, startPoint x: 157, startPoint y: 90, endPoint x: 234, endPoint y: 88, distance: 77.7
click at [256, 106] on div "0 ° Undo Copy Duplicate Duplicate to new slide Delete" at bounding box center [153, 106] width 270 height 152
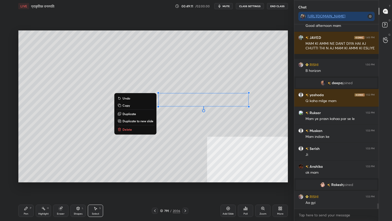
click at [213, 66] on div "0 ° Undo Copy Duplicate Duplicate to new slide Delete" at bounding box center [153, 106] width 270 height 152
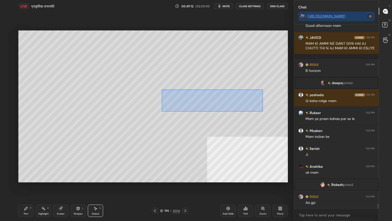
drag, startPoint x: 162, startPoint y: 89, endPoint x: 259, endPoint y: 110, distance: 99.0
click at [261, 111] on div "0 ° Undo Copy Duplicate Duplicate to new slide Delete" at bounding box center [153, 106] width 270 height 152
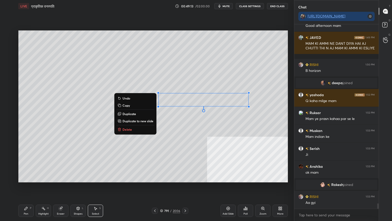
click at [172, 73] on div "0 ° Undo Copy Duplicate Duplicate to new slide Delete" at bounding box center [153, 106] width 270 height 152
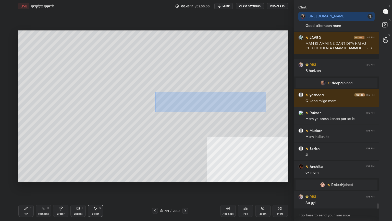
drag, startPoint x: 201, startPoint y: 101, endPoint x: 255, endPoint y: 110, distance: 53.9
click at [265, 111] on div "0 ° Undo Copy Duplicate Duplicate to new slide Delete" at bounding box center [153, 106] width 270 height 152
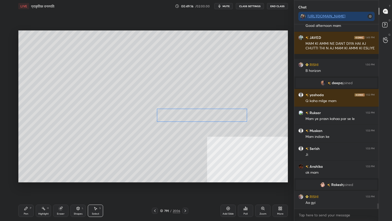
drag, startPoint x: 217, startPoint y: 100, endPoint x: 216, endPoint y: 106, distance: 6.4
click at [215, 114] on div "0 ° Undo Copy Duplicate Duplicate to new slide Delete" at bounding box center [153, 106] width 270 height 152
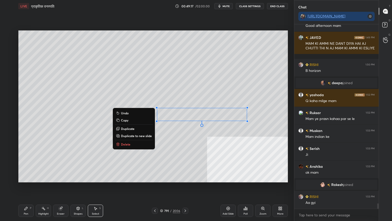
click at [201, 78] on div "0 ° Undo Copy Duplicate Duplicate to new slide Delete" at bounding box center [153, 106] width 270 height 152
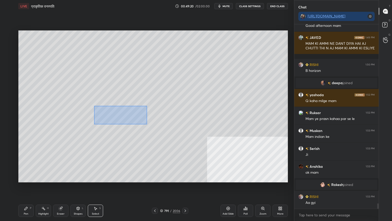
drag, startPoint x: 94, startPoint y: 106, endPoint x: 146, endPoint y: 121, distance: 54.3
click at [146, 123] on div "0 ° Undo Copy Duplicate Duplicate to new slide Delete" at bounding box center [153, 106] width 270 height 152
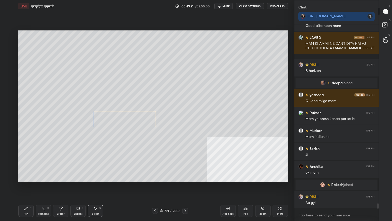
drag, startPoint x: 140, startPoint y: 115, endPoint x: 141, endPoint y: 120, distance: 5.0
click at [141, 121] on div "0 ° Undo Copy Duplicate Duplicate to new slide Delete" at bounding box center [153, 106] width 270 height 152
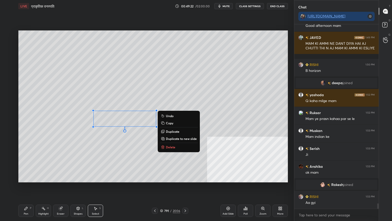
drag, startPoint x: 72, startPoint y: 99, endPoint x: 76, endPoint y: 98, distance: 4.5
click at [74, 98] on div "0 ° Undo Copy Duplicate Duplicate to new slide Delete" at bounding box center [153, 106] width 270 height 152
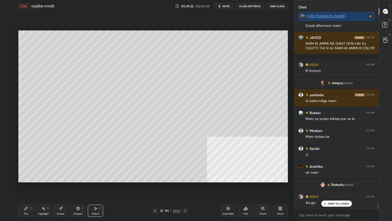
scroll to position [6158, 0]
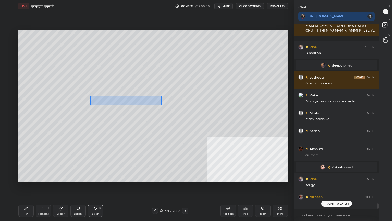
drag, startPoint x: 96, startPoint y: 97, endPoint x: 160, endPoint y: 104, distance: 64.3
click at [160, 104] on div "0 ° Undo Copy Duplicate Duplicate to new slide Delete" at bounding box center [153, 106] width 270 height 152
click at [84, 99] on div "0 ° Undo Copy Duplicate Duplicate to new slide Delete" at bounding box center [153, 106] width 270 height 152
drag, startPoint x: 92, startPoint y: 98, endPoint x: 134, endPoint y: 103, distance: 42.2
click at [155, 102] on div "0 ° Undo Copy Duplicate Duplicate to new slide Delete" at bounding box center [153, 106] width 270 height 152
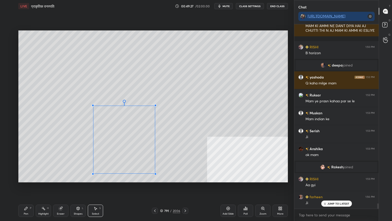
drag, startPoint x: 93, startPoint y: 101, endPoint x: 90, endPoint y: 100, distance: 2.8
click at [94, 105] on div at bounding box center [93, 105] width 2 height 2
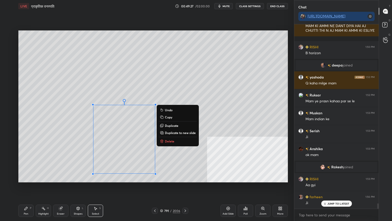
drag, startPoint x: 76, startPoint y: 102, endPoint x: 77, endPoint y: 112, distance: 10.0
click at [77, 102] on div "0 ° Undo Copy Duplicate Duplicate to new slide Delete" at bounding box center [153, 106] width 270 height 152
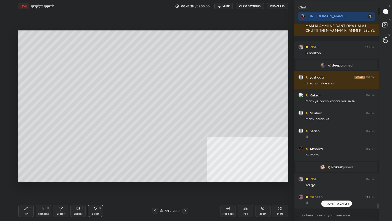
click at [29, 188] on div "Pen P" at bounding box center [25, 210] width 15 height 12
click at [7, 95] on div at bounding box center [8, 96] width 4 height 4
click at [9, 85] on div at bounding box center [8, 86] width 4 height 4
click at [155, 188] on icon at bounding box center [155, 210] width 2 height 3
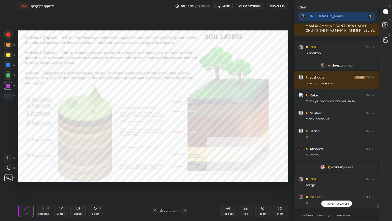
click at [9, 65] on div at bounding box center [8, 65] width 4 height 4
click at [61, 188] on icon at bounding box center [60, 208] width 3 height 3
click at [6, 173] on div "Erase all" at bounding box center [8, 177] width 9 height 10
click at [7, 173] on div "1 2 3 4 5 6 7 C X Z C X Z E E Erase all H H" at bounding box center [8, 106] width 16 height 152
drag, startPoint x: 6, startPoint y: 172, endPoint x: 17, endPoint y: 172, distance: 10.5
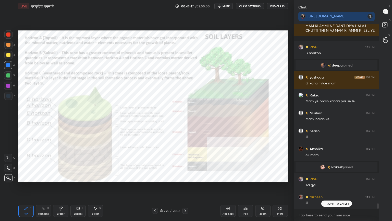
click at [8, 172] on div "Z" at bounding box center [9, 177] width 11 height 10
click at [186, 188] on icon at bounding box center [185, 211] width 4 height 4
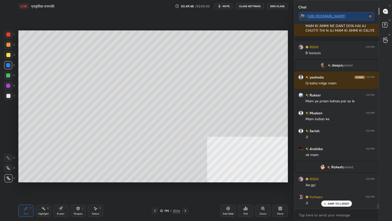
click at [186, 188] on icon at bounding box center [185, 211] width 4 height 4
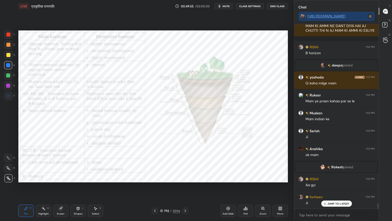
click at [154, 188] on icon at bounding box center [155, 211] width 4 height 4
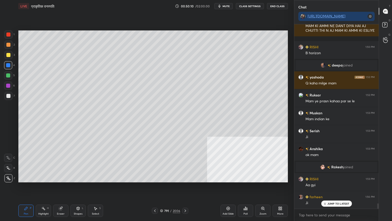
drag, startPoint x: 9, startPoint y: 65, endPoint x: 9, endPoint y: 62, distance: 3.1
click at [9, 64] on div at bounding box center [8, 65] width 4 height 4
click at [8, 65] on div at bounding box center [8, 65] width 4 height 4
click at [161, 188] on icon at bounding box center [161, 210] width 3 height 3
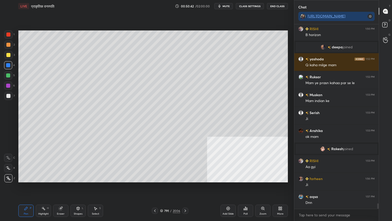
scroll to position [6194, 0]
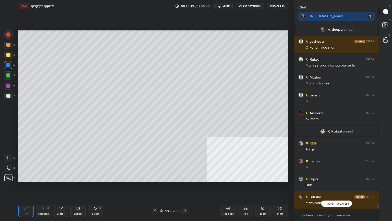
drag, startPoint x: 328, startPoint y: 203, endPoint x: 328, endPoint y: 212, distance: 9.5
click at [327, 188] on div "JUMP TO LATEST" at bounding box center [336, 203] width 31 height 6
click at [328, 188] on textarea at bounding box center [337, 215] width 76 height 8
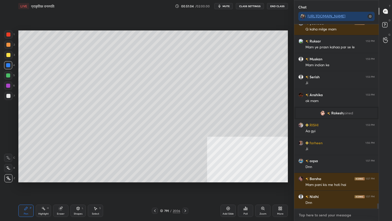
scroll to position [6230, 0]
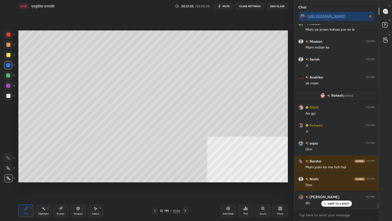
click at [333, 188] on p "JUMP TO LATEST" at bounding box center [339, 203] width 22 height 3
click at [330, 188] on textarea at bounding box center [337, 215] width 76 height 8
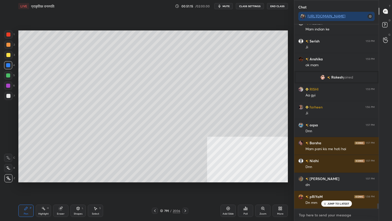
scroll to position [6266, 0]
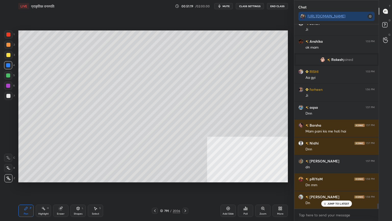
click at [6, 73] on div at bounding box center [8, 75] width 8 height 8
click at [6, 75] on div at bounding box center [8, 75] width 4 height 4
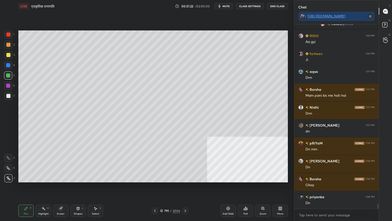
scroll to position [6319, 0]
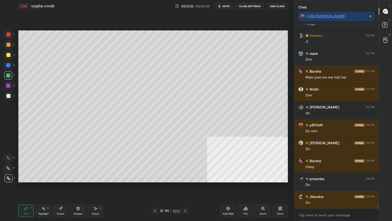
click at [8, 75] on div at bounding box center [8, 75] width 4 height 4
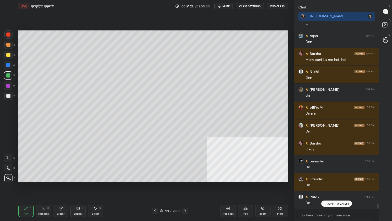
click at [7, 98] on div at bounding box center [8, 96] width 8 height 8
click at [8, 97] on div at bounding box center [8, 96] width 4 height 4
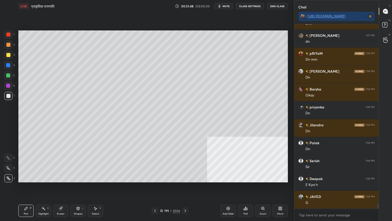
scroll to position [6409, 0]
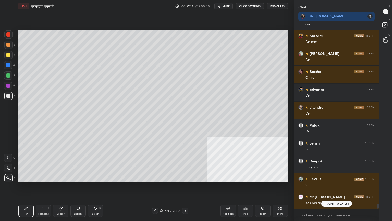
click at [8, 86] on div at bounding box center [8, 86] width 4 height 4
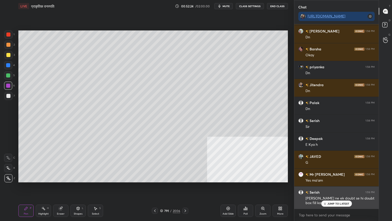
click at [337, 188] on p "JUMP TO LATEST" at bounding box center [339, 203] width 22 height 3
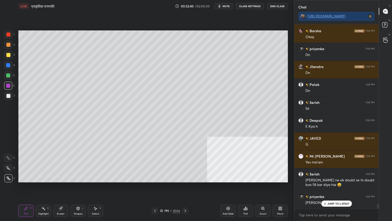
scroll to position [6467, 0]
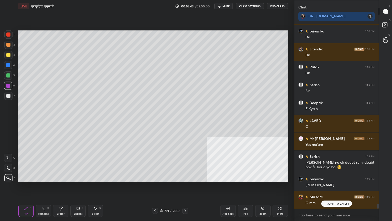
click at [8, 84] on div at bounding box center [8, 86] width 4 height 4
click at [9, 65] on div at bounding box center [8, 65] width 4 height 4
click at [188, 188] on div "Pen P Highlight H Eraser Shapes L Select S 791 / 2006 Add Slide Poll Zoom More" at bounding box center [153, 210] width 270 height 20
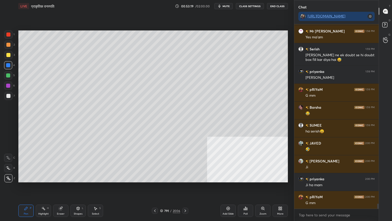
scroll to position [6592, 0]
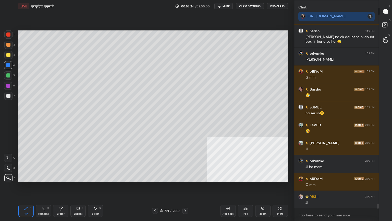
click at [180, 188] on div "Setting up your live class Poll for secs No correct answer Start poll" at bounding box center [153, 106] width 274 height 188
click at [185, 188] on icon at bounding box center [185, 211] width 4 height 4
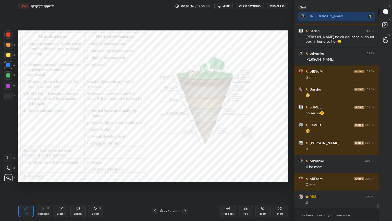
click at [186, 188] on icon at bounding box center [185, 211] width 4 height 4
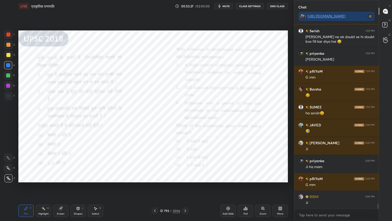
click at [155, 188] on icon at bounding box center [155, 211] width 4 height 4
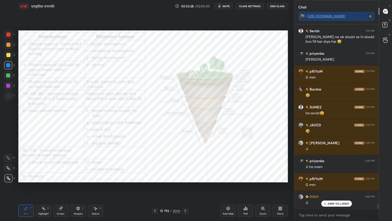
scroll to position [6610, 0]
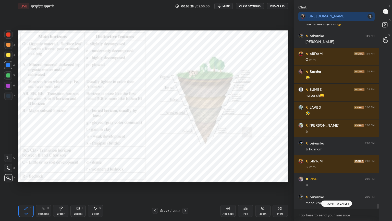
click at [154, 188] on icon at bounding box center [155, 211] width 4 height 4
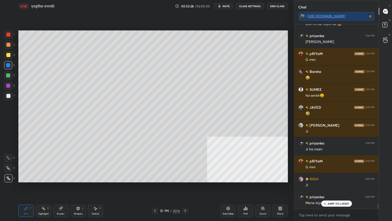
drag, startPoint x: 163, startPoint y: 210, endPoint x: 171, endPoint y: 205, distance: 9.8
click at [163, 188] on icon at bounding box center [161, 210] width 3 height 3
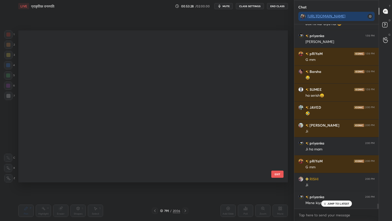
scroll to position [150, 267]
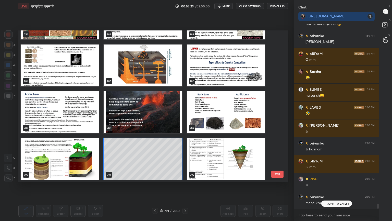
click at [337, 188] on p "JUMP TO LATEST" at bounding box center [339, 203] width 22 height 3
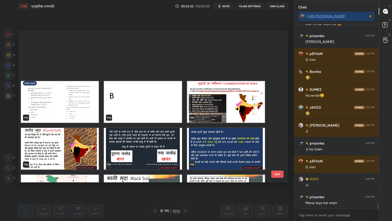
scroll to position [12349, 0]
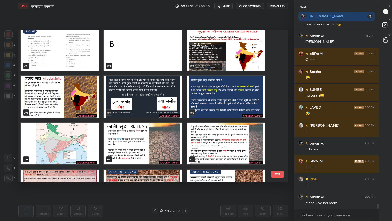
click at [215, 60] on img "grid" at bounding box center [226, 50] width 78 height 42
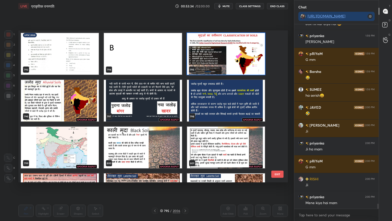
click at [215, 60] on img "grid" at bounding box center [226, 54] width 78 height 42
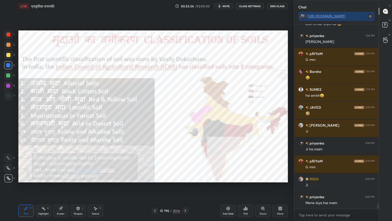
click at [215, 60] on img "grid" at bounding box center [226, 54] width 78 height 42
click at [214, 60] on img "grid" at bounding box center [226, 54] width 78 height 42
click at [6, 64] on div at bounding box center [8, 65] width 4 height 4
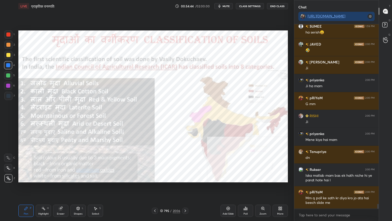
scroll to position [6696, 0]
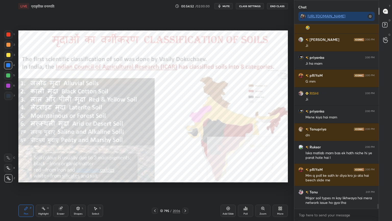
click at [162, 188] on icon at bounding box center [161, 210] width 3 height 3
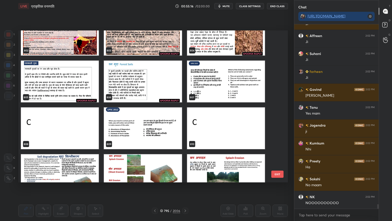
scroll to position [7268, 0]
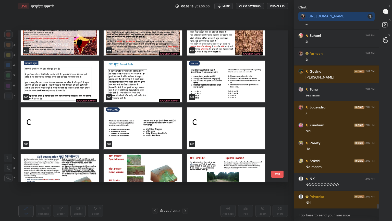
click at [274, 172] on button "EXIT" at bounding box center [278, 173] width 12 height 7
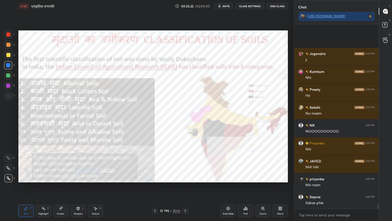
scroll to position [7375, 0]
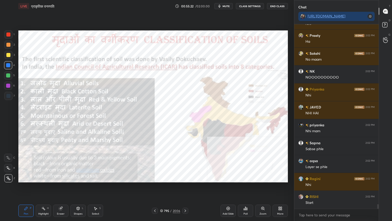
click at [316, 188] on div "x" at bounding box center [337, 215] width 85 height 12
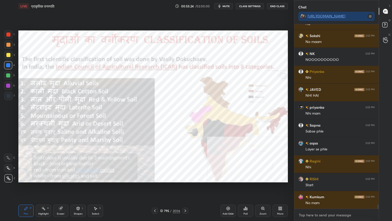
scroll to position [7411, 0]
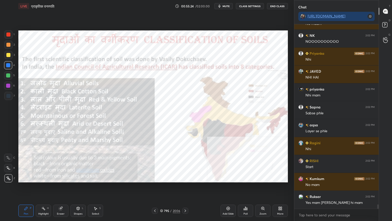
drag, startPoint x: 163, startPoint y: 209, endPoint x: 166, endPoint y: 205, distance: 5.0
click at [164, 188] on div "795 / 2006" at bounding box center [170, 210] width 20 height 5
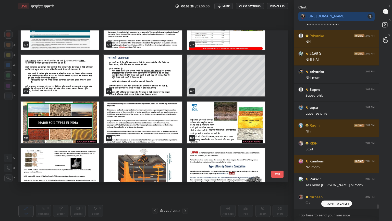
scroll to position [7447, 0]
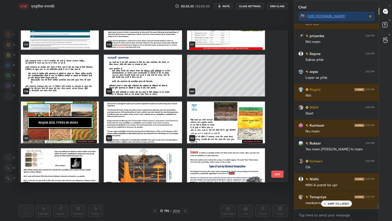
click at [276, 173] on button "EXIT" at bounding box center [278, 173] width 12 height 7
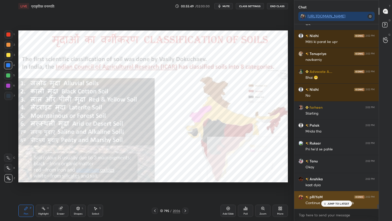
click at [329, 188] on p "JUMP TO LATEST" at bounding box center [339, 203] width 22 height 3
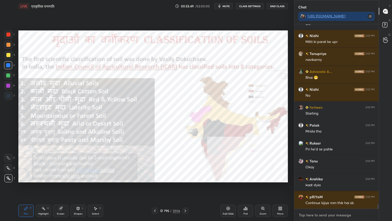
click at [326, 188] on textarea at bounding box center [337, 215] width 76 height 8
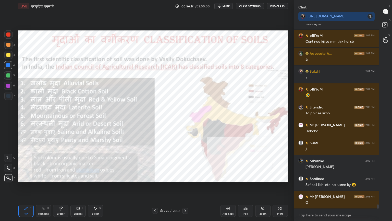
scroll to position [7786, 0]
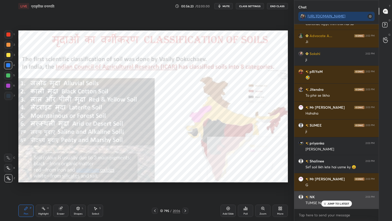
click at [339, 188] on div "JUMP TO LATEST" at bounding box center [336, 203] width 31 height 6
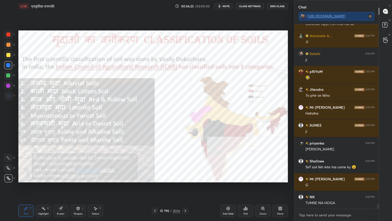
click at [338, 188] on textarea at bounding box center [337, 215] width 76 height 8
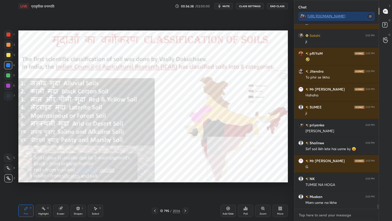
scroll to position [7822, 0]
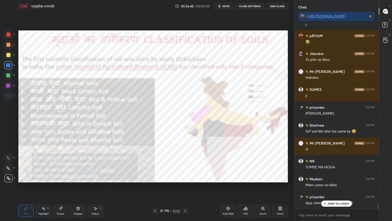
click at [334, 188] on p "JUMP TO LATEST" at bounding box center [339, 203] width 22 height 3
click at [334, 188] on textarea at bounding box center [337, 215] width 76 height 8
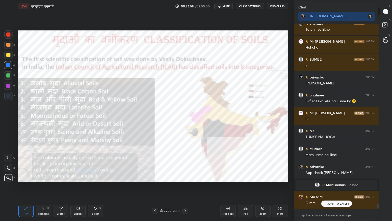
scroll to position [7355, 0]
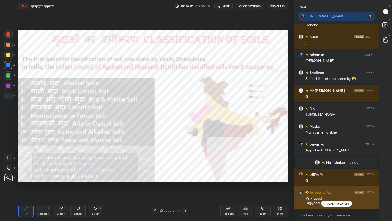
click at [336, 188] on p "JUMP TO LATEST" at bounding box center [339, 203] width 22 height 3
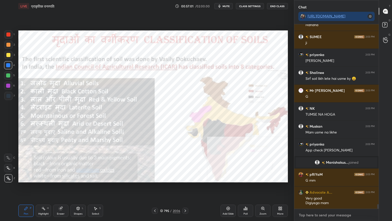
click at [334, 188] on textarea at bounding box center [337, 215] width 76 height 8
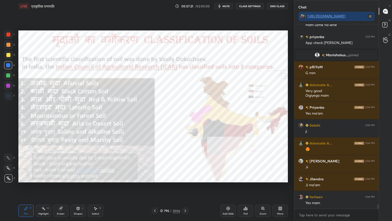
scroll to position [7481, 0]
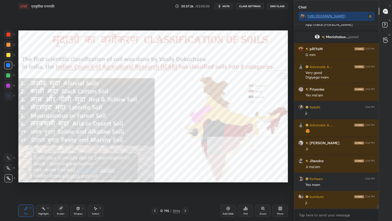
click at [61, 188] on icon at bounding box center [60, 208] width 3 height 3
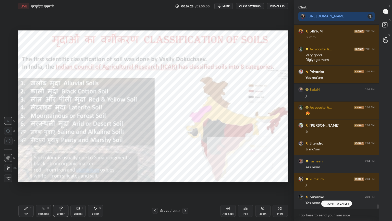
click at [8, 176] on span "Erase all" at bounding box center [8, 178] width 8 height 4
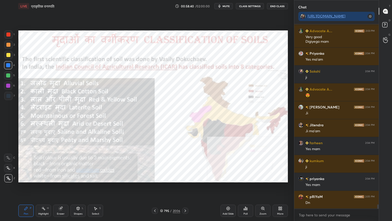
drag, startPoint x: 191, startPoint y: 209, endPoint x: 203, endPoint y: 211, distance: 12.0
click at [203, 188] on div "795 / 2006" at bounding box center [170, 210] width 101 height 6
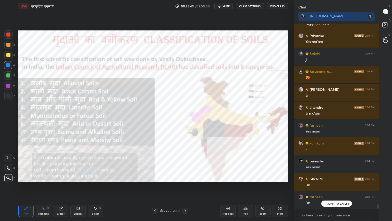
drag, startPoint x: 200, startPoint y: 199, endPoint x: 190, endPoint y: 208, distance: 13.8
click at [200, 188] on div "Pen P Highlight H Eraser Shapes L Select S 795 / 2006 Add Slide Poll Zoom More" at bounding box center [153, 210] width 270 height 20
click at [187, 188] on icon at bounding box center [185, 211] width 4 height 4
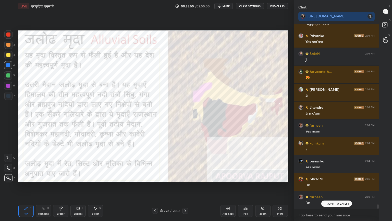
scroll to position [7552, 0]
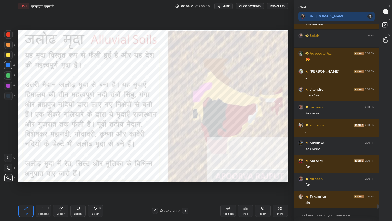
drag, startPoint x: 203, startPoint y: 214, endPoint x: 202, endPoint y: 206, distance: 7.2
click at [203, 188] on div "Pen P Highlight H Eraser Shapes L Select S 796 / 2006 Add Slide Poll Zoom More" at bounding box center [153, 210] width 270 height 20
click at [202, 188] on div "Pen P Highlight H Eraser Shapes L Select S 796 / 2006 Add Slide Poll Zoom More" at bounding box center [153, 210] width 270 height 20
click at [204, 188] on div "796 / 2006" at bounding box center [170, 210] width 101 height 6
click at [203, 188] on div "Pen P Highlight H Eraser Shapes L Select S 796 / 2006 Add Slide Poll Zoom More" at bounding box center [153, 210] width 270 height 20
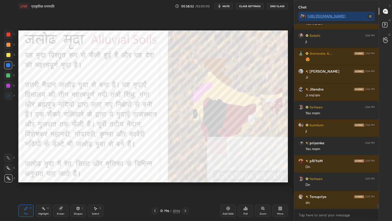
click at [203, 188] on div "Pen P Highlight H Eraser Shapes L Select S 796 / 2006 Add Slide Poll Zoom More" at bounding box center [153, 210] width 270 height 20
drag, startPoint x: 163, startPoint y: 210, endPoint x: 167, endPoint y: 207, distance: 4.7
click at [164, 188] on div "796 / 2006" at bounding box center [170, 210] width 20 height 5
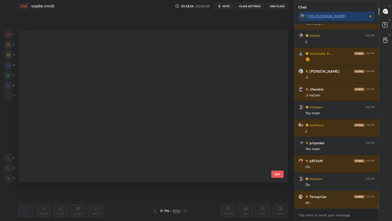
scroll to position [150, 267]
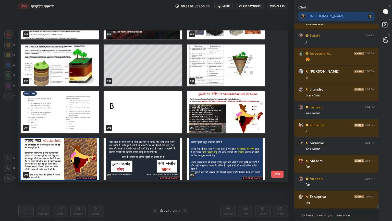
click at [72, 161] on img "grid" at bounding box center [60, 159] width 78 height 42
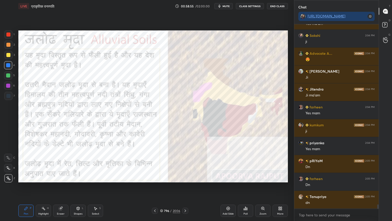
click at [71, 161] on img "grid" at bounding box center [60, 159] width 78 height 42
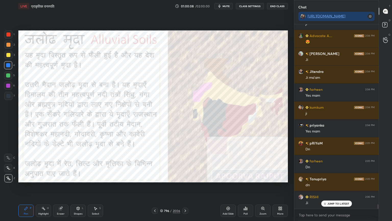
drag, startPoint x: 194, startPoint y: 198, endPoint x: 202, endPoint y: 198, distance: 8.2
click at [196, 188] on div "Setting up your live class Poll for secs No correct answer Start poll" at bounding box center [153, 106] width 274 height 188
click at [229, 188] on icon at bounding box center [228, 208] width 4 height 4
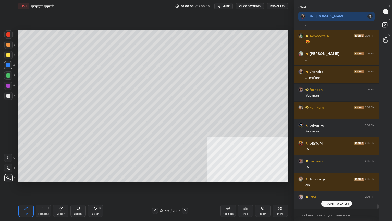
drag, startPoint x: 81, startPoint y: 210, endPoint x: 84, endPoint y: 205, distance: 5.5
click at [80, 188] on div "Shapes L" at bounding box center [78, 210] width 15 height 12
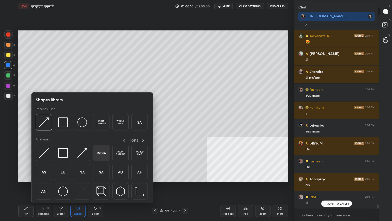
click at [105, 154] on img at bounding box center [102, 153] width 10 height 10
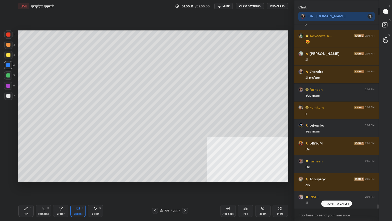
click at [9, 96] on div at bounding box center [8, 96] width 4 height 4
click at [11, 95] on div at bounding box center [8, 96] width 8 height 8
click at [6, 62] on div at bounding box center [8, 65] width 8 height 8
click at [9, 63] on div at bounding box center [8, 65] width 4 height 4
click at [21, 188] on div "Pen P Highlight H Eraser Shapes L Select S 797 / 2007 Add Slide Poll Zoom More" at bounding box center [153, 210] width 270 height 20
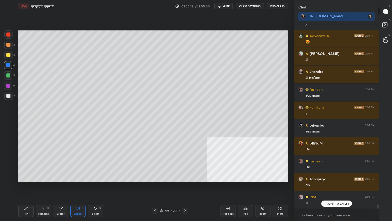
click at [24, 188] on div "Pen P" at bounding box center [25, 210] width 15 height 12
drag, startPoint x: 28, startPoint y: 211, endPoint x: 28, endPoint y: 207, distance: 3.1
click at [27, 188] on div "Pen P" at bounding box center [25, 210] width 15 height 12
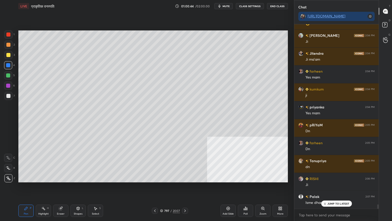
scroll to position [7606, 0]
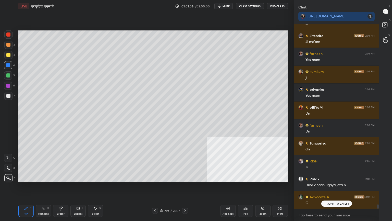
click at [8, 98] on div at bounding box center [8, 96] width 8 height 8
click at [8, 97] on div at bounding box center [8, 96] width 4 height 4
click at [8, 73] on div at bounding box center [8, 75] width 8 height 8
click at [7, 73] on div at bounding box center [8, 75] width 4 height 4
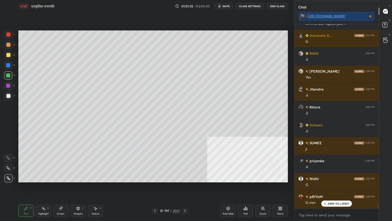
scroll to position [7784, 0]
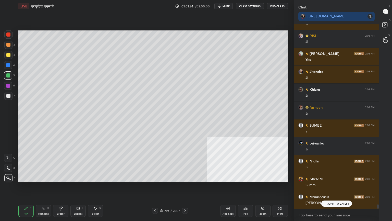
click at [7, 68] on div at bounding box center [8, 65] width 8 height 8
click at [9, 67] on div at bounding box center [8, 65] width 8 height 8
click at [9, 65] on div at bounding box center [8, 65] width 4 height 4
click at [9, 77] on div at bounding box center [8, 75] width 8 height 8
click at [9, 96] on div at bounding box center [8, 96] width 4 height 4
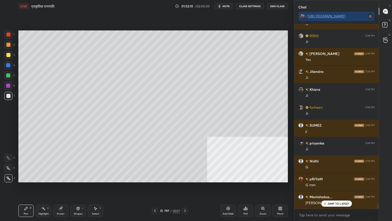
click at [9, 96] on div at bounding box center [8, 96] width 4 height 4
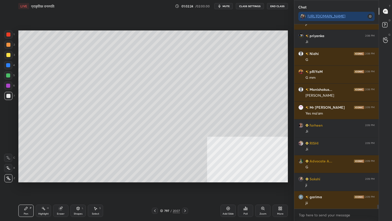
scroll to position [7910, 0]
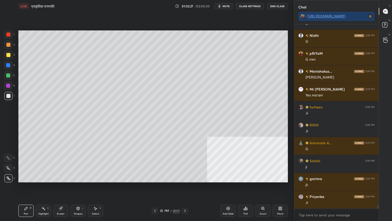
click at [6, 68] on div at bounding box center [8, 65] width 8 height 8
click at [8, 66] on div at bounding box center [8, 65] width 4 height 4
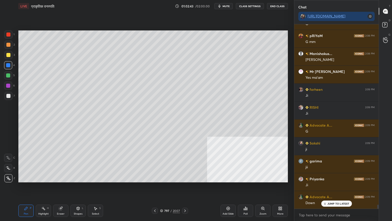
scroll to position [7946, 0]
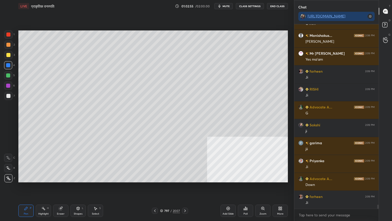
click at [7, 75] on div at bounding box center [8, 75] width 4 height 4
drag, startPoint x: 7, startPoint y: 75, endPoint x: 16, endPoint y: 79, distance: 10.5
click at [7, 76] on div at bounding box center [8, 75] width 4 height 4
click at [8, 98] on div at bounding box center [8, 96] width 8 height 8
click at [9, 96] on div at bounding box center [8, 96] width 4 height 4
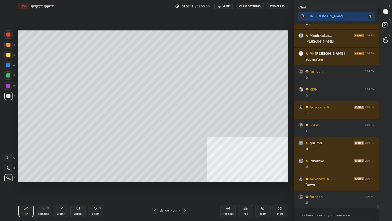
click at [8, 96] on div at bounding box center [8, 96] width 4 height 4
click at [157, 188] on div at bounding box center [155, 210] width 6 height 6
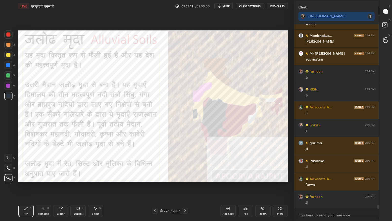
click at [7, 66] on div at bounding box center [8, 65] width 4 height 4
click at [8, 66] on div at bounding box center [8, 65] width 4 height 4
click at [8, 65] on div at bounding box center [8, 65] width 4 height 4
click at [185, 188] on icon at bounding box center [185, 211] width 4 height 4
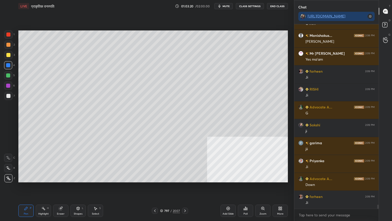
click at [185, 188] on icon at bounding box center [185, 211] width 4 height 4
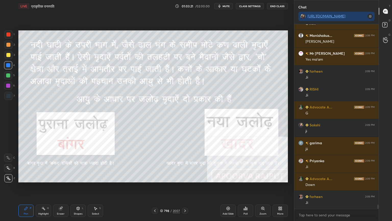
click at [184, 188] on icon at bounding box center [185, 211] width 4 height 4
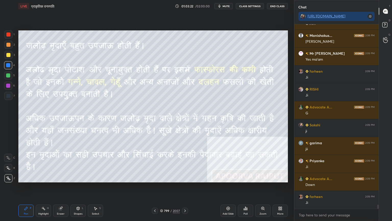
click at [184, 188] on icon at bounding box center [185, 211] width 4 height 4
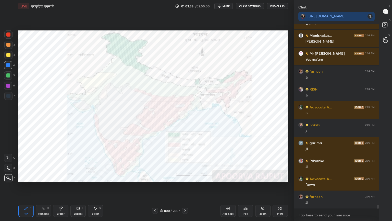
scroll to position [7963, 0]
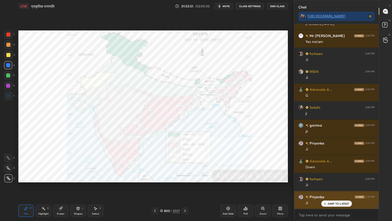
drag, startPoint x: 329, startPoint y: 202, endPoint x: 322, endPoint y: 202, distance: 7.2
click at [329, 188] on p "JUMP TO LATEST" at bounding box center [339, 203] width 22 height 3
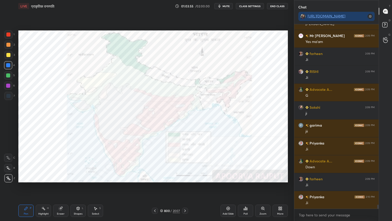
click at [63, 188] on div "Eraser" at bounding box center [60, 210] width 15 height 12
click at [4, 176] on div "Erase all" at bounding box center [8, 178] width 8 height 8
click at [7, 176] on div "1 2 3 4 5 6 7 C X Z C X Z E E Erase all H H" at bounding box center [8, 106] width 16 height 152
drag, startPoint x: 6, startPoint y: 175, endPoint x: 9, endPoint y: 174, distance: 3.0
click at [6, 175] on div at bounding box center [8, 178] width 8 height 8
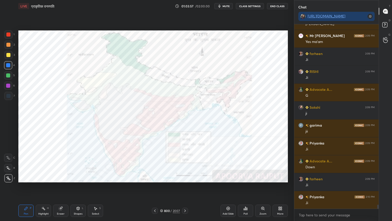
click at [163, 188] on icon at bounding box center [161, 210] width 3 height 3
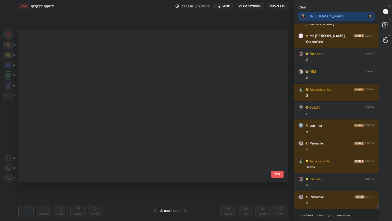
scroll to position [150, 267]
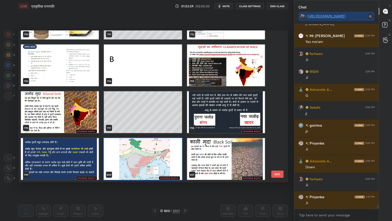
click at [229, 74] on img "grid" at bounding box center [226, 65] width 78 height 42
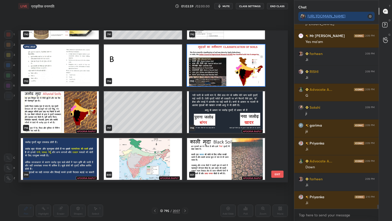
click at [229, 73] on img "grid" at bounding box center [226, 65] width 78 height 42
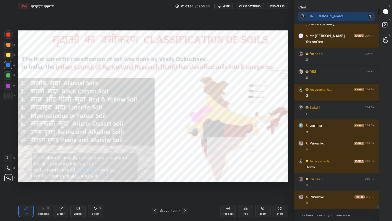
click at [229, 73] on img "grid" at bounding box center [226, 65] width 78 height 42
click at [61, 188] on icon at bounding box center [60, 208] width 3 height 3
click at [7, 176] on div "Erase all" at bounding box center [8, 178] width 8 height 8
drag, startPoint x: 6, startPoint y: 176, endPoint x: 11, endPoint y: 176, distance: 5.1
click at [7, 176] on div "1 2 3 4 5 6 7 C X Z C X Z E E Erase all H H" at bounding box center [8, 106] width 16 height 152
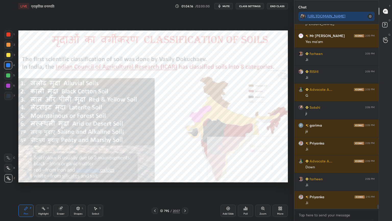
click at [186, 188] on icon at bounding box center [185, 211] width 4 height 4
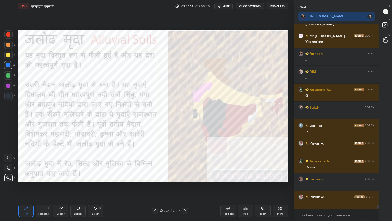
click at [12, 66] on div at bounding box center [8, 65] width 8 height 8
click at [8, 64] on div at bounding box center [8, 65] width 4 height 4
click at [7, 64] on div at bounding box center [8, 65] width 4 height 4
click at [186, 188] on icon at bounding box center [185, 211] width 4 height 4
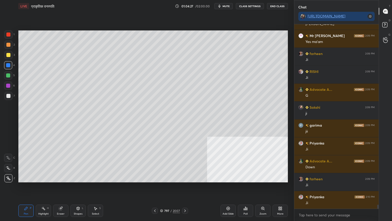
click at [186, 188] on div at bounding box center [185, 210] width 6 height 6
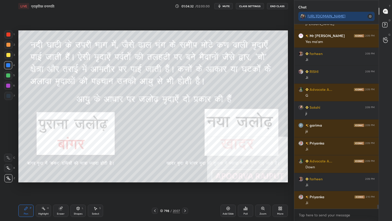
click at [183, 188] on div "Pen P Highlight H Eraser Shapes L Select S 798 / 2007 Add Slide Poll Zoom More" at bounding box center [153, 210] width 270 height 20
click at [184, 188] on icon at bounding box center [185, 211] width 4 height 4
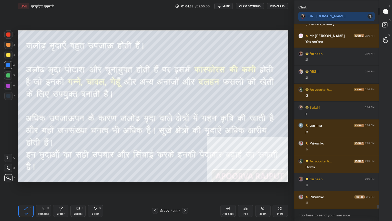
click at [185, 188] on icon at bounding box center [185, 211] width 4 height 4
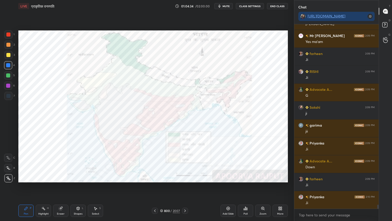
click at [154, 188] on icon at bounding box center [155, 211] width 4 height 4
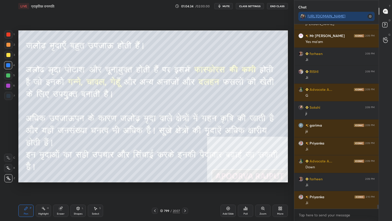
click at [154, 188] on icon at bounding box center [155, 211] width 4 height 4
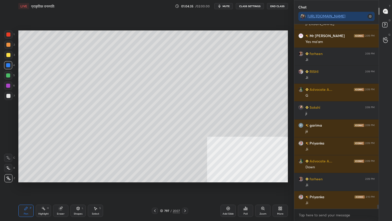
click at [155, 188] on icon at bounding box center [155, 211] width 4 height 4
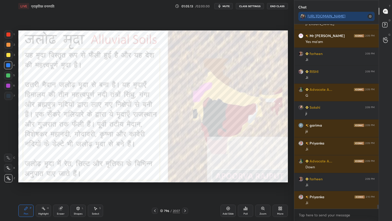
click at [185, 188] on icon at bounding box center [185, 210] width 2 height 3
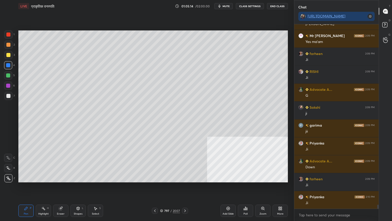
click at [185, 188] on icon at bounding box center [185, 211] width 4 height 4
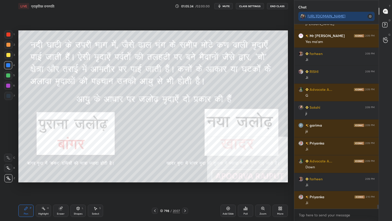
click at [227, 188] on div "Add Slide" at bounding box center [228, 210] width 15 height 12
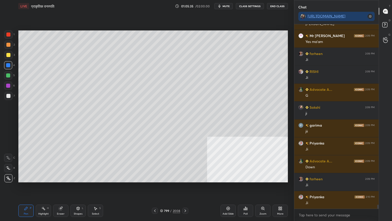
click at [9, 67] on div at bounding box center [8, 65] width 4 height 4
click at [9, 42] on div at bounding box center [8, 45] width 8 height 8
click at [10, 38] on div "1" at bounding box center [9, 35] width 10 height 10
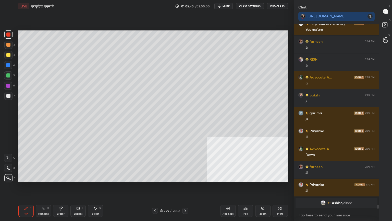
click at [8, 73] on div at bounding box center [8, 75] width 8 height 8
drag, startPoint x: 8, startPoint y: 73, endPoint x: 10, endPoint y: 65, distance: 8.0
click at [8, 73] on div at bounding box center [8, 75] width 8 height 8
click at [10, 65] on div at bounding box center [8, 65] width 4 height 4
click at [11, 65] on div at bounding box center [8, 65] width 8 height 8
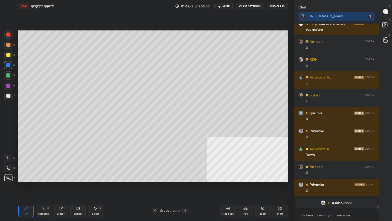
click at [11, 66] on div at bounding box center [8, 65] width 8 height 8
click at [11, 65] on div at bounding box center [8, 65] width 8 height 8
click at [10, 66] on div at bounding box center [8, 65] width 4 height 4
click at [9, 75] on div at bounding box center [8, 75] width 4 height 4
drag, startPoint x: 8, startPoint y: 75, endPoint x: 18, endPoint y: 74, distance: 9.7
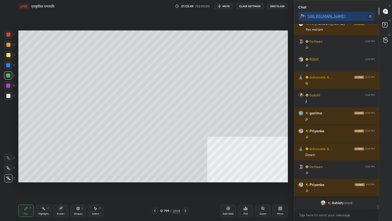
click at [9, 74] on div at bounding box center [8, 75] width 4 height 4
click at [7, 62] on div at bounding box center [8, 65] width 8 height 8
click at [9, 63] on div at bounding box center [8, 65] width 8 height 8
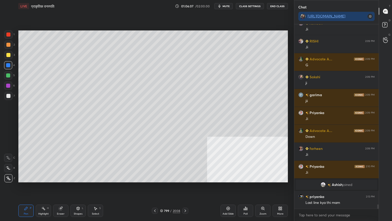
scroll to position [7806, 0]
click at [7, 93] on div at bounding box center [8, 96] width 8 height 8
click at [8, 95] on div at bounding box center [8, 96] width 4 height 4
click at [9, 52] on div at bounding box center [8, 55] width 8 height 8
click at [64, 188] on div "Eraser" at bounding box center [60, 210] width 15 height 12
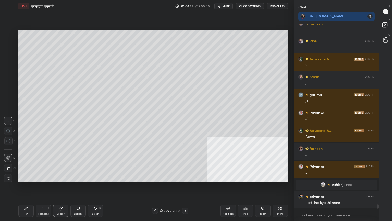
click at [6, 178] on span "Erase all" at bounding box center [8, 178] width 8 height 4
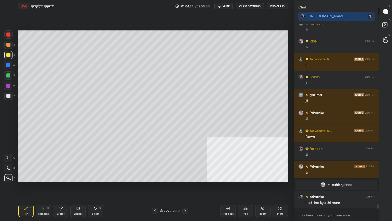
click at [6, 65] on div at bounding box center [8, 65] width 8 height 8
click at [8, 65] on div at bounding box center [8, 65] width 4 height 4
click at [64, 188] on div "Eraser" at bounding box center [60, 210] width 15 height 12
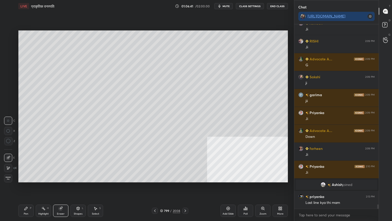
click at [4, 176] on div "1 2 3 4 5 6 7 C X Z C X Z E E Erase all H H" at bounding box center [8, 106] width 16 height 152
click at [7, 174] on div "Erase all" at bounding box center [8, 177] width 9 height 10
click at [6, 67] on div at bounding box center [8, 65] width 4 height 4
click at [7, 64] on div at bounding box center [8, 65] width 4 height 4
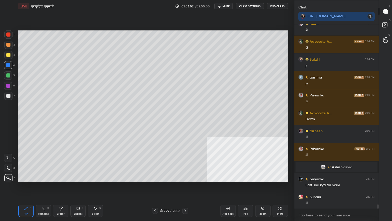
scroll to position [7841, 0]
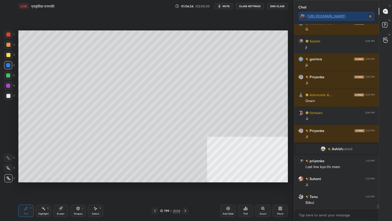
drag, startPoint x: 8, startPoint y: 98, endPoint x: 7, endPoint y: 96, distance: 2.9
click at [6, 97] on div at bounding box center [8, 96] width 8 height 8
click at [10, 95] on div at bounding box center [8, 96] width 4 height 4
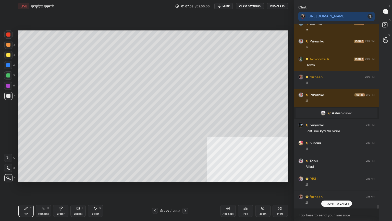
scroll to position [7895, 0]
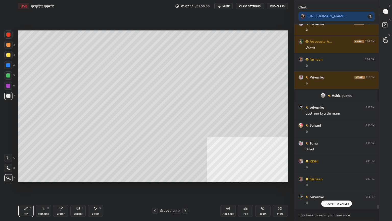
click at [8, 65] on div at bounding box center [8, 65] width 4 height 4
drag, startPoint x: 8, startPoint y: 63, endPoint x: 17, endPoint y: 66, distance: 9.4
click at [9, 63] on div at bounding box center [8, 65] width 4 height 4
click at [17, 96] on div "Setting up your live class Poll for secs No correct answer Start poll" at bounding box center [153, 106] width 274 height 188
click at [10, 97] on div at bounding box center [8, 96] width 8 height 8
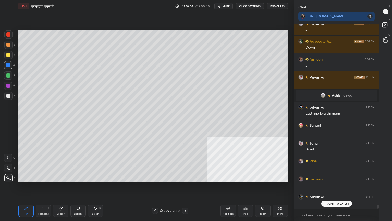
drag, startPoint x: 11, startPoint y: 97, endPoint x: 17, endPoint y: 96, distance: 6.2
click at [10, 96] on div at bounding box center [8, 96] width 8 height 8
click at [8, 97] on div at bounding box center [8, 96] width 8 height 8
click at [9, 97] on div at bounding box center [8, 96] width 4 height 4
click at [9, 35] on div at bounding box center [8, 34] width 4 height 4
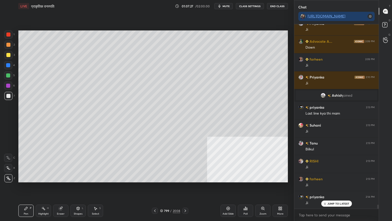
click at [9, 34] on div at bounding box center [8, 34] width 4 height 4
click at [10, 98] on div at bounding box center [8, 96] width 8 height 8
click at [12, 96] on div at bounding box center [8, 96] width 8 height 8
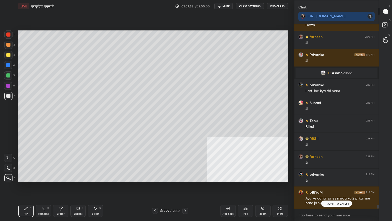
click at [334, 188] on p "JUMP TO LATEST" at bounding box center [339, 203] width 22 height 3
click at [8, 56] on div at bounding box center [8, 55] width 4 height 4
click at [9, 96] on div at bounding box center [8, 96] width 4 height 4
click at [9, 95] on div at bounding box center [8, 96] width 4 height 4
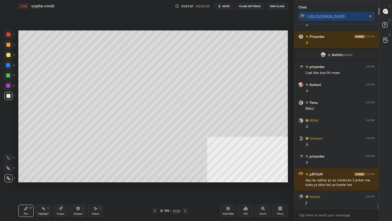
scroll to position [7953, 0]
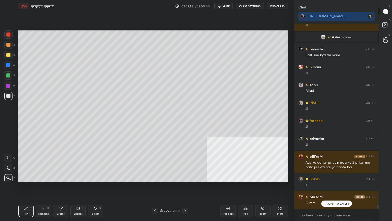
click at [3, 55] on div "1 2 3 4 5 6 7 C X Z C X Z E E Erase all H H" at bounding box center [8, 106] width 16 height 152
click at [8, 55] on div at bounding box center [8, 55] width 4 height 4
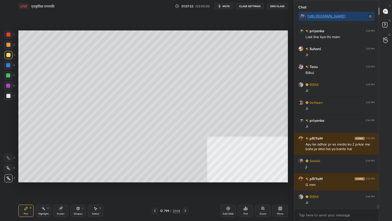
click at [11, 54] on div at bounding box center [8, 55] width 8 height 8
click at [60, 188] on div "Eraser" at bounding box center [60, 210] width 15 height 12
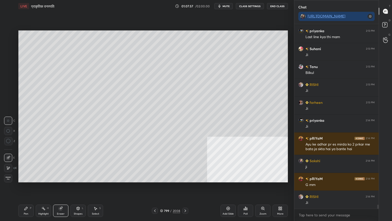
click at [11, 167] on div at bounding box center [8, 168] width 8 height 8
click at [26, 188] on div "Pen P" at bounding box center [25, 210] width 15 height 12
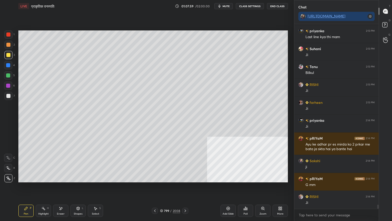
click at [25, 188] on div "Pen" at bounding box center [26, 213] width 5 height 3
click at [62, 188] on icon at bounding box center [61, 208] width 4 height 4
click at [63, 188] on div "Eraser" at bounding box center [60, 210] width 15 height 12
click at [28, 188] on div "Pen" at bounding box center [26, 213] width 5 height 3
click at [27, 188] on div "Pen P" at bounding box center [25, 210] width 15 height 12
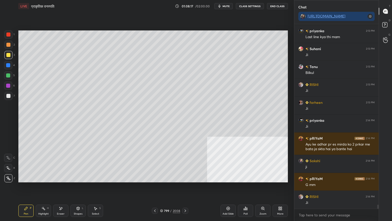
click at [10, 66] on div at bounding box center [8, 65] width 8 height 8
click at [11, 65] on div at bounding box center [8, 65] width 8 height 8
click at [8, 75] on div at bounding box center [8, 75] width 4 height 4
click at [9, 74] on div at bounding box center [8, 75] width 4 height 4
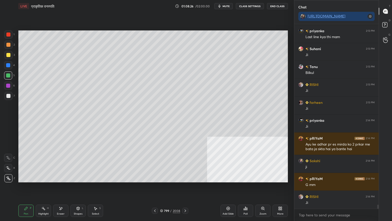
click at [66, 188] on div "Pen P Highlight H Eraser Shapes L Select S 799 / 2008 Add Slide Poll Zoom More" at bounding box center [153, 210] width 270 height 20
click at [63, 188] on div "Eraser" at bounding box center [60, 210] width 15 height 12
click at [31, 188] on div "Pen P" at bounding box center [25, 210] width 15 height 12
click at [7, 78] on div at bounding box center [8, 75] width 8 height 8
click at [8, 76] on div at bounding box center [8, 75] width 4 height 4
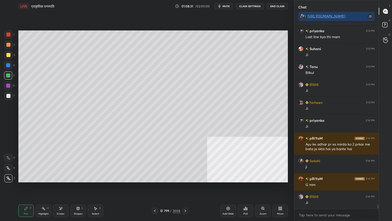
click at [8, 69] on div "4" at bounding box center [9, 66] width 11 height 10
click at [8, 68] on div at bounding box center [8, 65] width 8 height 8
click at [283, 188] on div "More" at bounding box center [280, 210] width 15 height 12
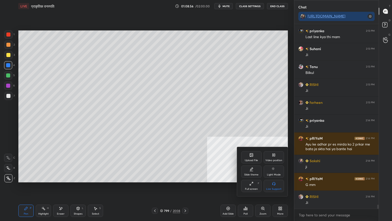
click at [275, 171] on icon at bounding box center [274, 169] width 4 height 6
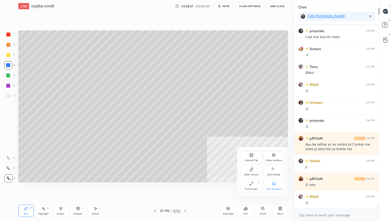
click at [205, 188] on div at bounding box center [196, 110] width 392 height 221
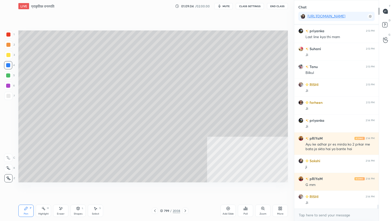
click at [9, 76] on div at bounding box center [8, 75] width 4 height 4
click at [10, 76] on div at bounding box center [8, 75] width 8 height 8
click at [7, 64] on div at bounding box center [8, 65] width 4 height 4
click at [7, 67] on div at bounding box center [8, 65] width 8 height 8
click at [68, 188] on div "Eraser" at bounding box center [60, 210] width 15 height 12
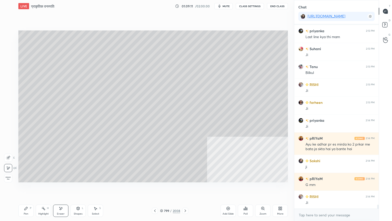
click at [9, 177] on span "Erase all" at bounding box center [8, 178] width 8 height 4
click at [157, 188] on div at bounding box center [155, 210] width 6 height 6
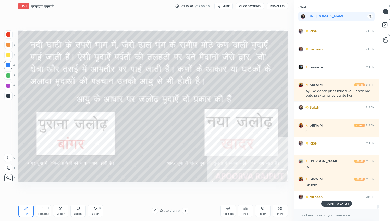
scroll to position [8043, 0]
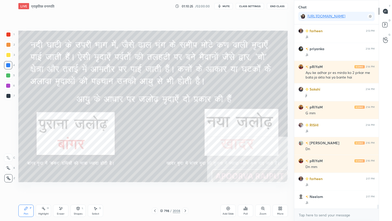
drag, startPoint x: 159, startPoint y: 200, endPoint x: 163, endPoint y: 200, distance: 3.3
click at [163, 188] on div "LIVE प्राकृतिक वनस्पति 01:10:25 / 02:00:00 mute CLASS SETTINGS End Class Settin…" at bounding box center [153, 110] width 274 height 221
click at [163, 188] on icon at bounding box center [161, 210] width 3 height 3
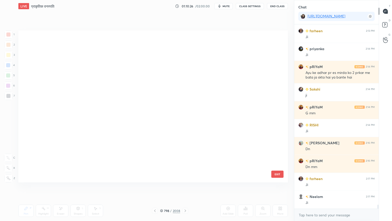
scroll to position [150, 267]
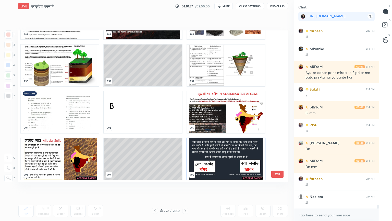
click at [65, 160] on img "grid" at bounding box center [60, 159] width 78 height 42
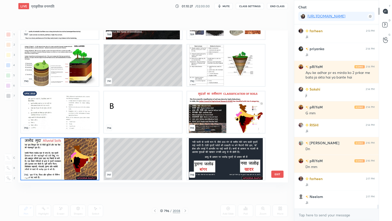
click at [65, 160] on img "grid" at bounding box center [60, 159] width 78 height 42
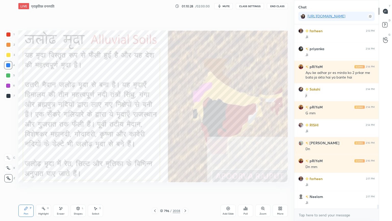
click at [9, 65] on div at bounding box center [8, 65] width 4 height 4
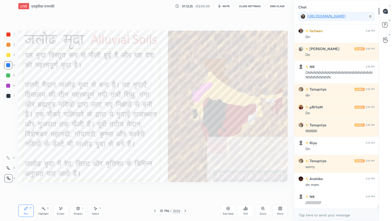
scroll to position [8262, 0]
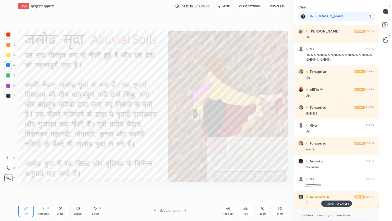
click at [183, 188] on div at bounding box center [185, 210] width 6 height 6
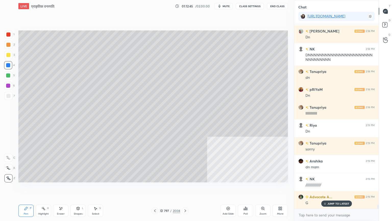
click at [184, 188] on icon at bounding box center [185, 211] width 4 height 4
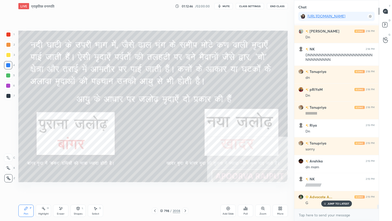
click at [183, 188] on icon at bounding box center [185, 211] width 4 height 4
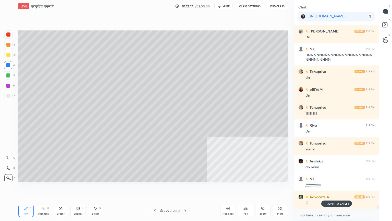
click at [185, 188] on icon at bounding box center [185, 211] width 4 height 4
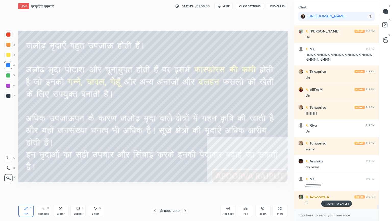
click at [155, 188] on icon at bounding box center [155, 211] width 4 height 4
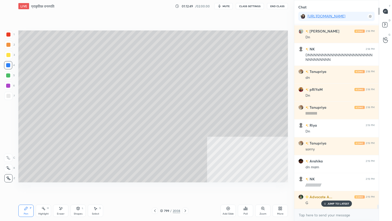
click at [154, 188] on icon at bounding box center [155, 211] width 4 height 4
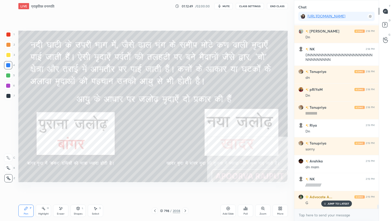
click at [156, 188] on icon at bounding box center [155, 211] width 4 height 4
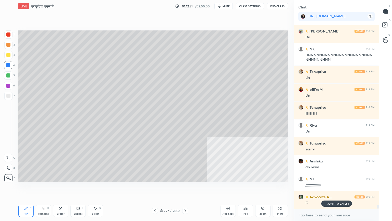
click at [155, 188] on icon at bounding box center [155, 211] width 4 height 4
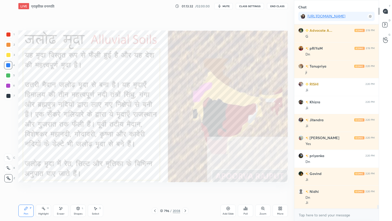
scroll to position [8446, 0]
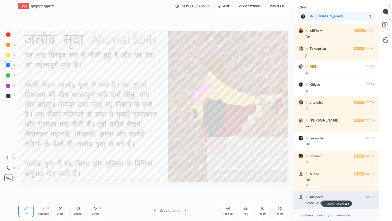
click at [332, 188] on p "JUMP TO LATEST" at bounding box center [339, 203] width 22 height 3
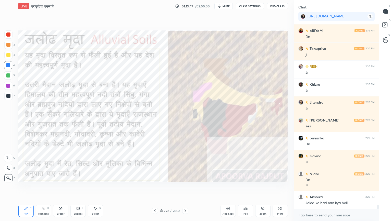
click at [58, 188] on div "Eraser" at bounding box center [60, 210] width 15 height 12
click at [11, 176] on span "Erase all" at bounding box center [8, 178] width 8 height 4
click at [11, 176] on div "1 2 3 4 5 6 7 C X Z E E Erase all H H" at bounding box center [8, 106] width 16 height 152
click at [13, 176] on div "Z" at bounding box center [9, 178] width 11 height 8
click at [180, 188] on div "Setting up your live class Poll for secs No correct answer Start poll" at bounding box center [153, 106] width 274 height 188
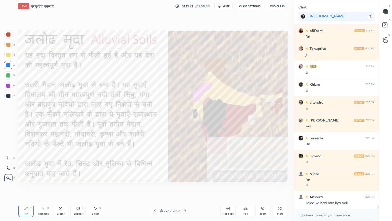
click at [186, 188] on icon at bounding box center [185, 211] width 4 height 4
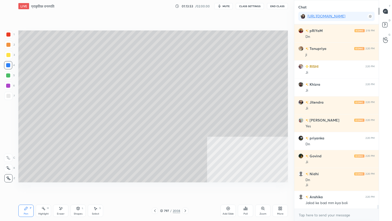
click at [185, 188] on div at bounding box center [185, 210] width 6 height 6
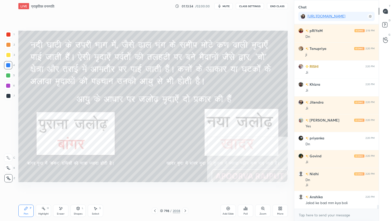
click at [185, 188] on icon at bounding box center [185, 211] width 4 height 4
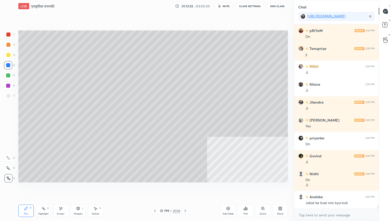
click at [186, 188] on icon at bounding box center [185, 211] width 4 height 4
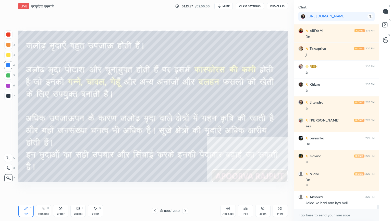
click at [7, 65] on div at bounding box center [8, 65] width 4 height 4
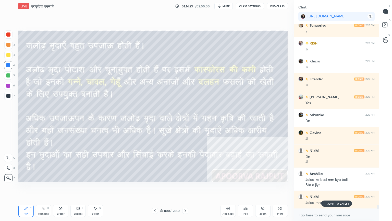
scroll to position [8487, 0]
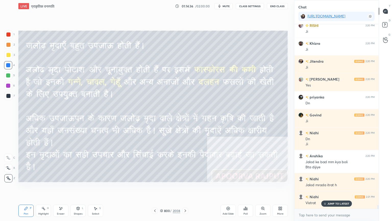
click at [163, 188] on div "800 / 2008" at bounding box center [170, 210] width 20 height 5
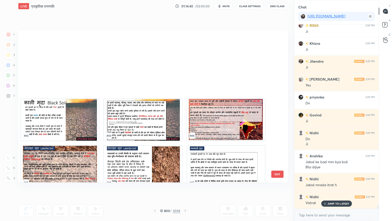
scroll to position [12523, 0]
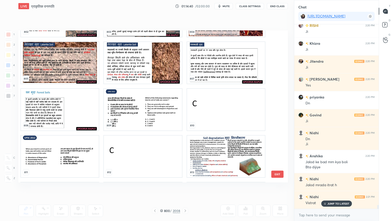
click at [277, 175] on button "EXIT" at bounding box center [278, 173] width 12 height 7
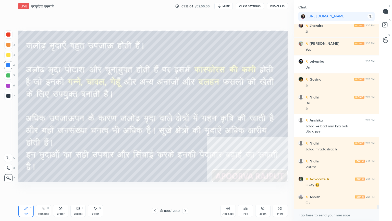
scroll to position [8540, 0]
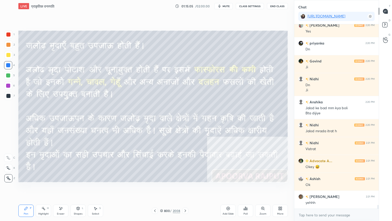
click at [162, 188] on icon at bounding box center [161, 210] width 3 height 3
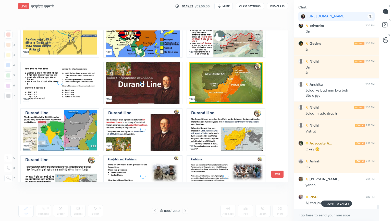
scroll to position [17096, 0]
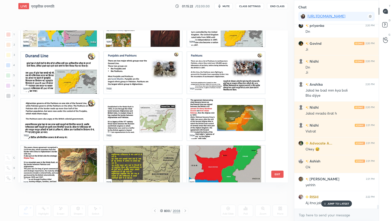
click at [277, 172] on button "EXIT" at bounding box center [278, 173] width 12 height 7
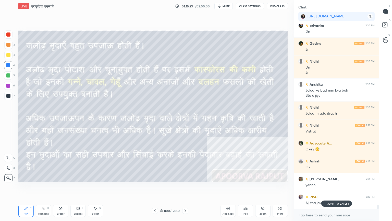
drag, startPoint x: 331, startPoint y: 203, endPoint x: 331, endPoint y: 208, distance: 4.9
click at [331, 188] on p "JUMP TO LATEST" at bounding box center [339, 203] width 22 height 3
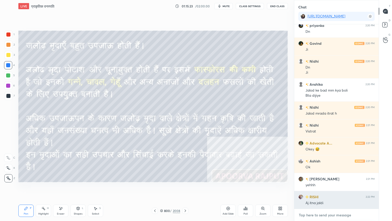
drag, startPoint x: 331, startPoint y: 215, endPoint x: 335, endPoint y: 208, distance: 8.1
click at [331, 188] on textarea at bounding box center [337, 215] width 76 height 8
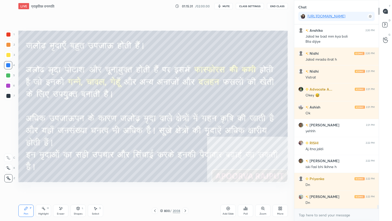
scroll to position [8630, 0]
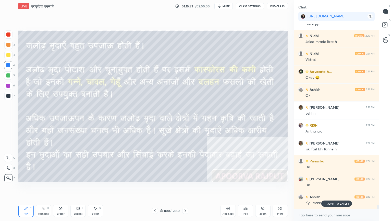
click at [332, 188] on p "JUMP TO LATEST" at bounding box center [339, 203] width 22 height 3
click at [329, 188] on textarea at bounding box center [337, 215] width 76 height 8
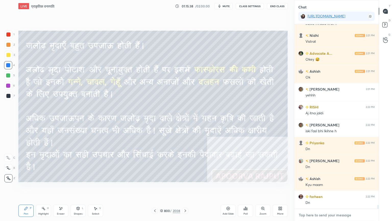
scroll to position [8665, 0]
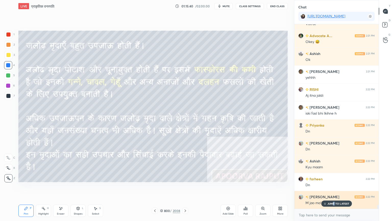
drag, startPoint x: 335, startPoint y: 203, endPoint x: 333, endPoint y: 207, distance: 4.3
click at [334, 188] on p "JUMP TO LATEST" at bounding box center [339, 203] width 22 height 3
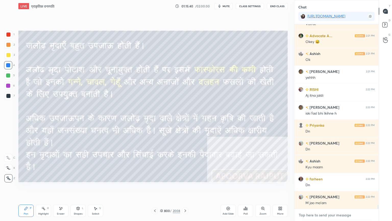
click at [332, 188] on textarea at bounding box center [337, 215] width 76 height 8
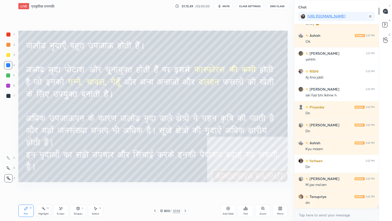
click at [26, 188] on icon at bounding box center [26, 208] width 3 height 3
click at [27, 188] on icon at bounding box center [26, 208] width 3 height 3
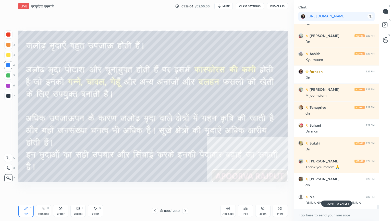
scroll to position [8791, 0]
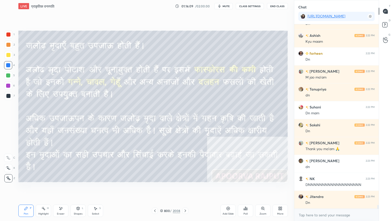
drag, startPoint x: 67, startPoint y: 212, endPoint x: 64, endPoint y: 208, distance: 4.8
click at [65, 188] on div "Eraser" at bounding box center [60, 210] width 15 height 12
click at [64, 188] on div "Eraser" at bounding box center [60, 210] width 15 height 12
drag, startPoint x: 7, startPoint y: 175, endPoint x: 17, endPoint y: 170, distance: 11.4
click at [6, 175] on div "Erase all" at bounding box center [8, 178] width 8 height 8
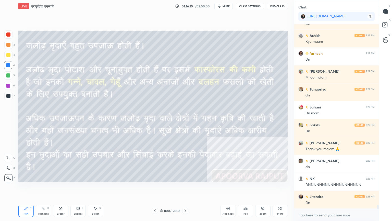
scroll to position [8809, 0]
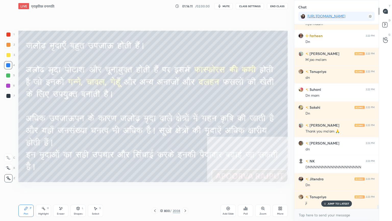
click at [163, 188] on icon at bounding box center [161, 210] width 3 height 3
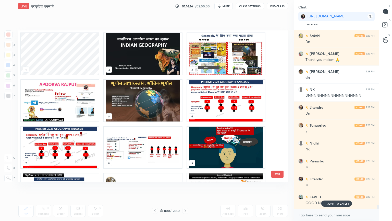
scroll to position [8898, 0]
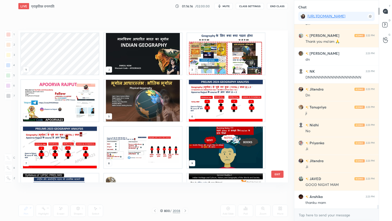
click at [228, 50] on img "grid" at bounding box center [226, 54] width 78 height 42
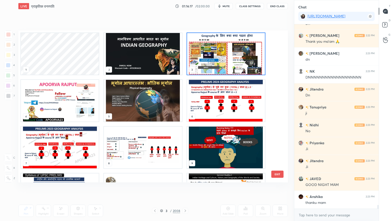
click at [228, 49] on img "grid" at bounding box center [226, 54] width 78 height 42
click at [229, 48] on img "grid" at bounding box center [226, 54] width 78 height 42
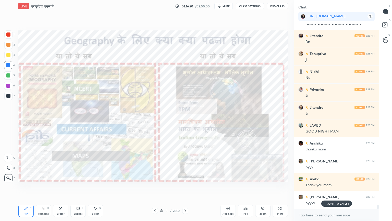
scroll to position [8974, 0]
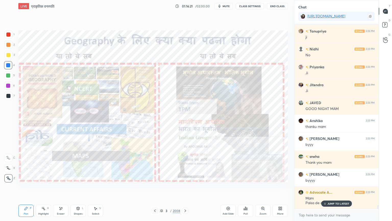
click at [273, 7] on button "End Class" at bounding box center [277, 6] width 21 height 6
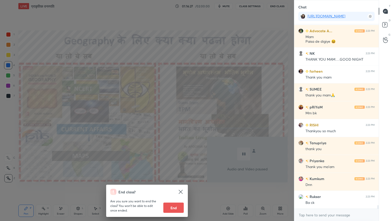
scroll to position [9153, 0]
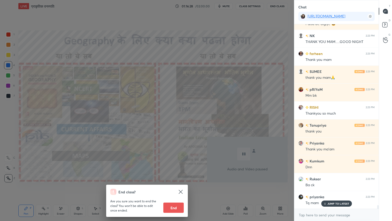
click at [174, 188] on button "End" at bounding box center [174, 207] width 20 height 10
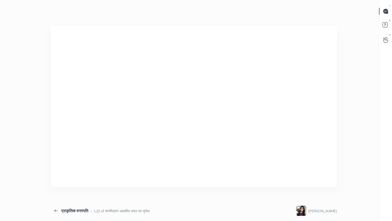
scroll to position [25365, 25261]
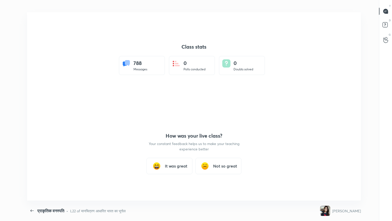
click at [176, 162] on div "It was great" at bounding box center [170, 166] width 46 height 16
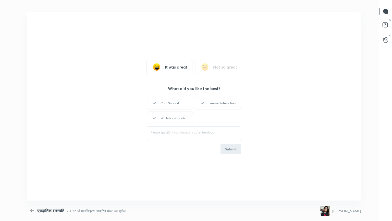
click at [214, 102] on div "Learner Interaction" at bounding box center [218, 103] width 46 height 13
click at [227, 149] on button "Submit" at bounding box center [231, 149] width 20 height 10
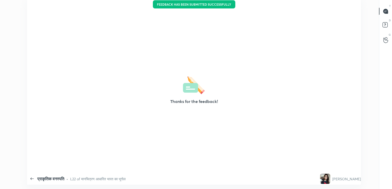
type textarea "x"
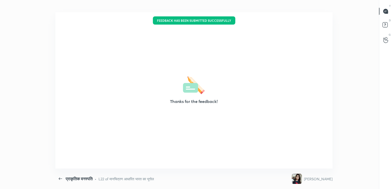
drag, startPoint x: 317, startPoint y: 14, endPoint x: 333, endPoint y: 11, distance: 15.5
click at [317, 14] on div "Thanks for the feedback!" at bounding box center [193, 90] width 277 height 156
